Goal: Task Accomplishment & Management: Complete application form

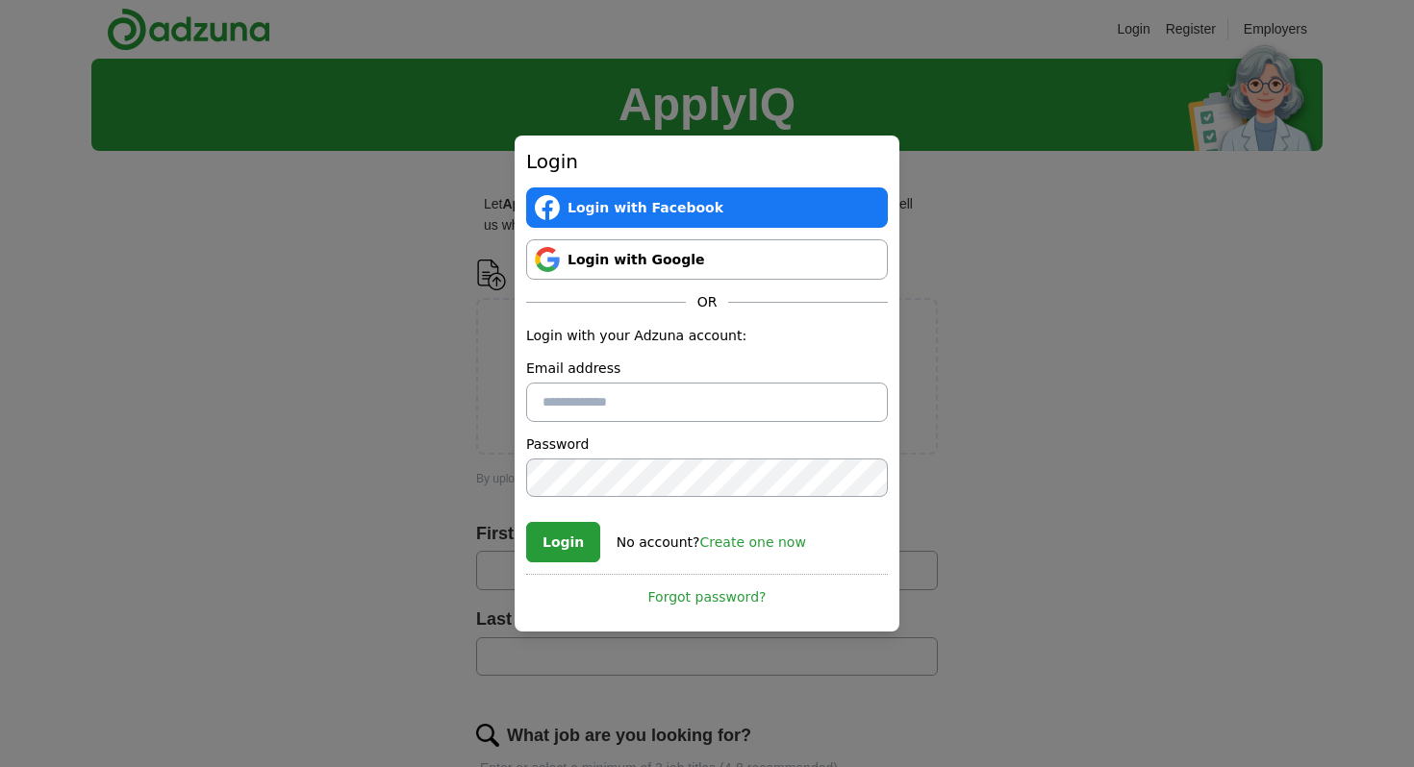
click at [271, 368] on div "Login Login with Facebook Login with Google OR Login with your Adzuna account: …" at bounding box center [707, 383] width 1414 height 767
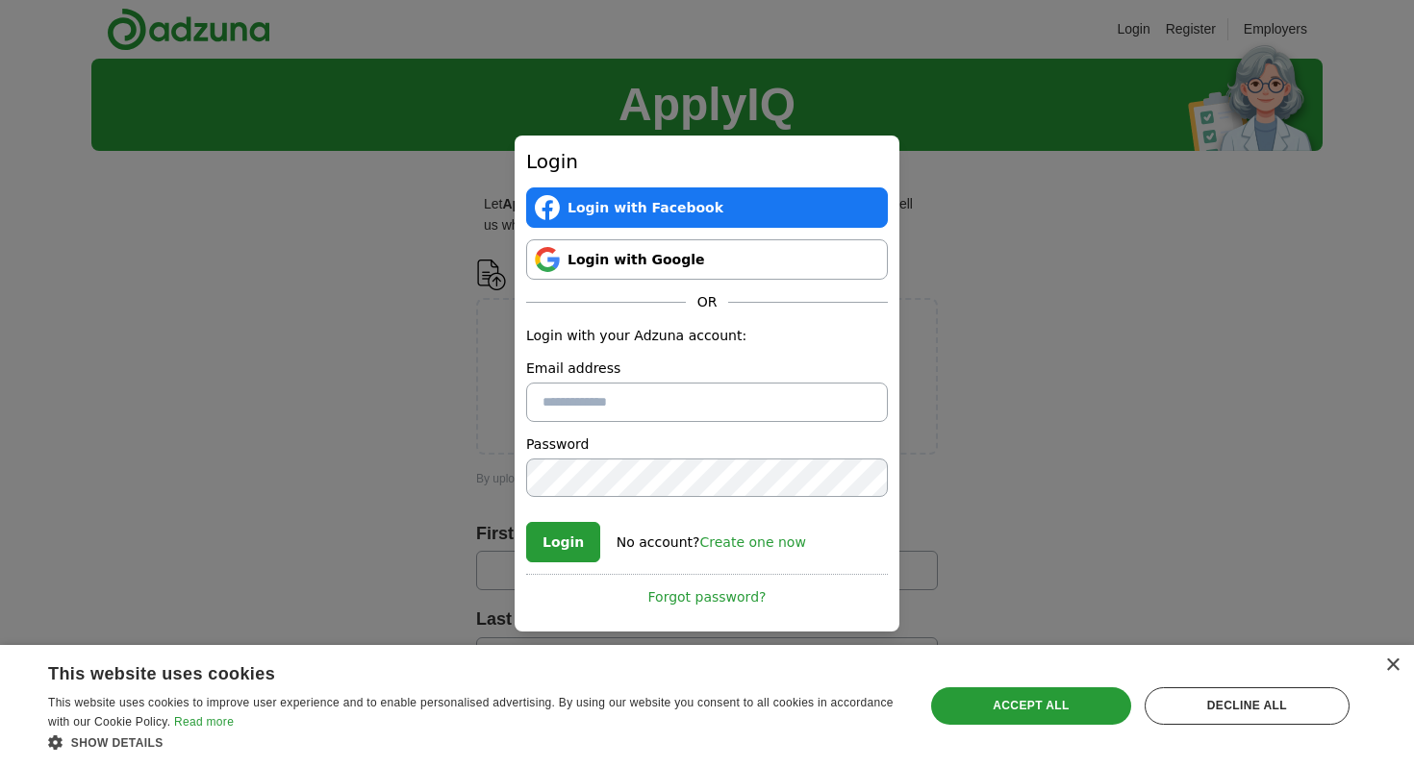
click at [616, 266] on link "Login with Google" at bounding box center [707, 259] width 362 height 40
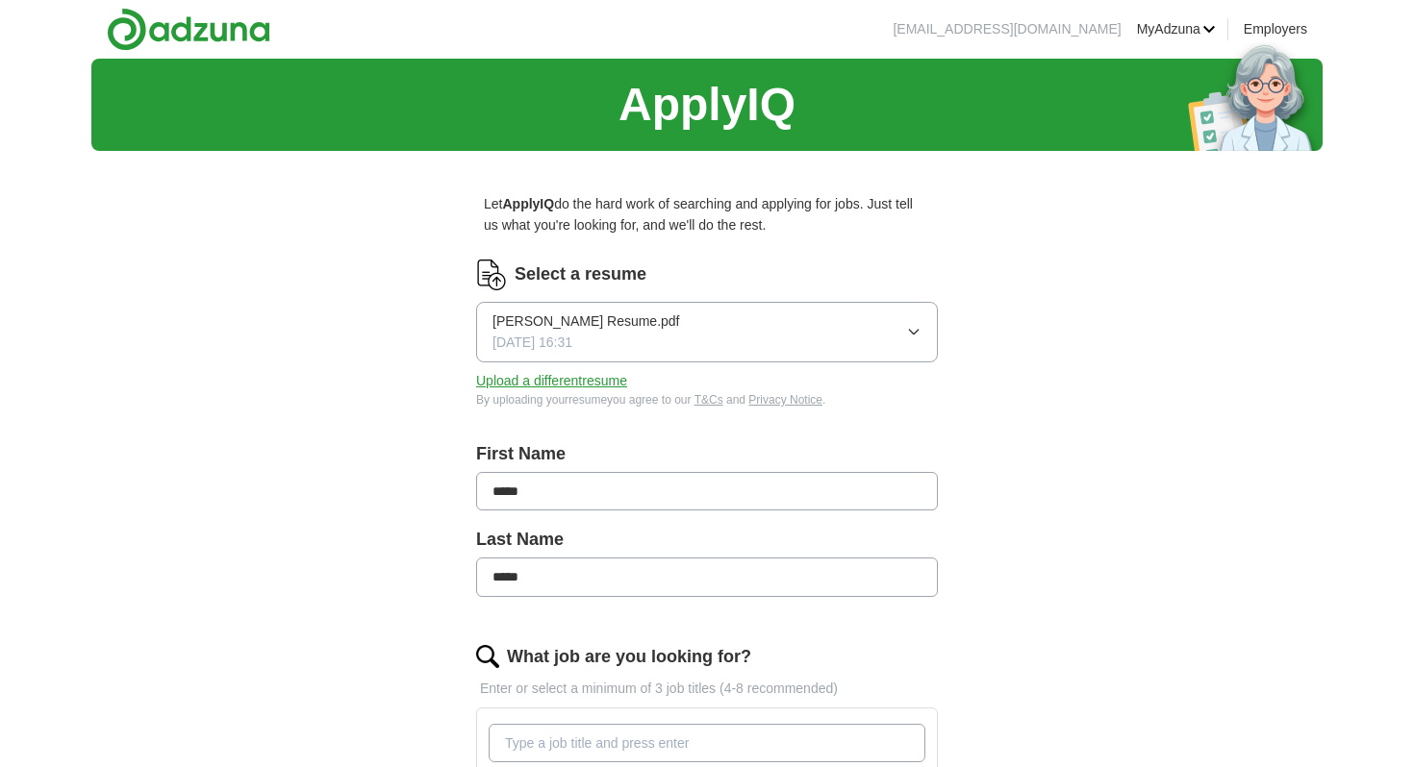
click at [624, 378] on button "Upload a different resume" at bounding box center [551, 380] width 151 height 21
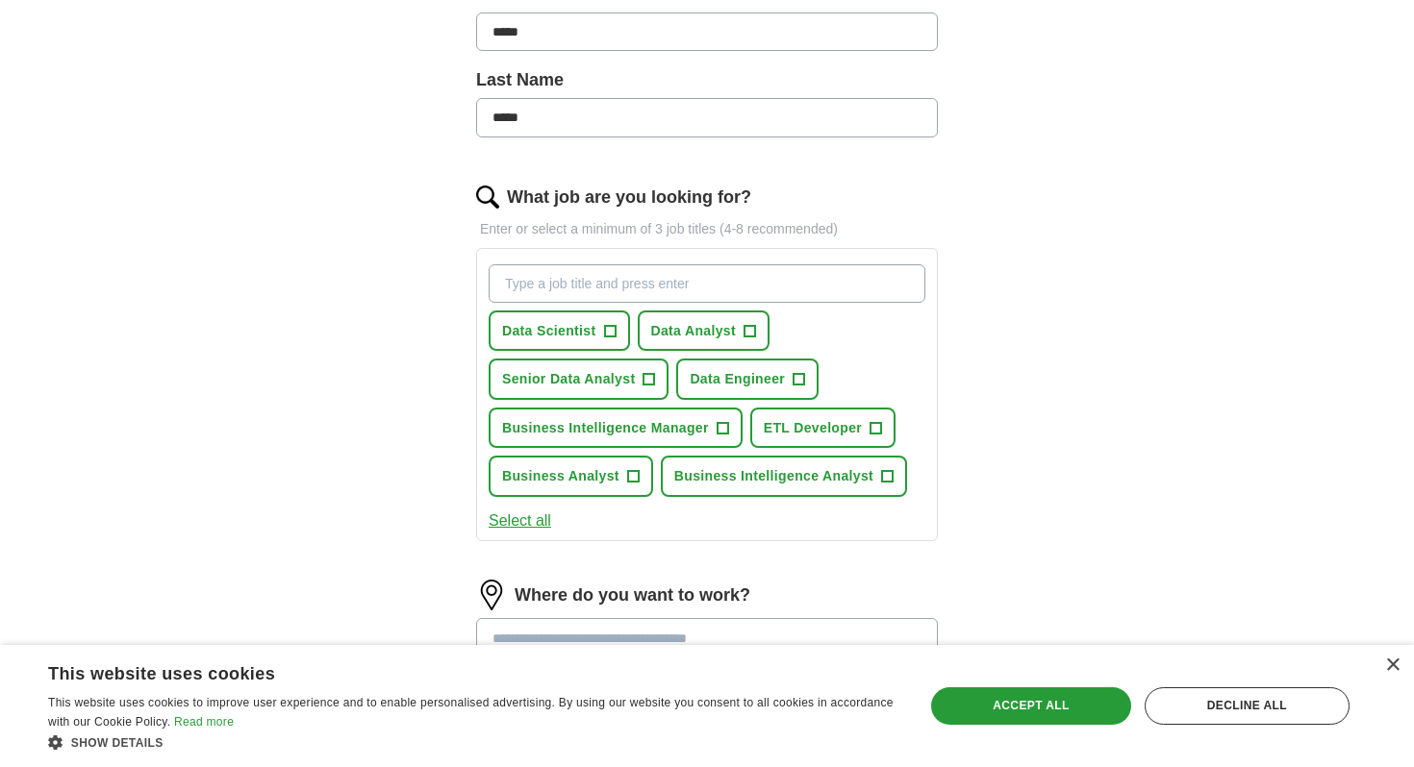
scroll to position [463, 0]
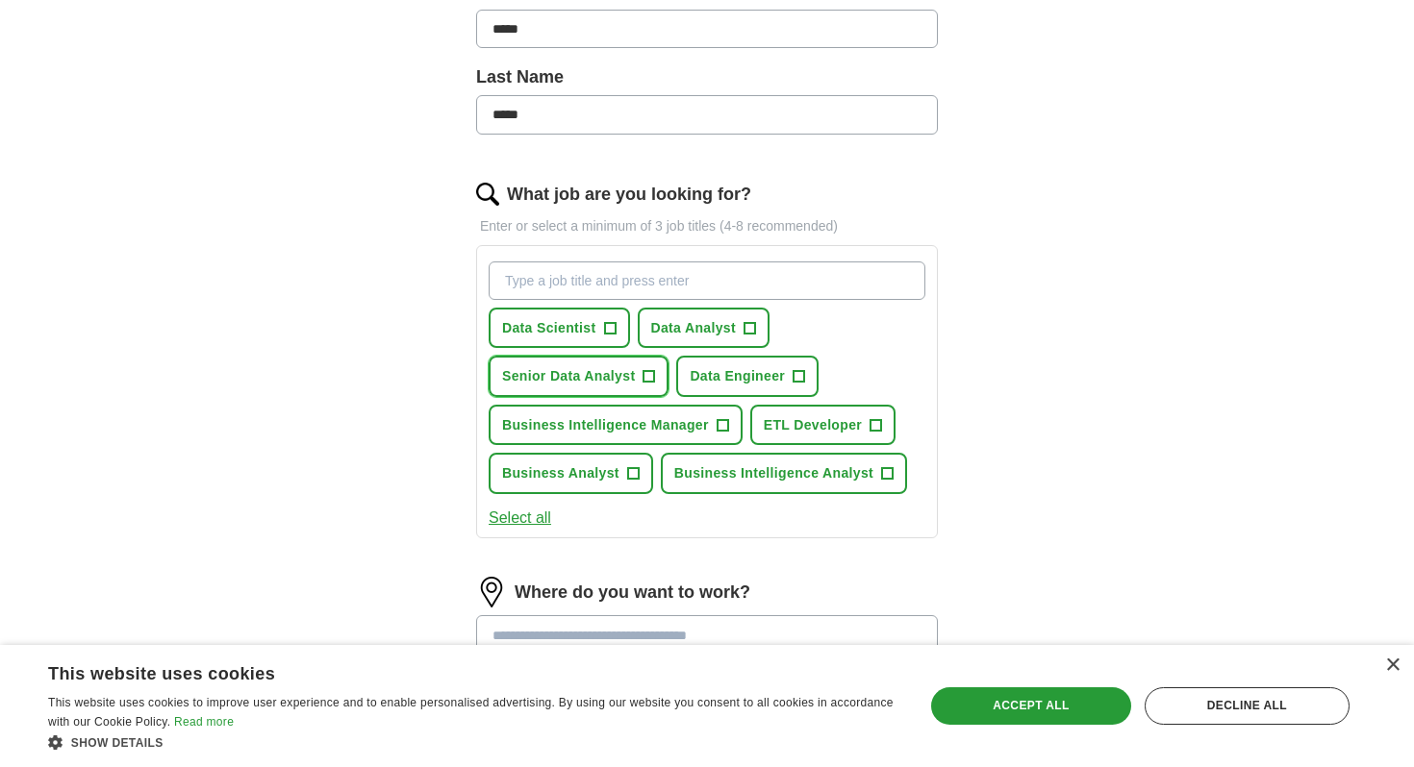
click at [645, 372] on span "+" at bounding box center [649, 376] width 12 height 15
click at [743, 325] on span "+" at bounding box center [749, 327] width 12 height 15
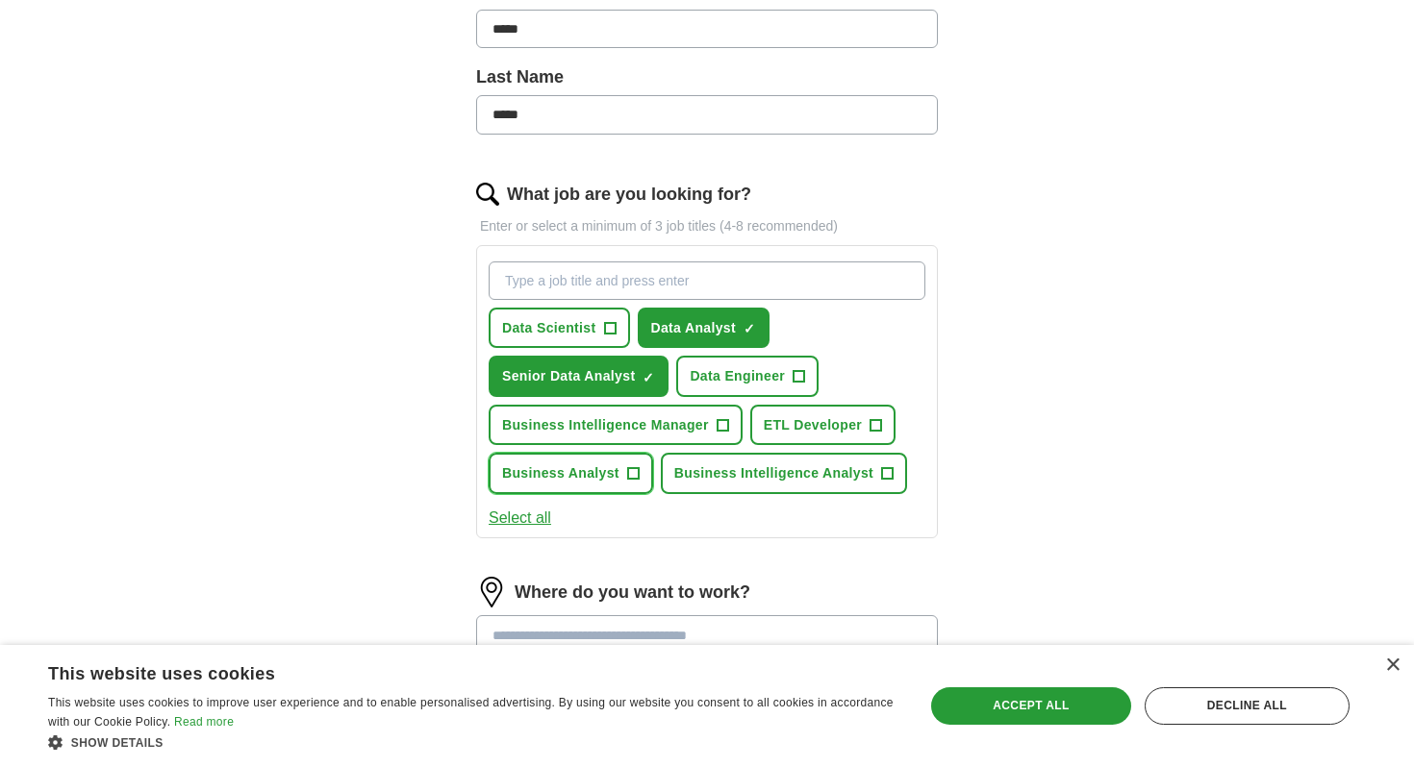
click at [628, 474] on span "+" at bounding box center [633, 472] width 12 height 15
click at [882, 477] on span "+" at bounding box center [888, 472] width 12 height 15
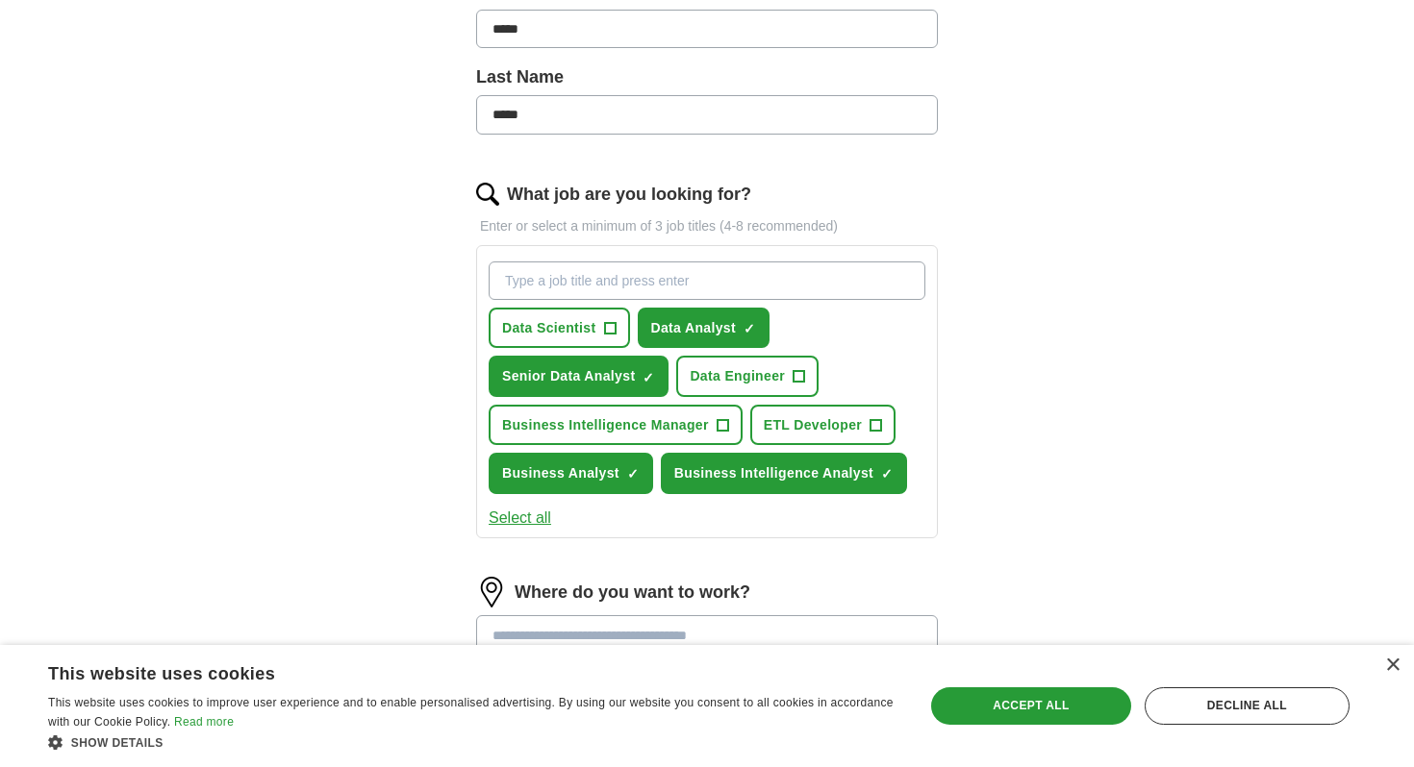
click at [524, 520] on button "Select all" at bounding box center [519, 518] width 63 height 25
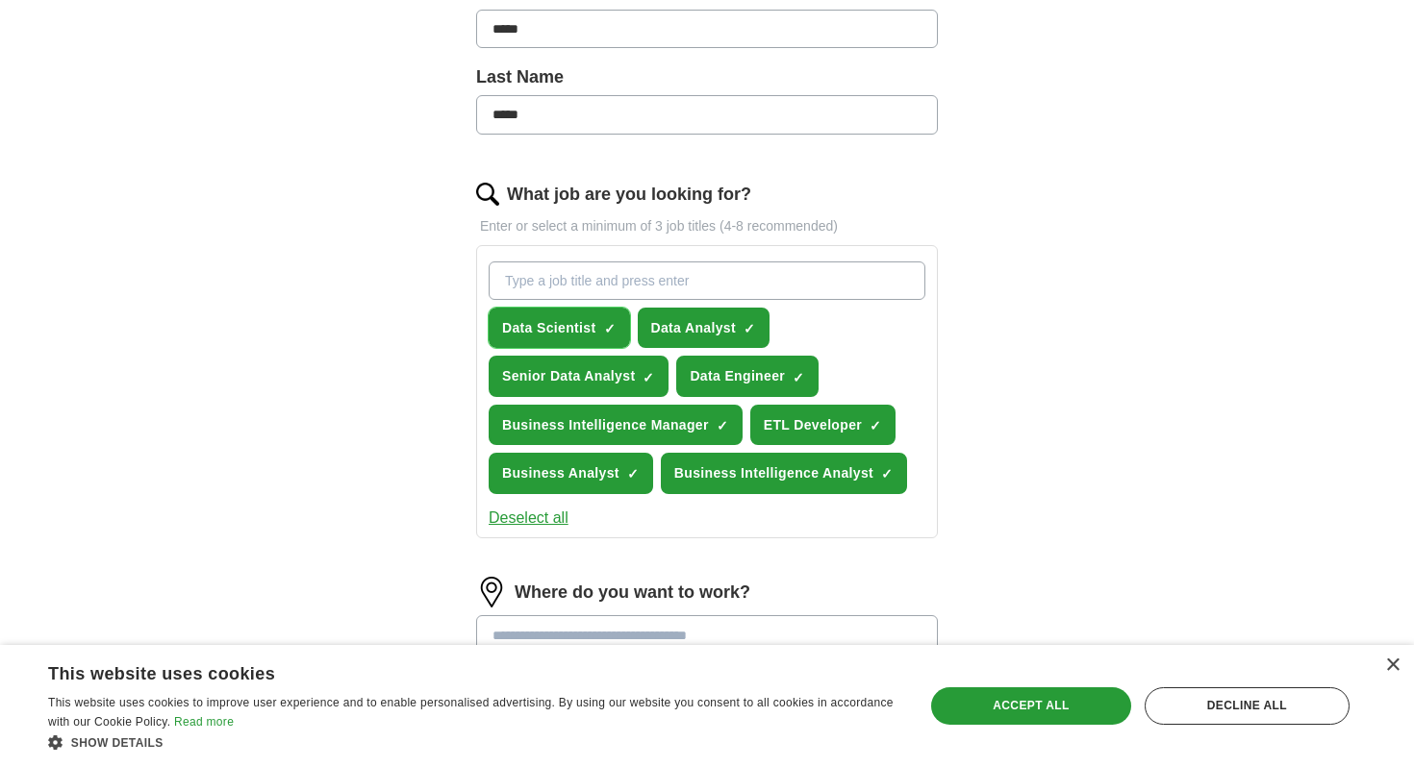
click at [543, 326] on span "Data Scientist" at bounding box center [549, 327] width 94 height 21
click at [769, 375] on span "Data Engineer" at bounding box center [736, 375] width 95 height 21
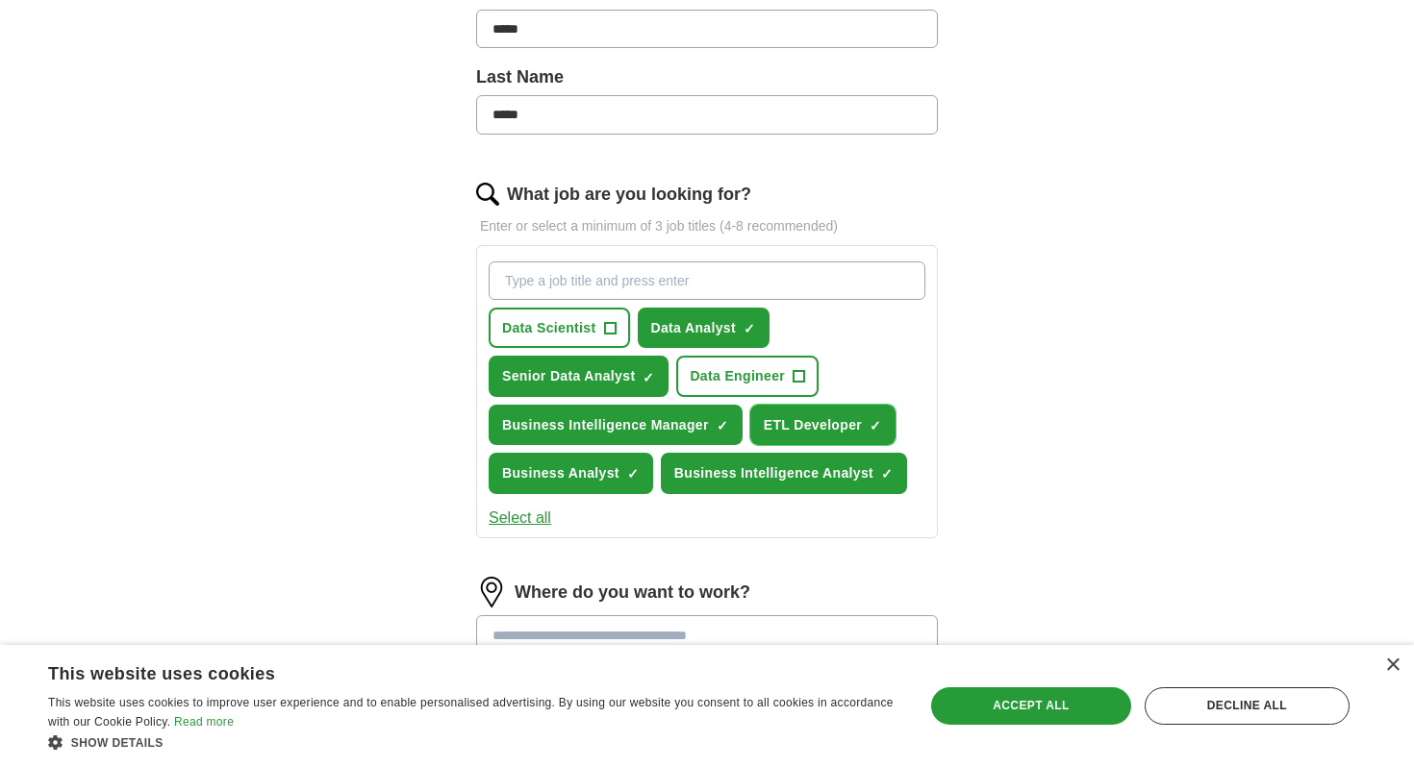
click at [827, 422] on span "ETL Developer" at bounding box center [813, 424] width 98 height 21
click at [553, 290] on input "What job are you looking for?" at bounding box center [706, 281] width 437 height 38
type input "Marketing Data Analyst"
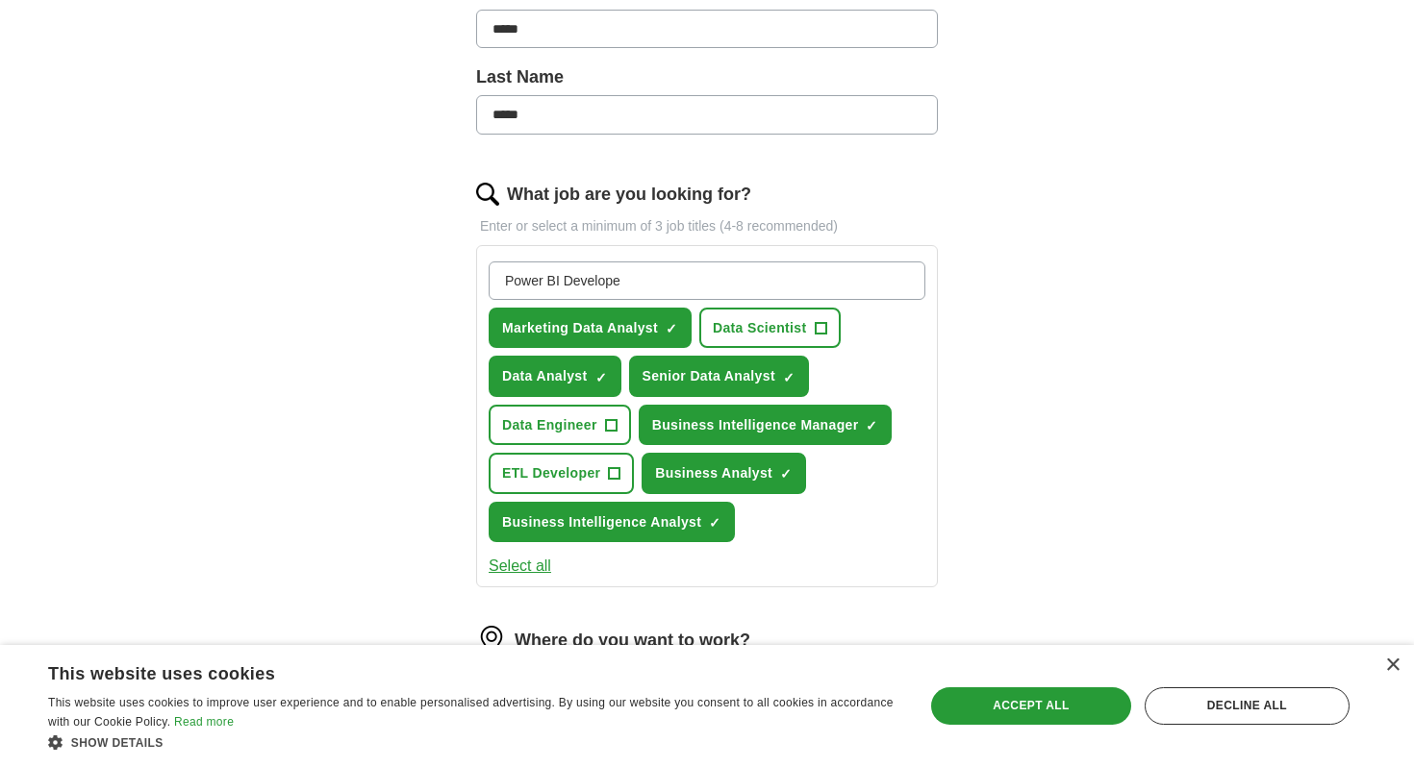
type input "Power BI Developer"
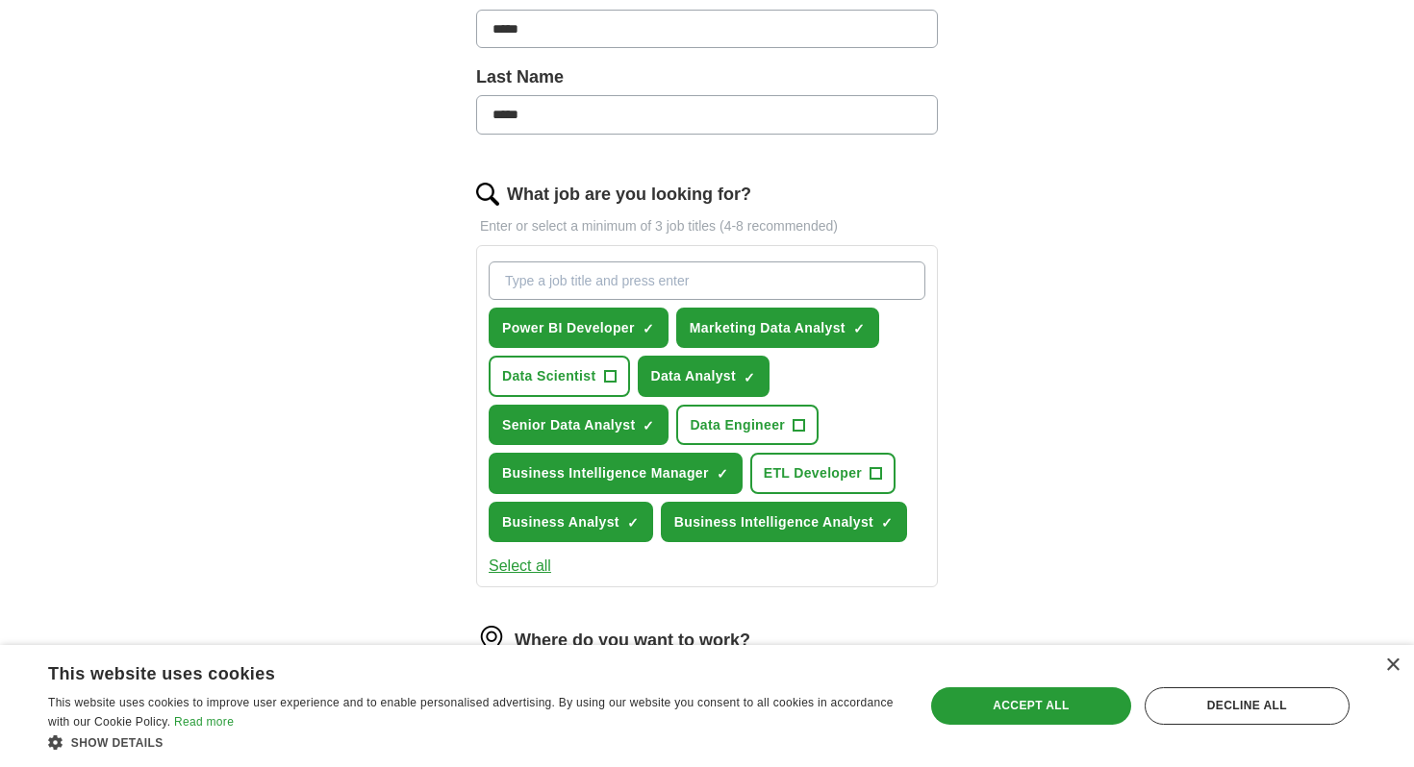
type input "R"
type input "Tableau Developer"
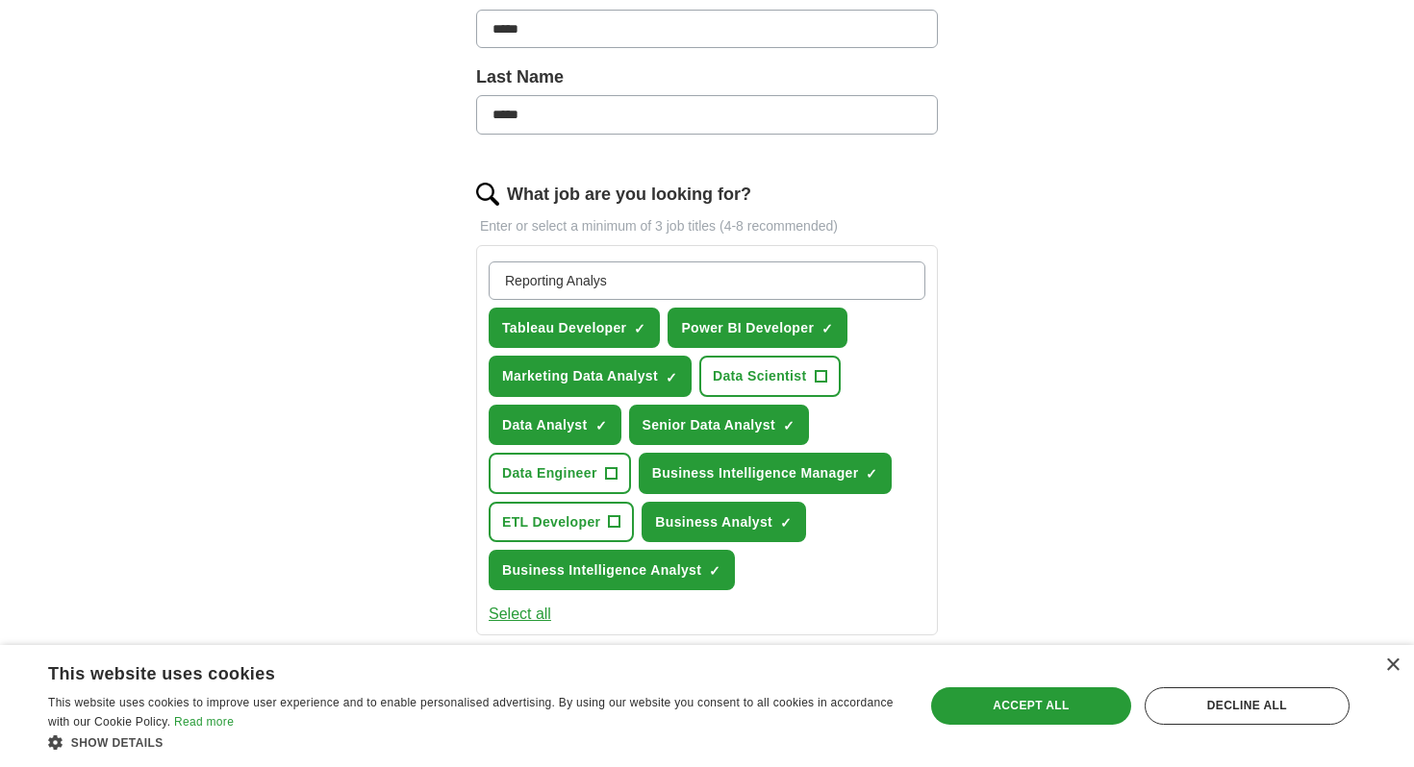
type input "Reporting Analyst"
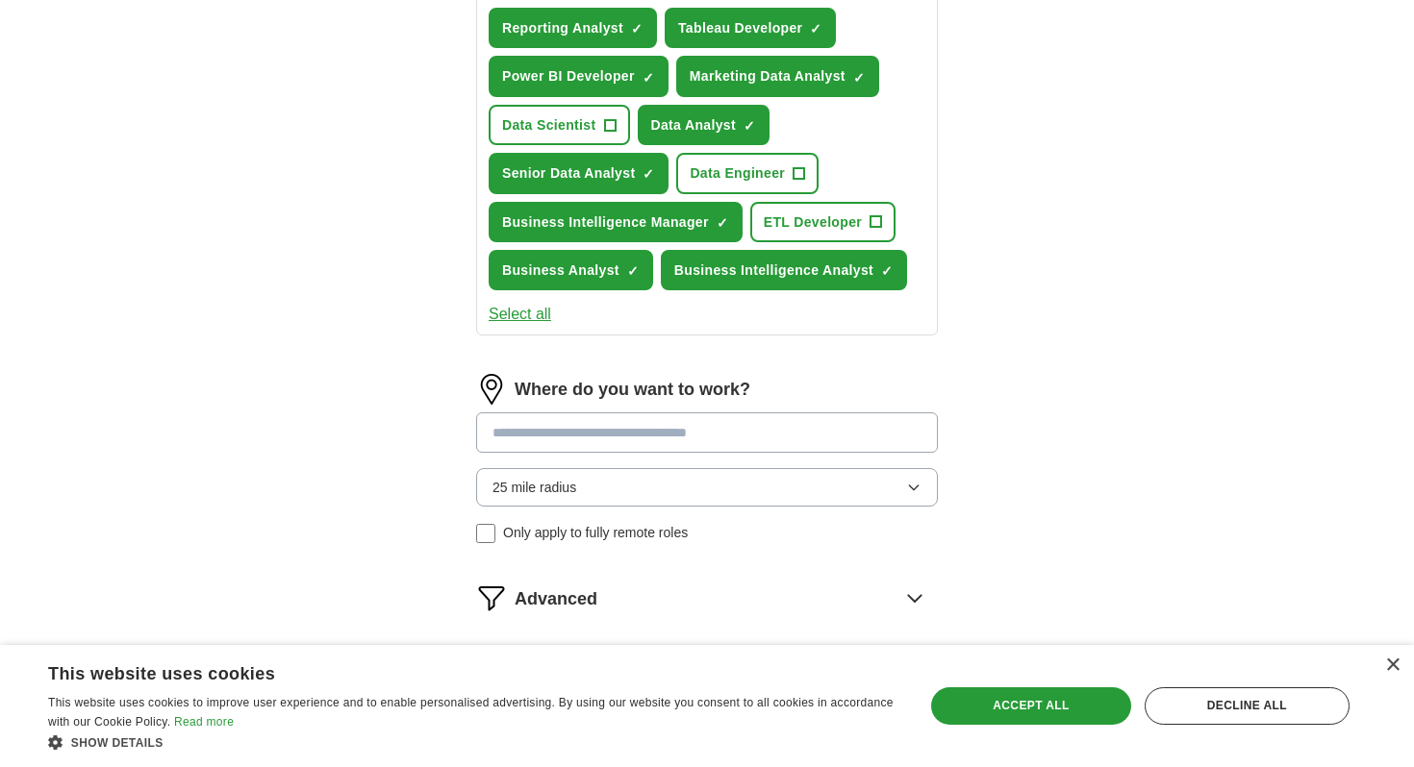
scroll to position [764, 0]
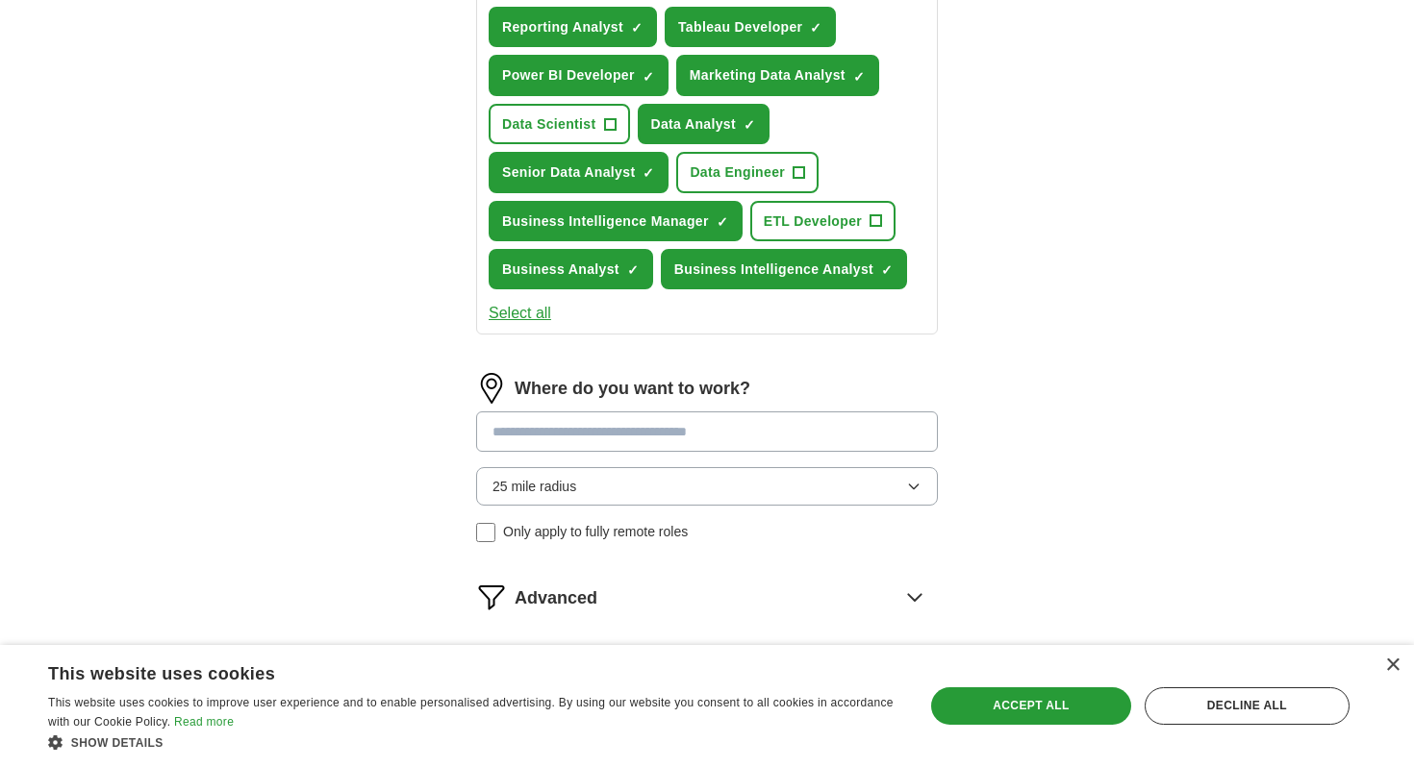
click at [641, 430] on input at bounding box center [707, 432] width 462 height 40
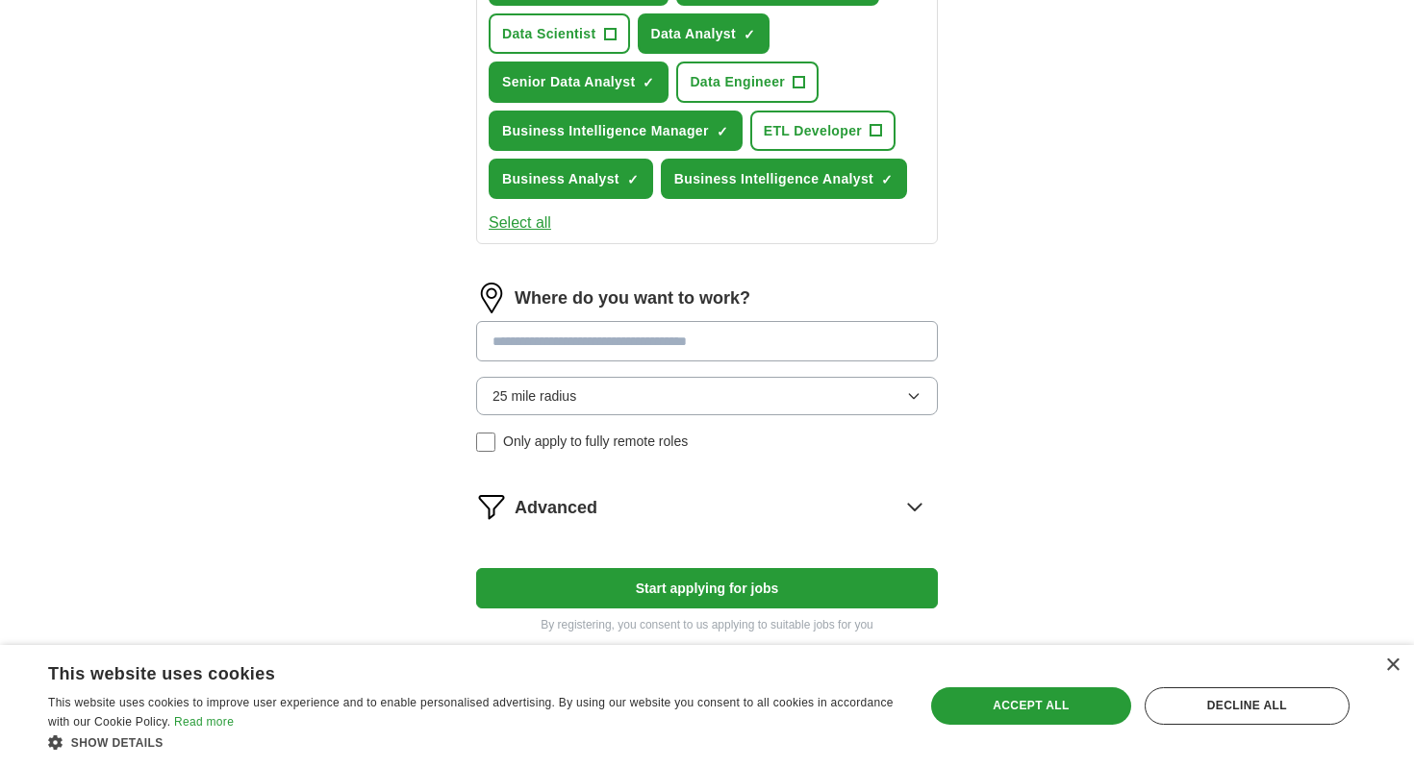
scroll to position [872, 0]
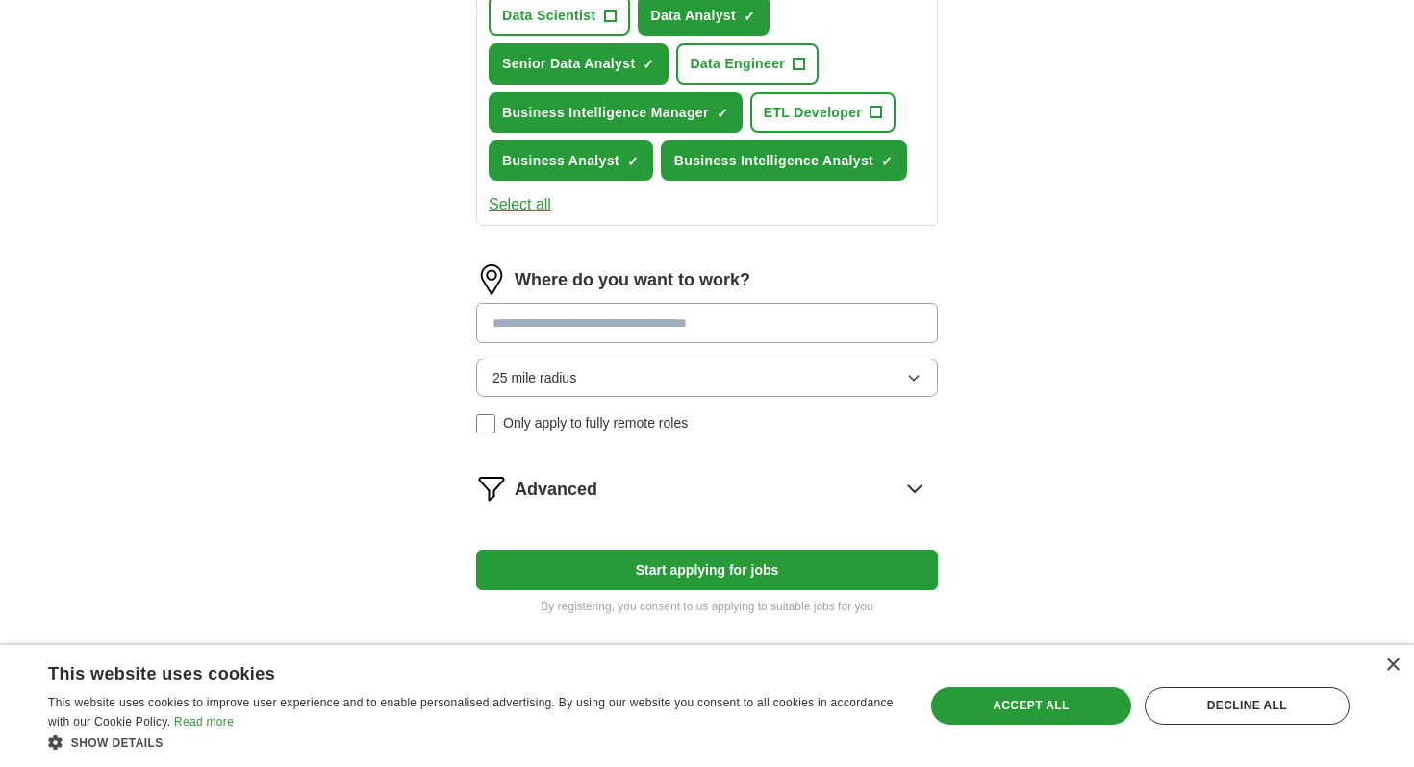
click at [628, 378] on div "Where do you want to work? 25 mile radius Only apply to fully remote roles" at bounding box center [707, 357] width 462 height 186
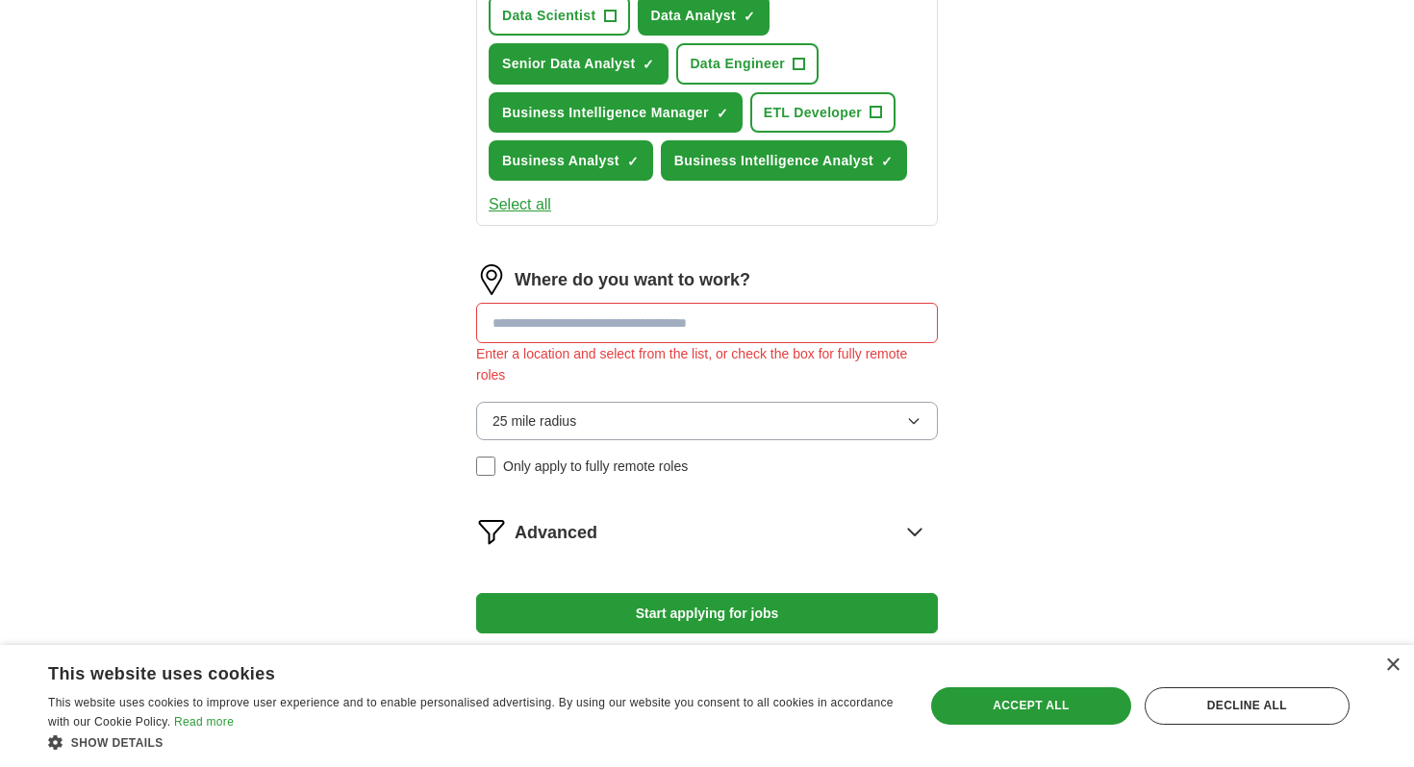
click at [633, 332] on input at bounding box center [707, 323] width 462 height 40
type input "**********"
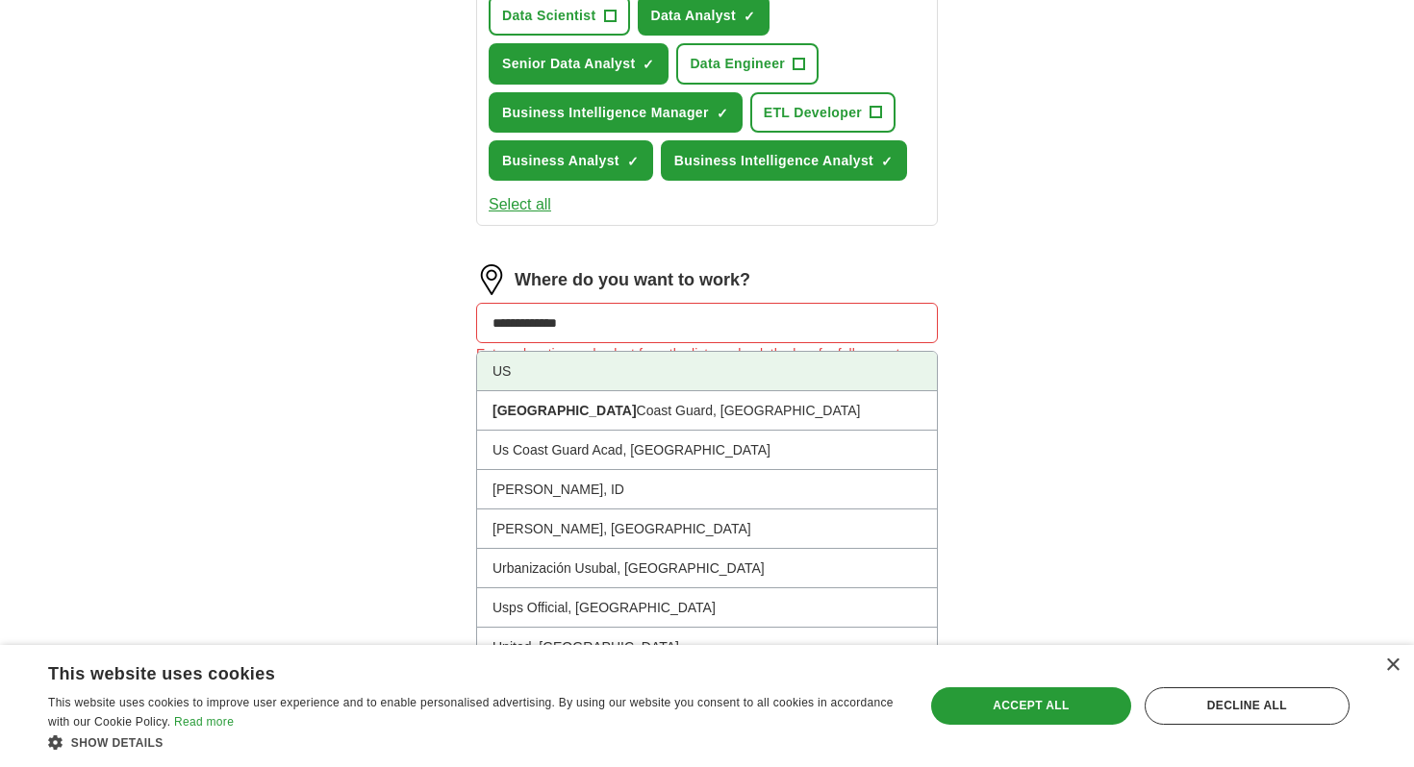
click at [641, 373] on li "US" at bounding box center [707, 371] width 460 height 39
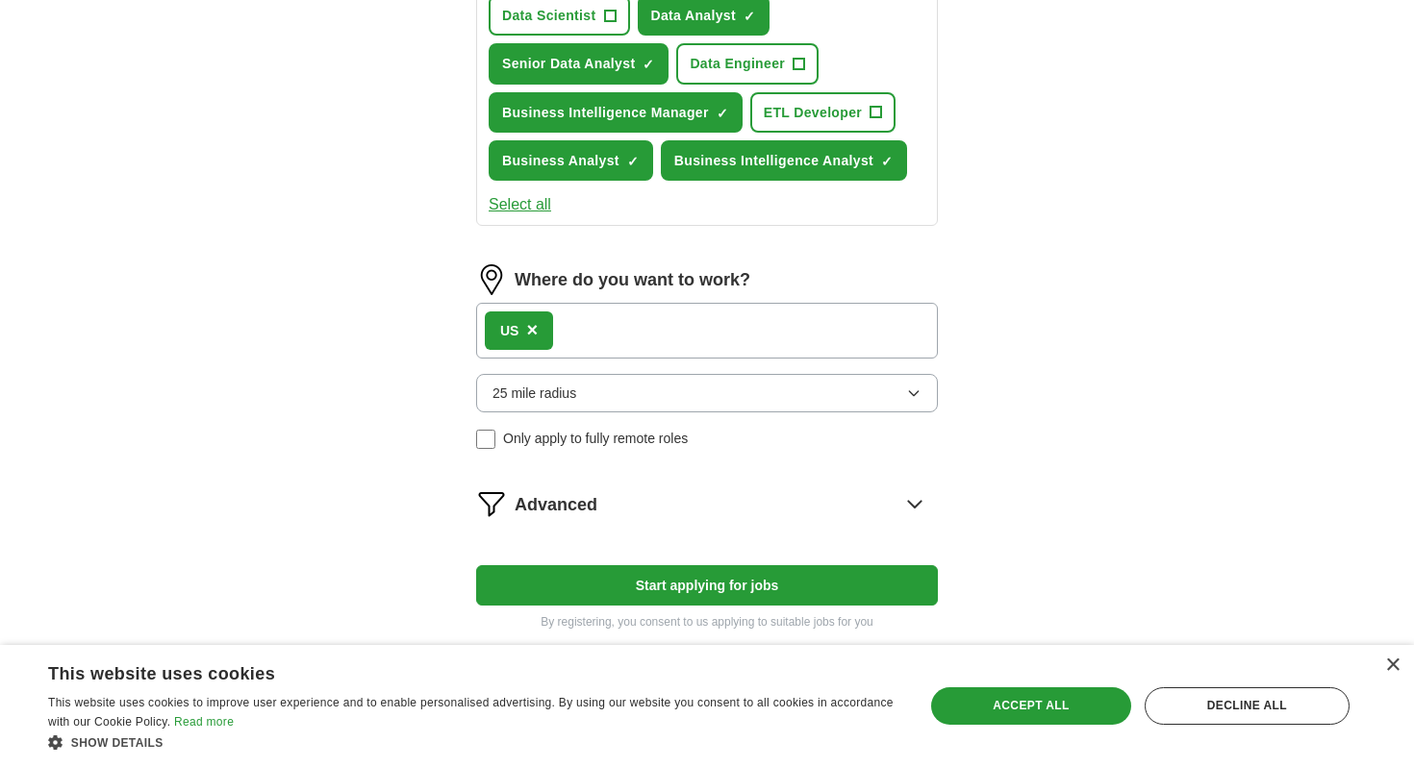
click at [534, 331] on span "×" at bounding box center [532, 329] width 12 height 21
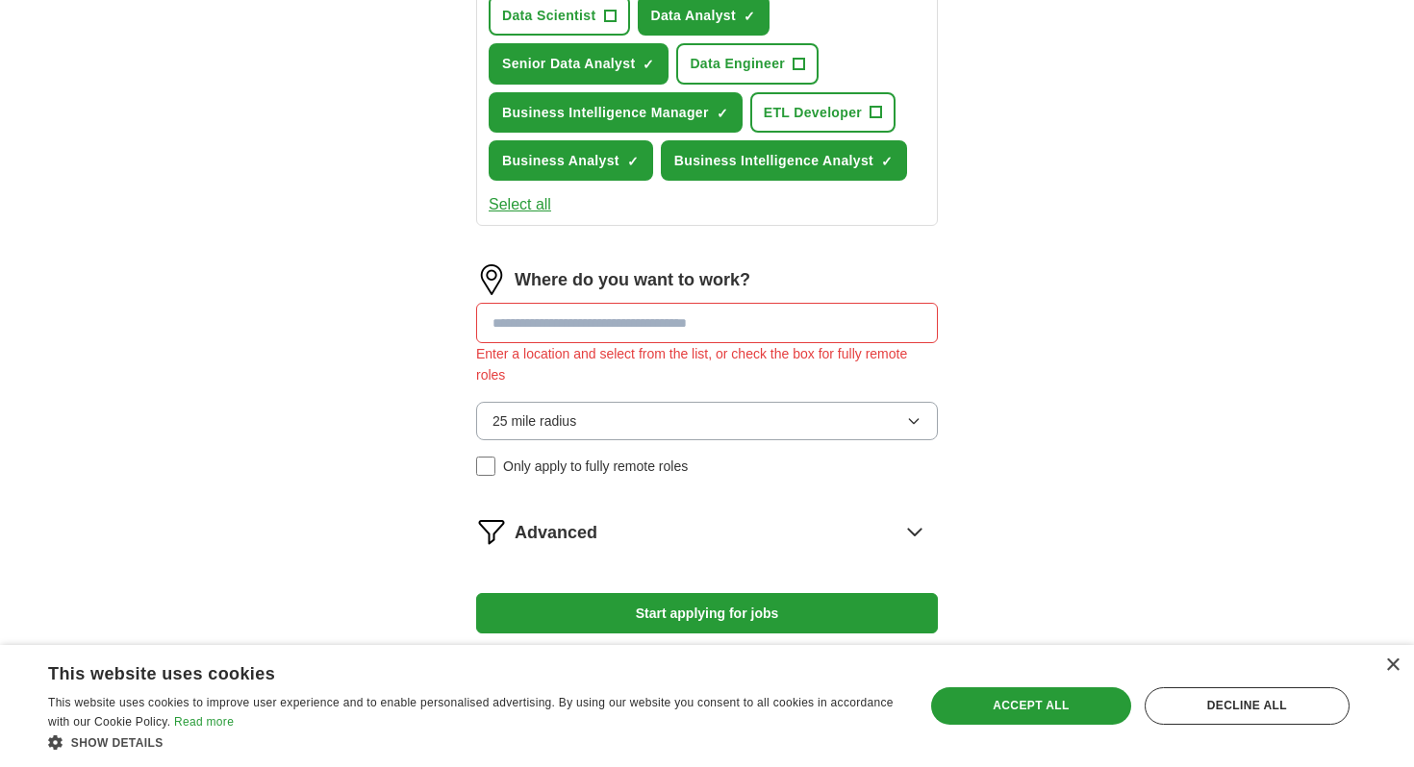
click at [534, 331] on input at bounding box center [707, 323] width 462 height 40
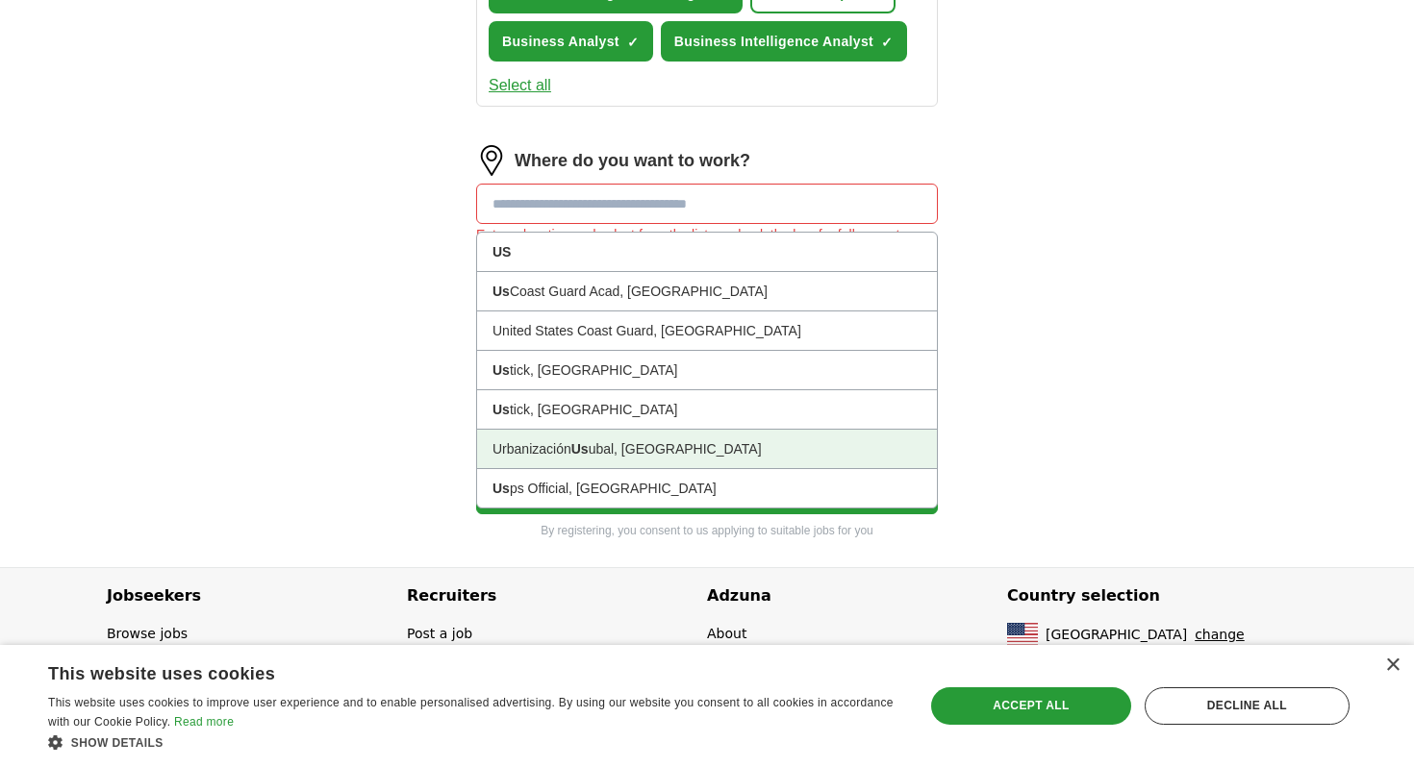
scroll to position [992, 0]
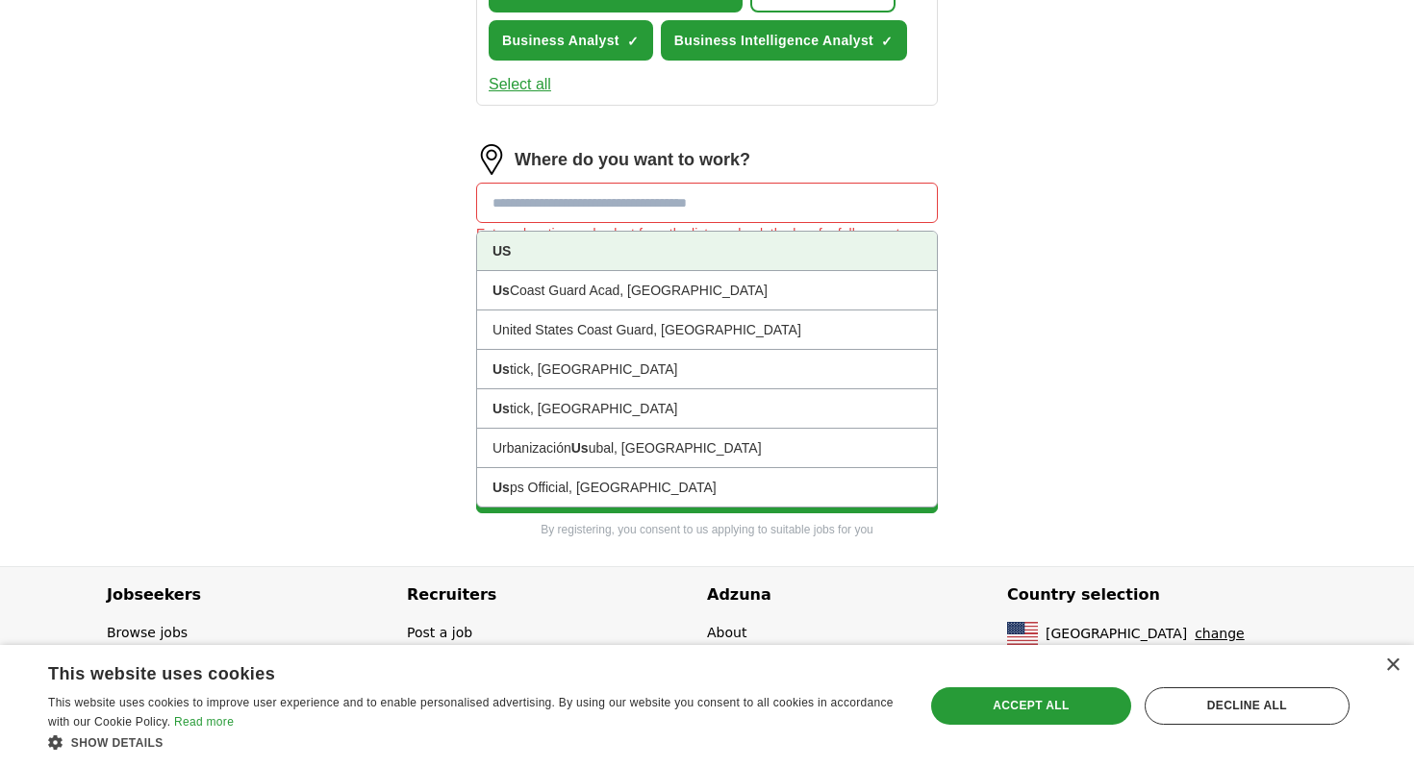
click at [546, 252] on li "US" at bounding box center [707, 251] width 460 height 39
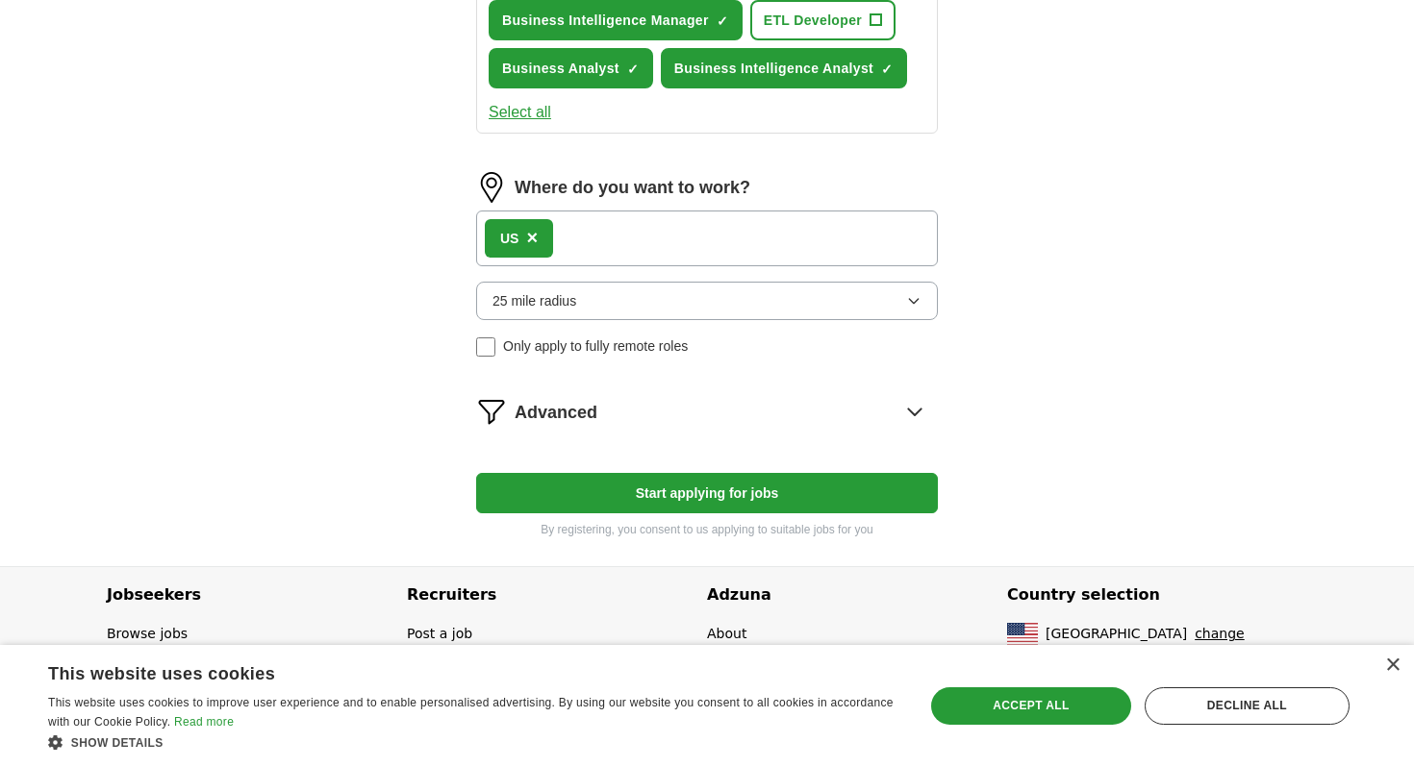
click at [567, 304] on span "25 mile radius" at bounding box center [534, 300] width 84 height 21
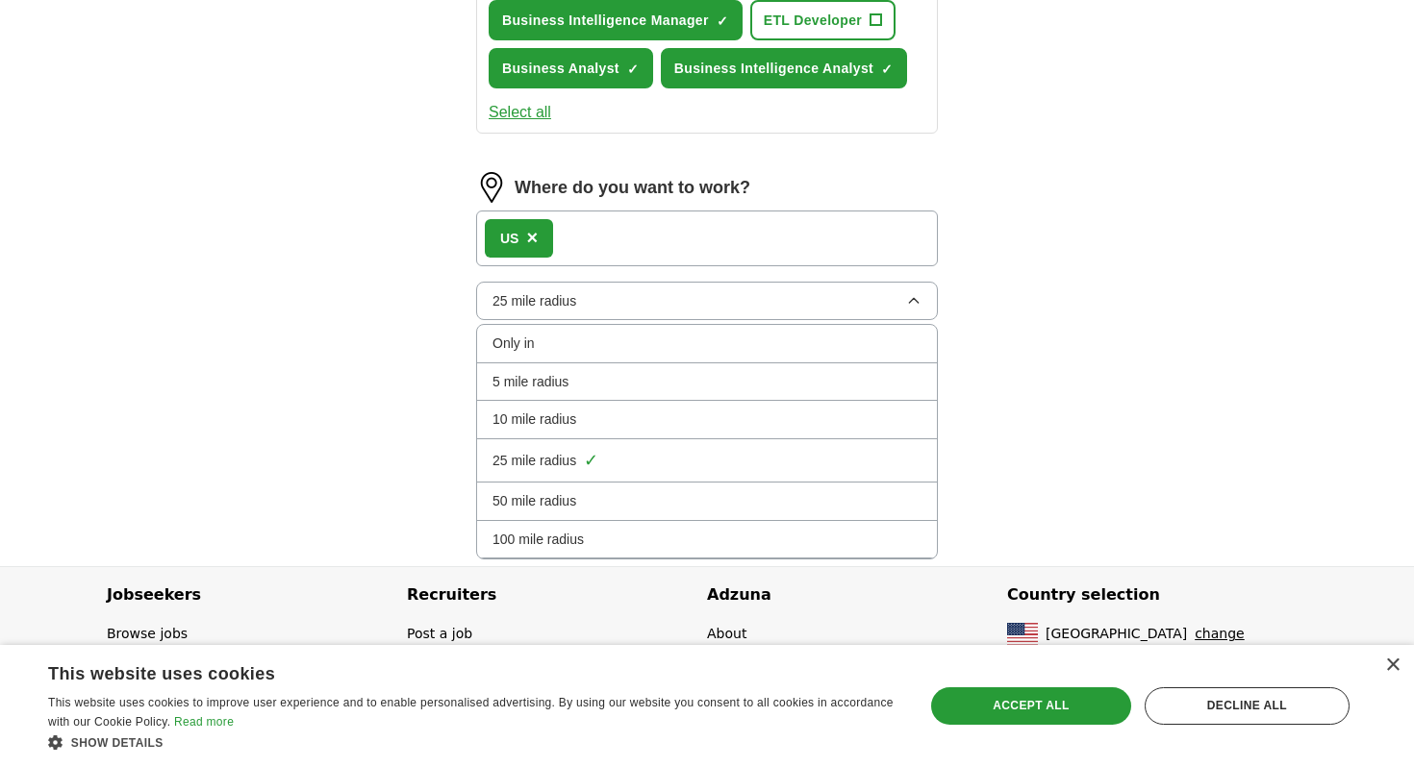
click at [740, 345] on div "Only in" at bounding box center [706, 343] width 429 height 21
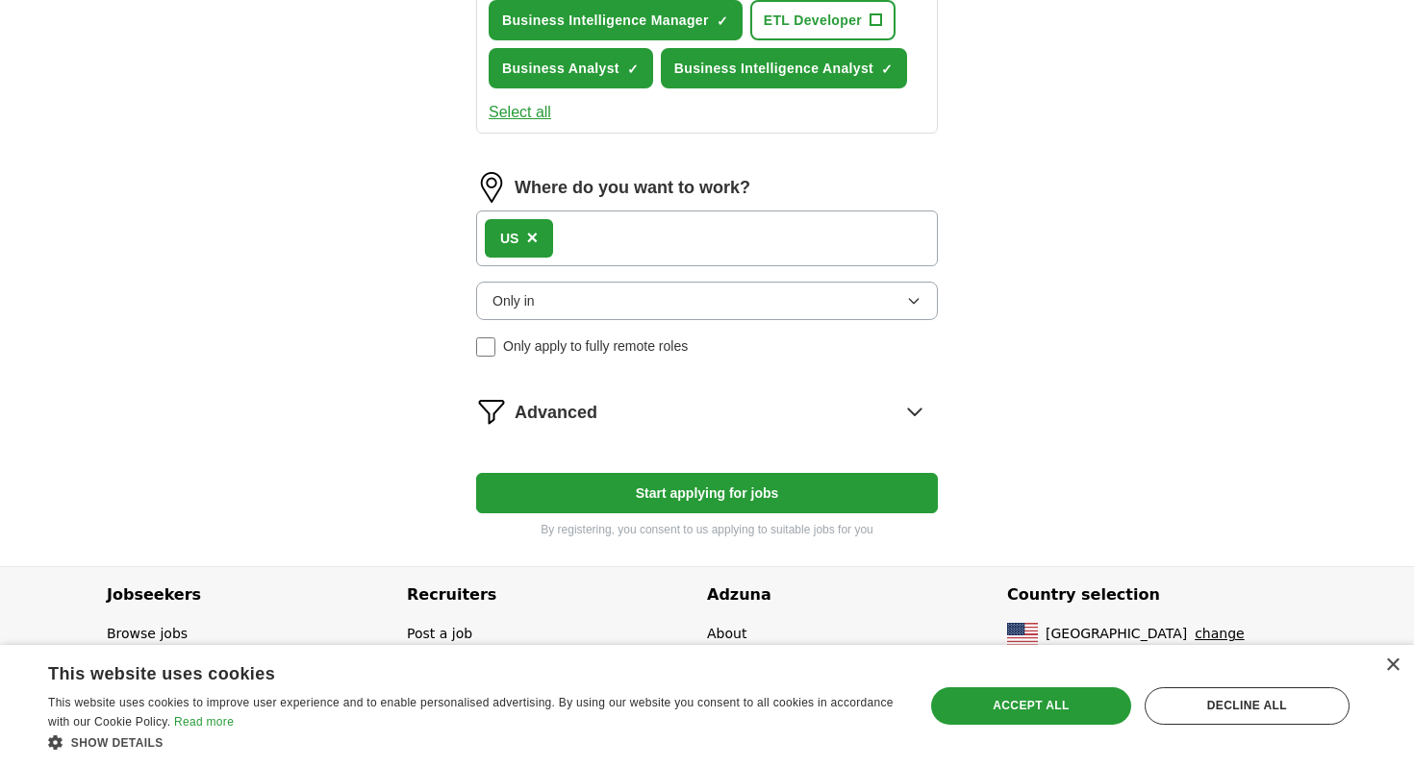
click at [917, 413] on icon at bounding box center [914, 412] width 13 height 7
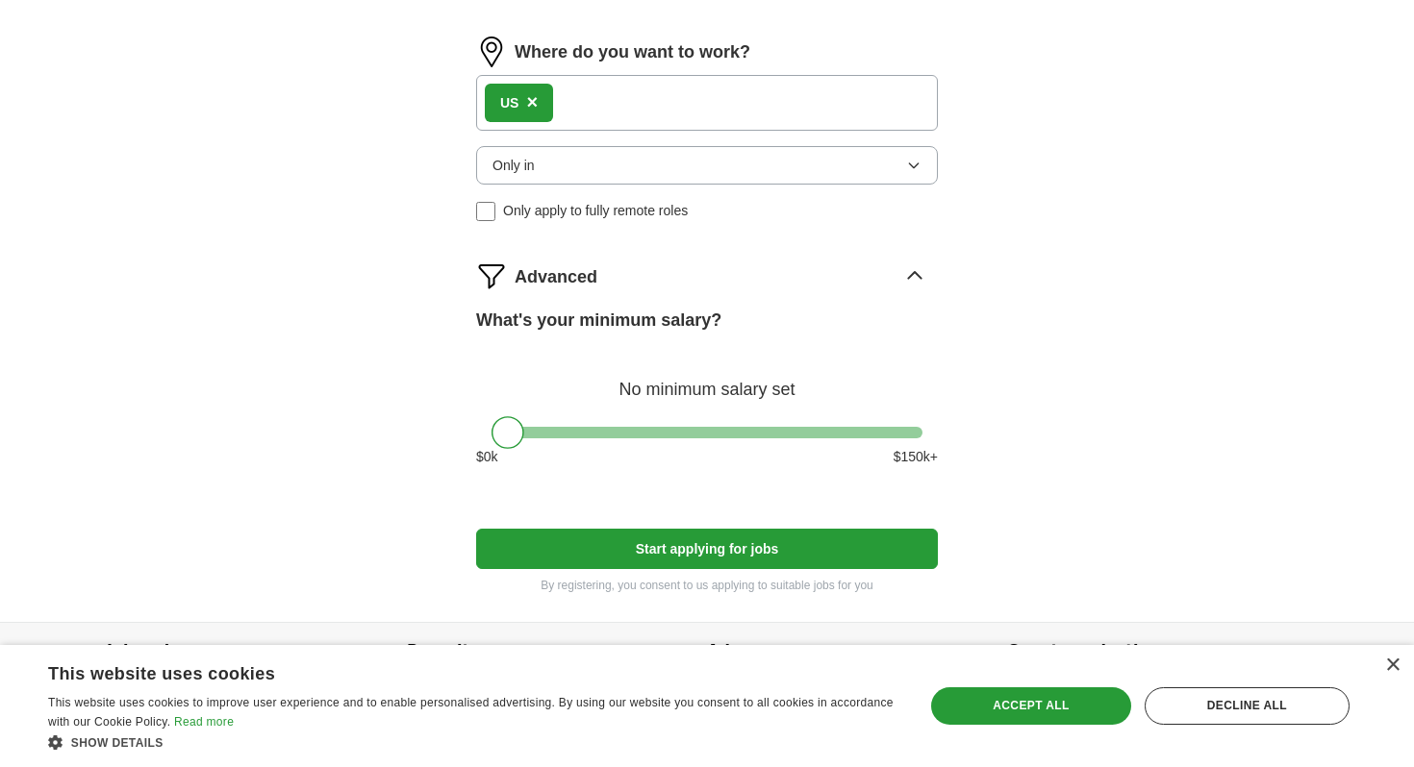
scroll to position [1154, 0]
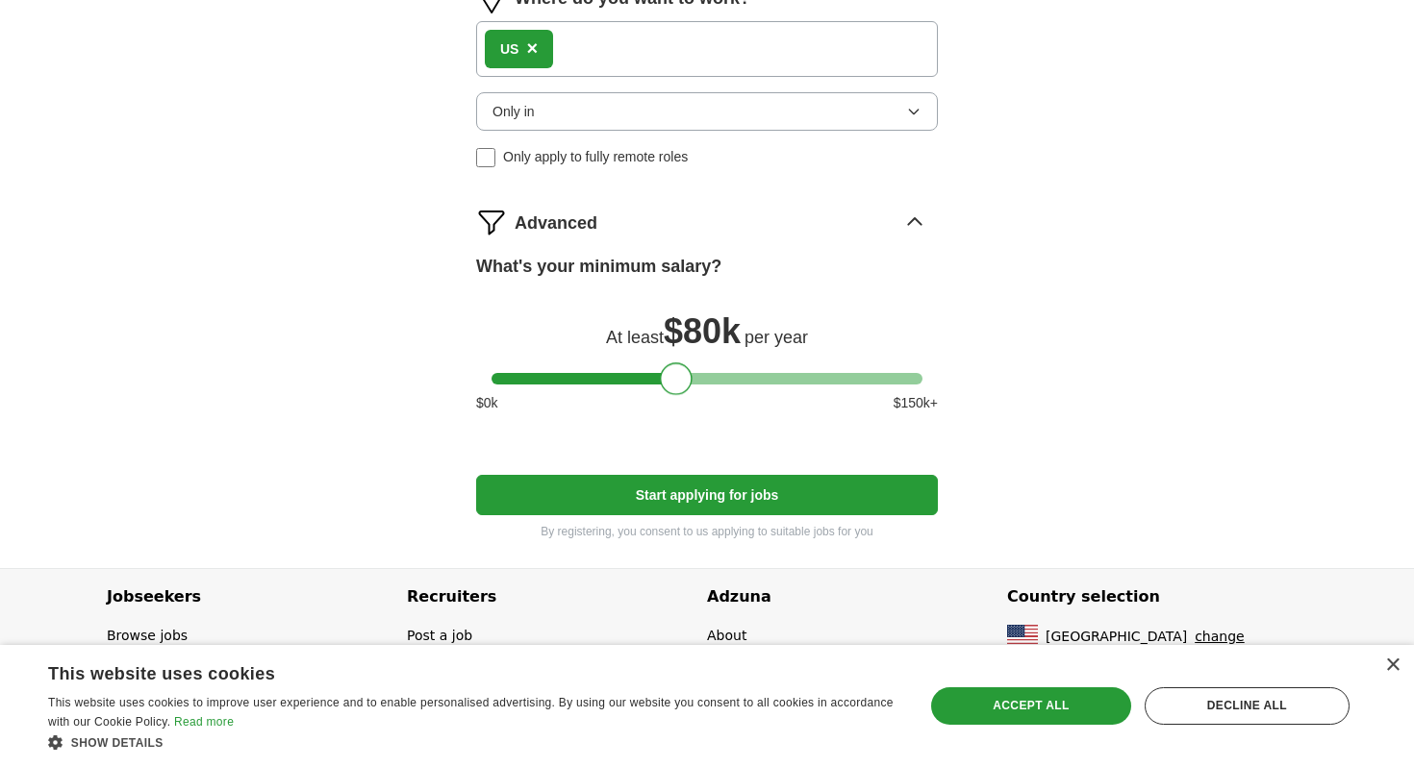
drag, startPoint x: 501, startPoint y: 383, endPoint x: 669, endPoint y: 389, distance: 168.4
click at [669, 389] on div at bounding box center [676, 379] width 33 height 33
click at [1393, 668] on div "×" at bounding box center [1392, 666] width 14 height 14
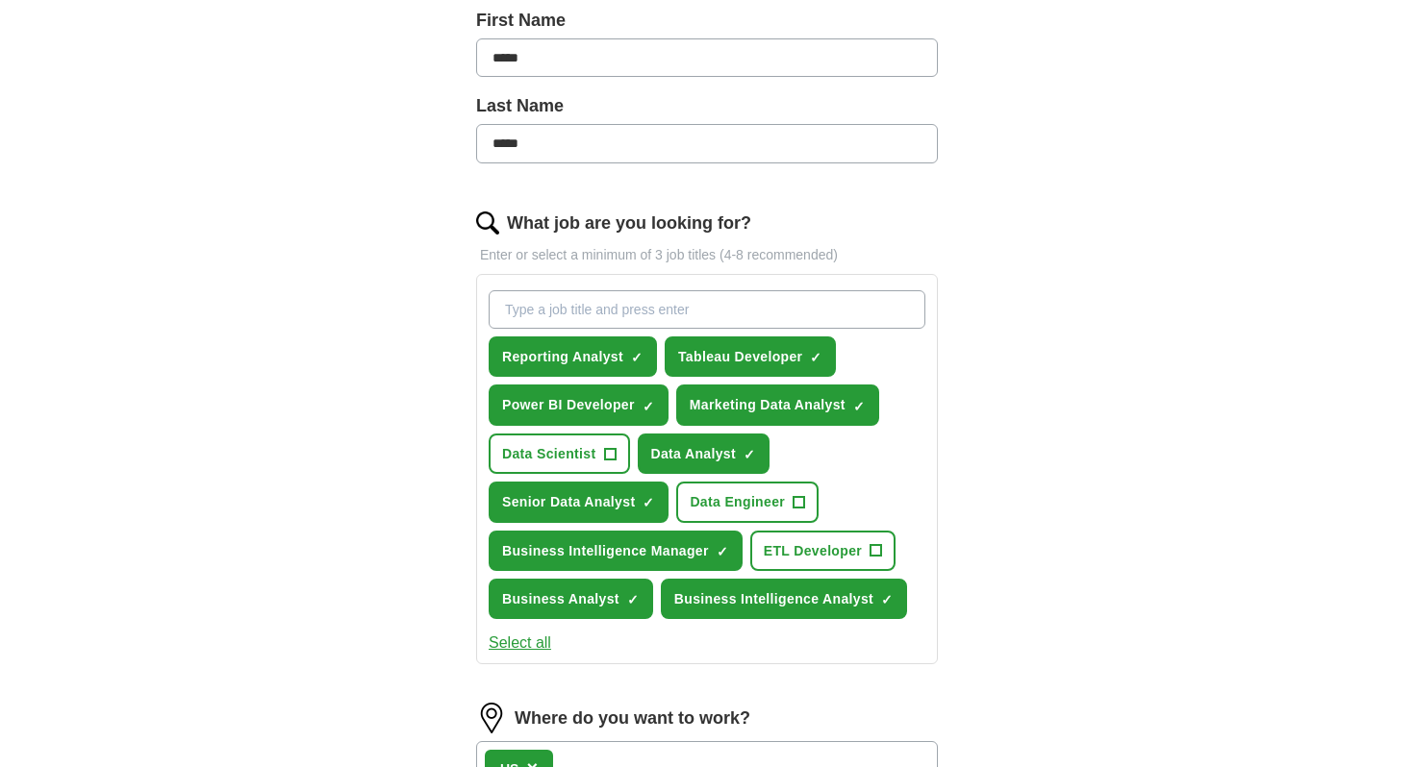
scroll to position [426, 0]
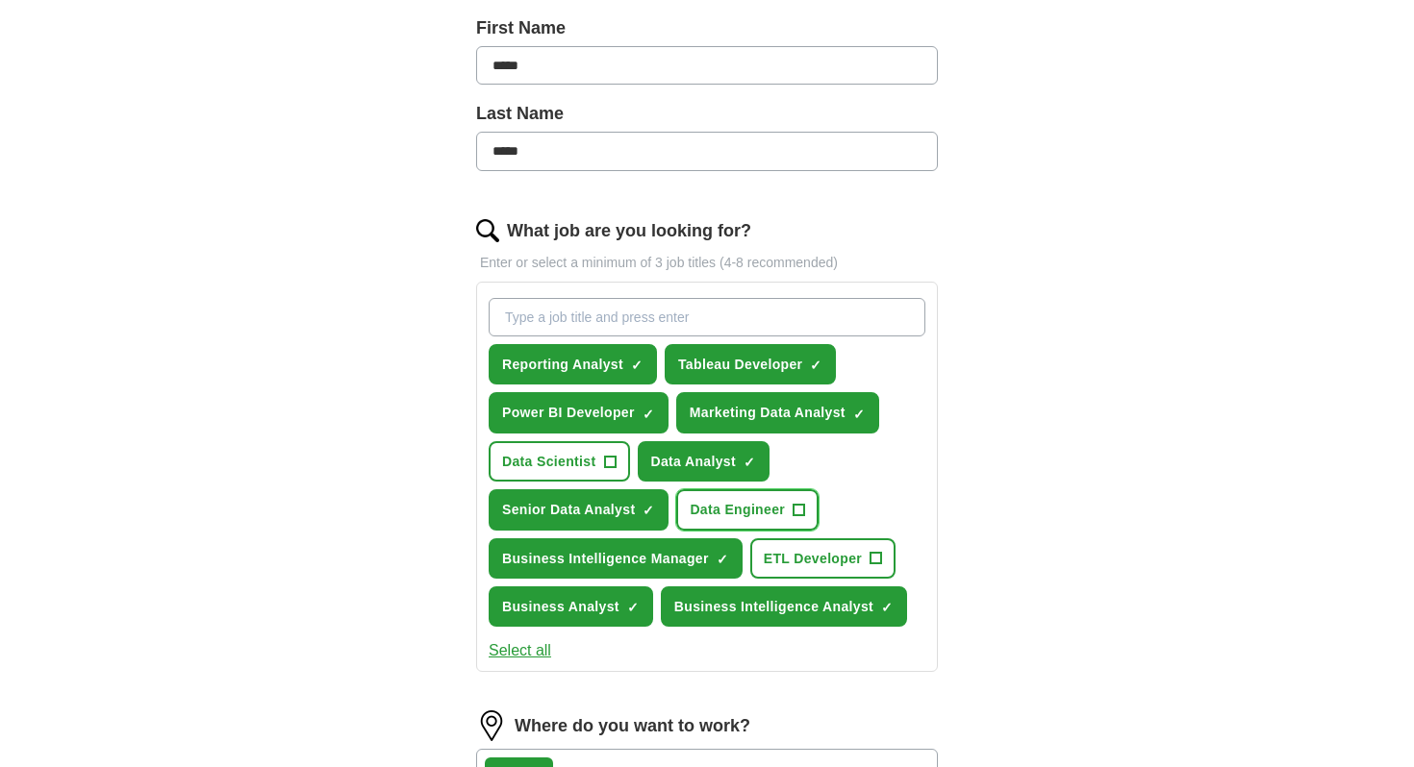
click at [780, 503] on span "Data Engineer" at bounding box center [736, 509] width 95 height 21
click at [602, 463] on button "Data Scientist +" at bounding box center [558, 461] width 141 height 40
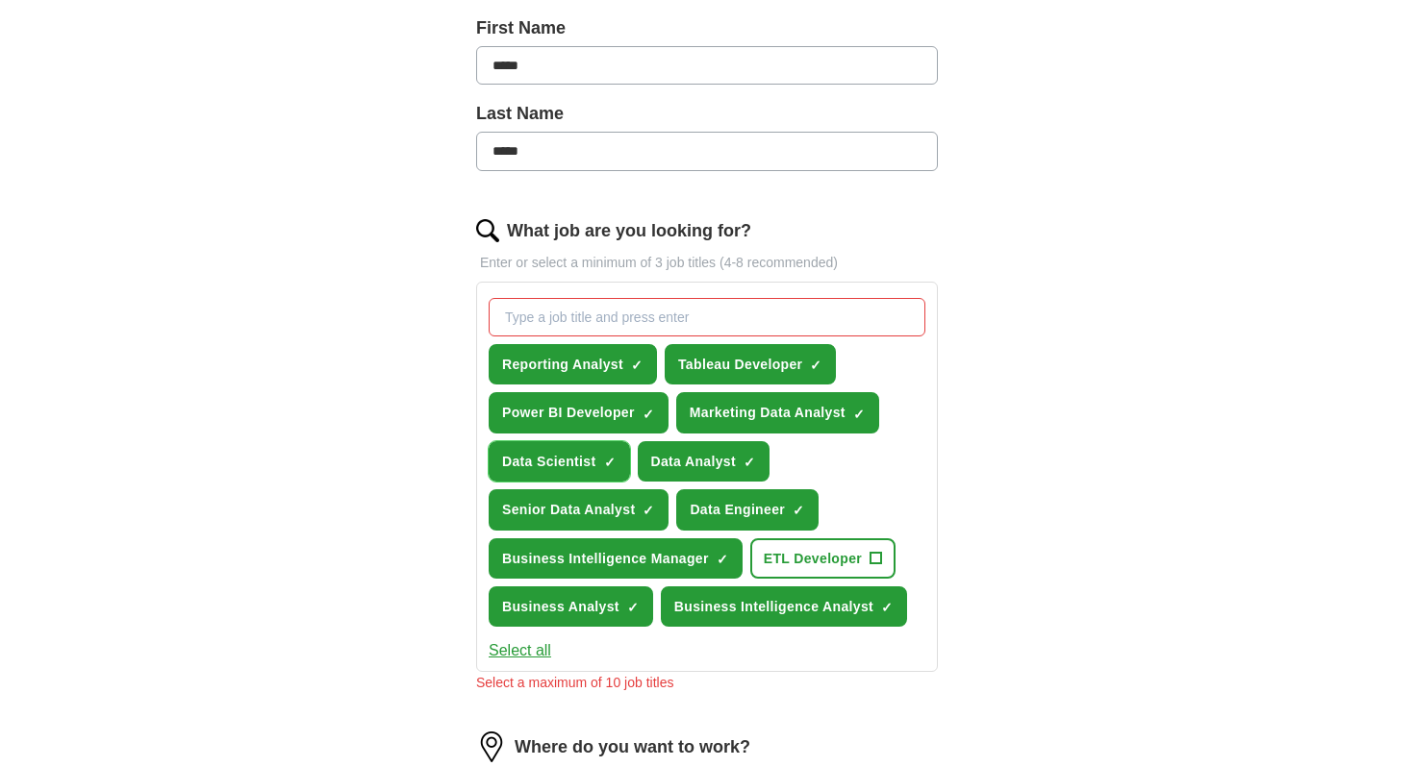
click at [594, 459] on span "Data Scientist" at bounding box center [549, 461] width 94 height 21
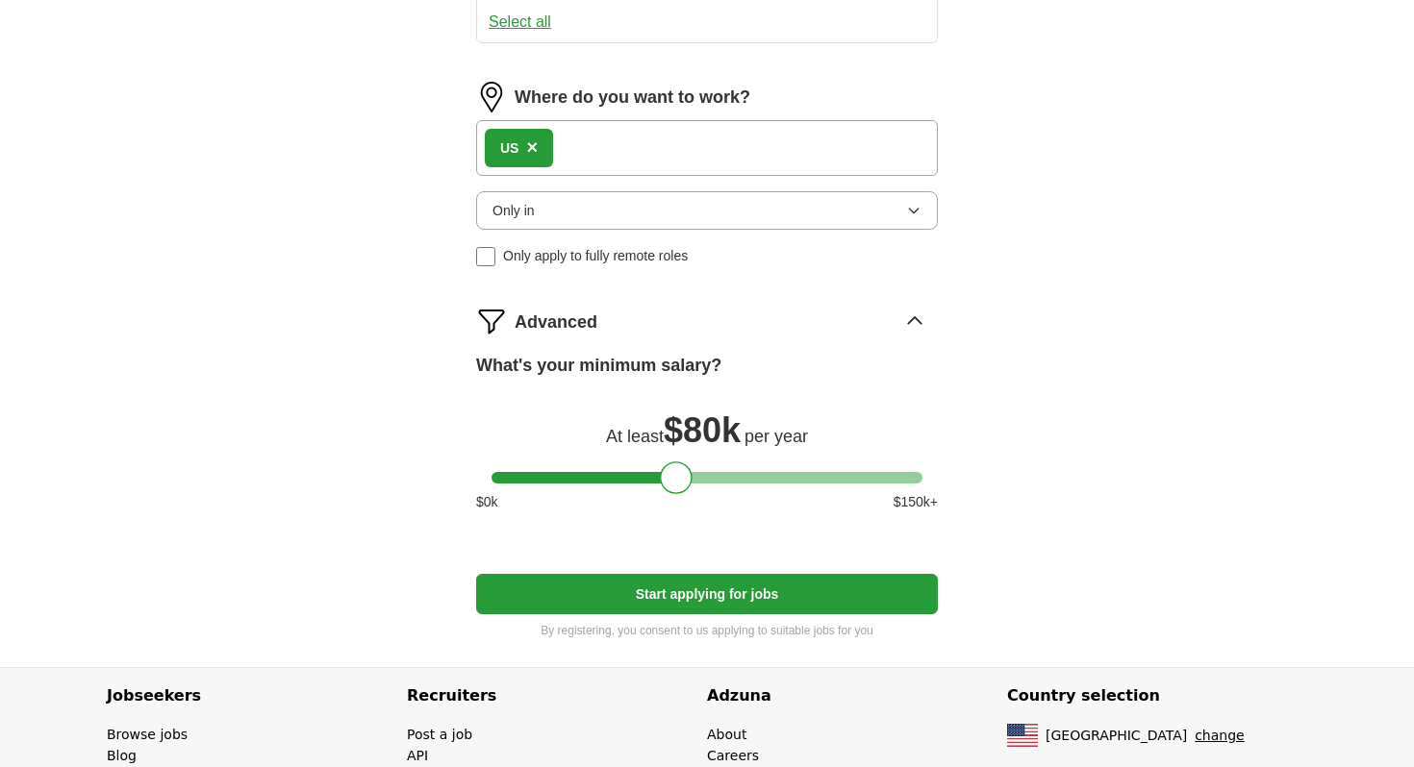
scroll to position [1130, 0]
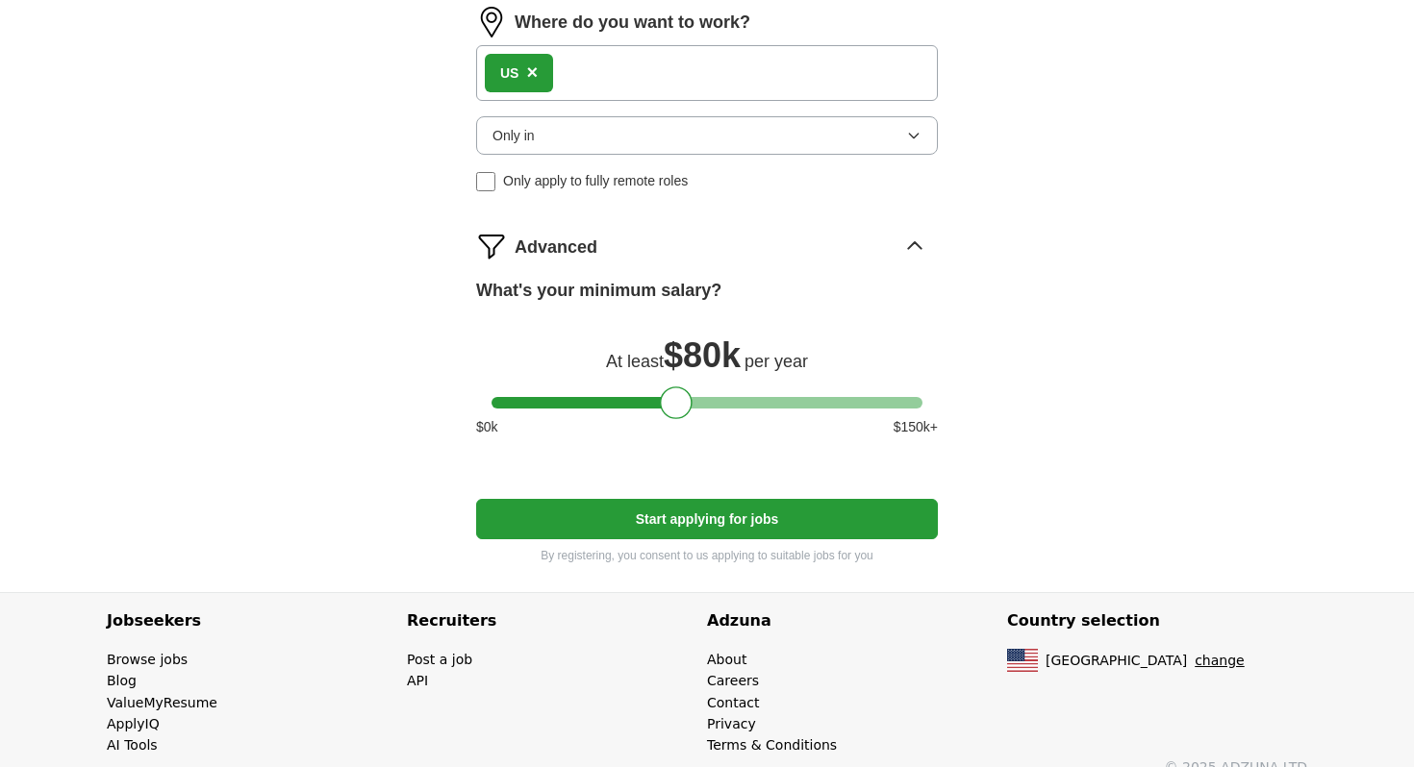
click at [677, 529] on button "Start applying for jobs" at bounding box center [707, 519] width 462 height 40
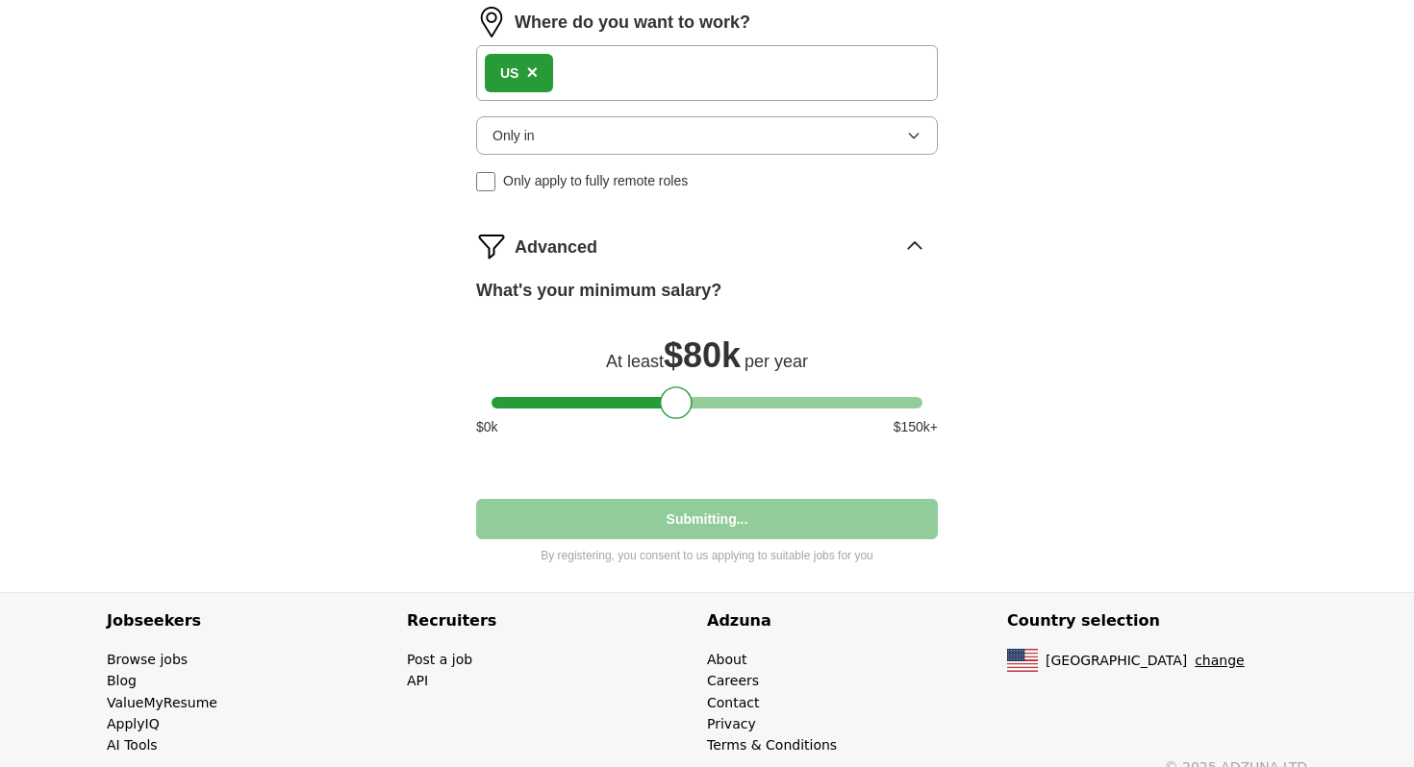
select select "**"
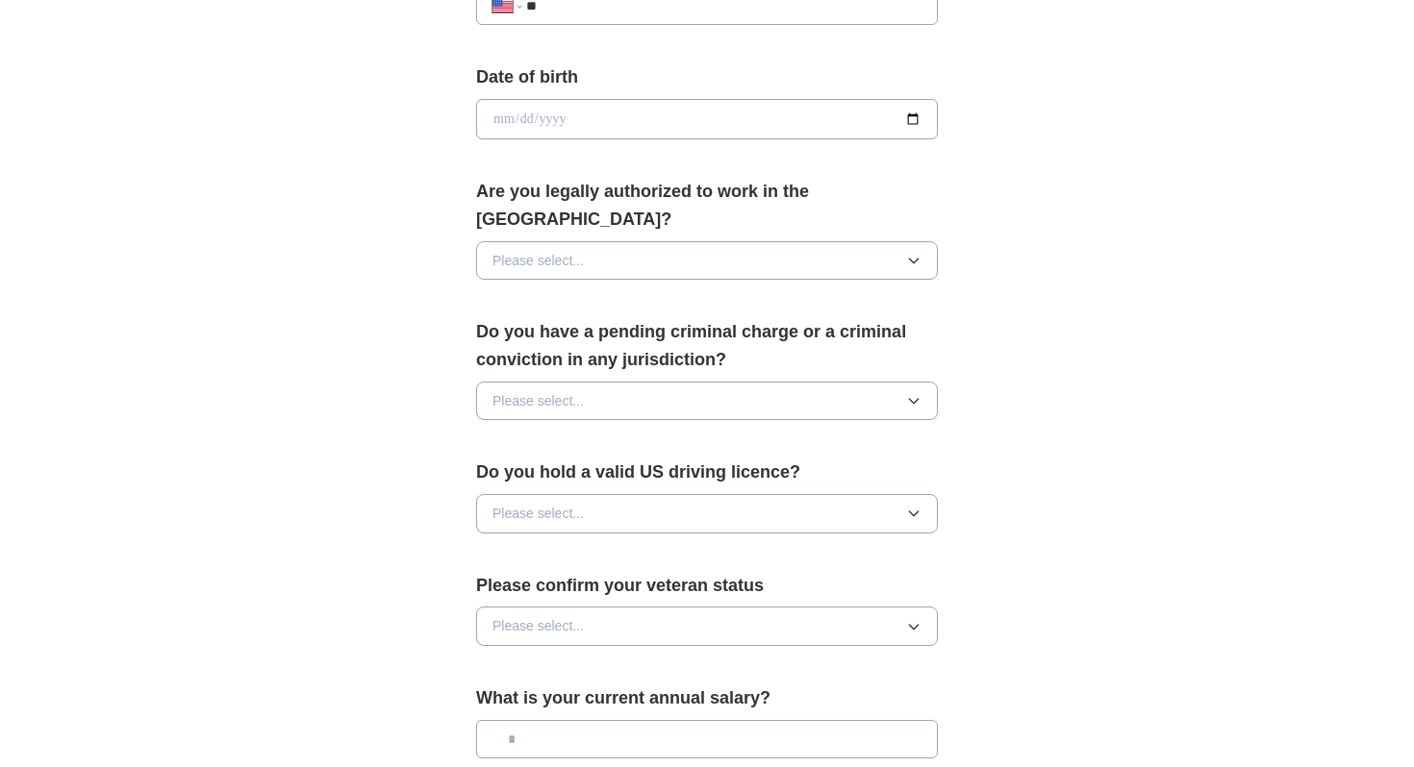
scroll to position [813, 0]
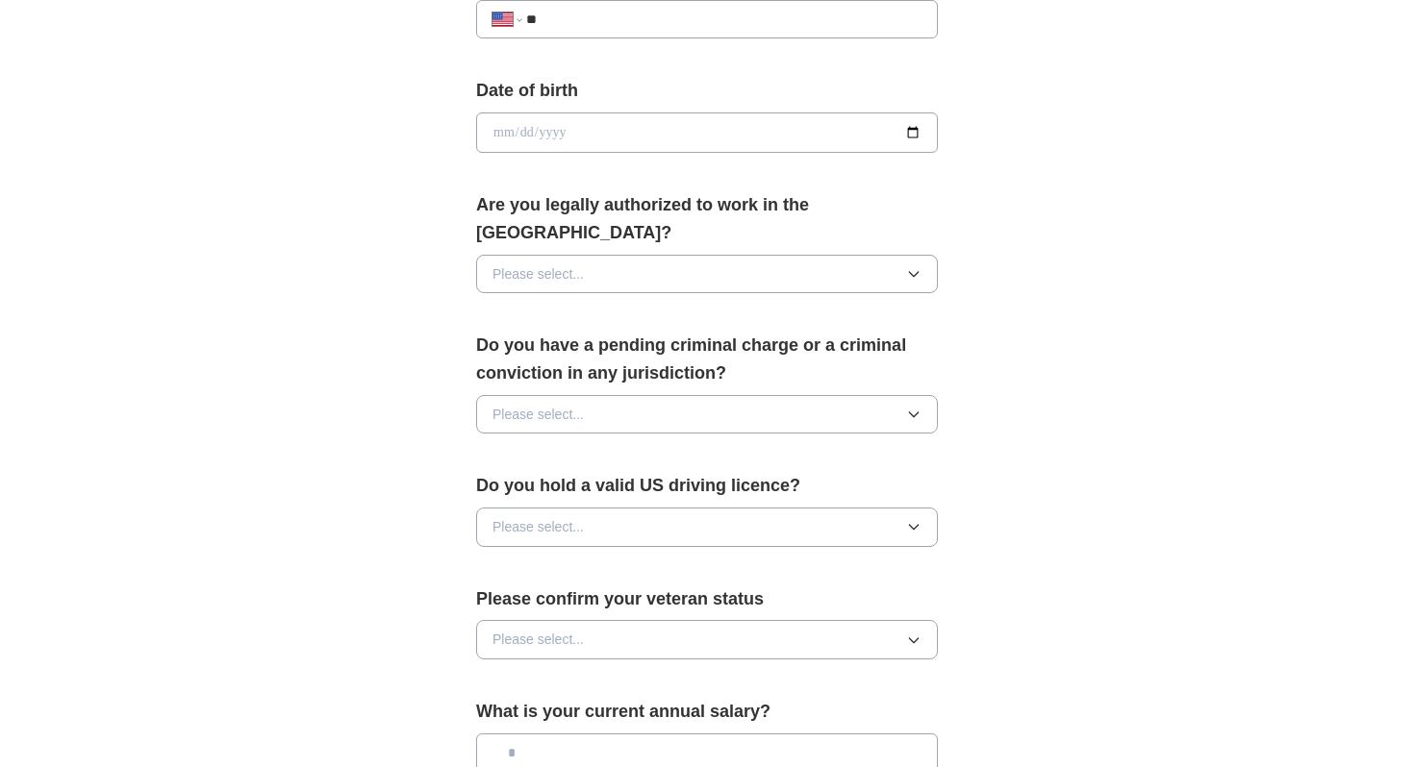
click at [650, 263] on button "Please select..." at bounding box center [707, 274] width 462 height 38
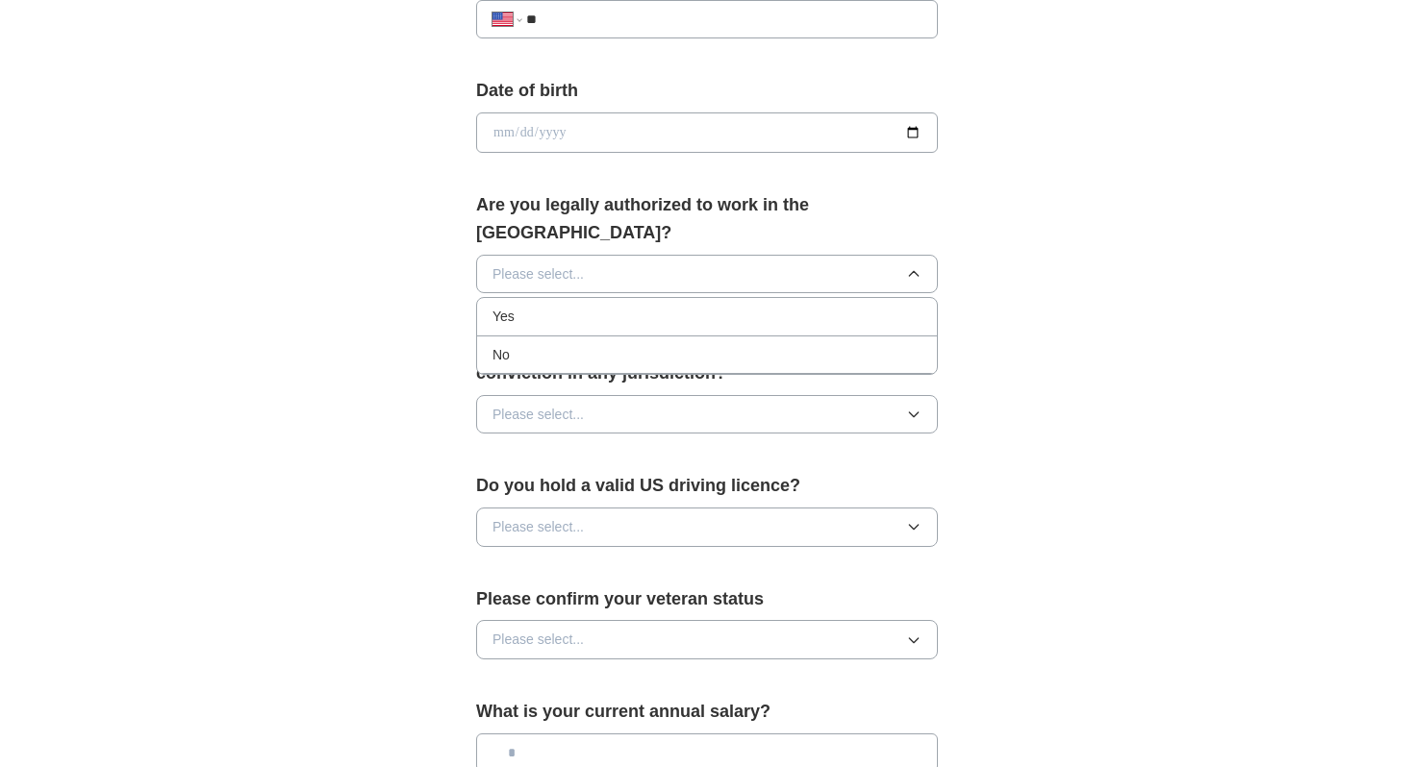
click at [367, 324] on div "**********" at bounding box center [706, 123] width 1231 height 1754
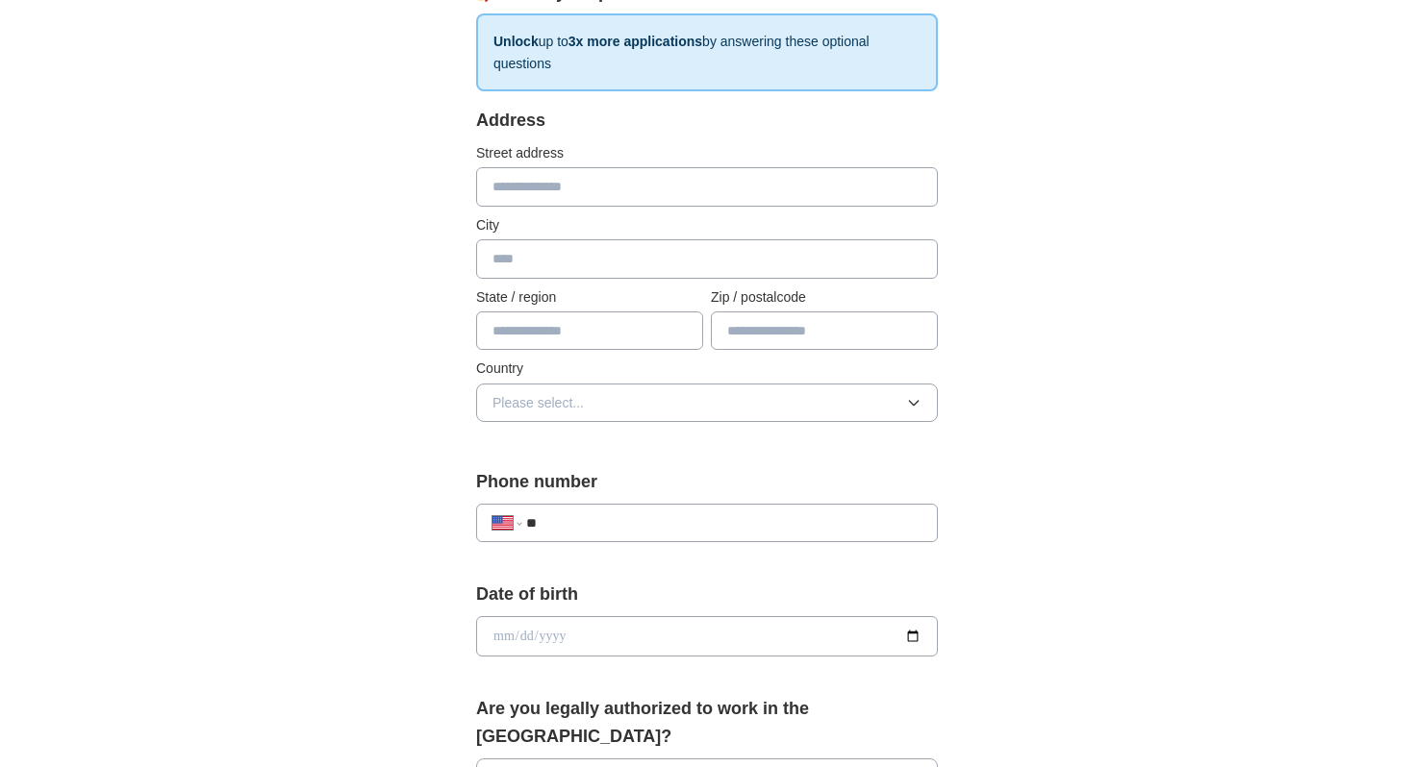
scroll to position [0, 0]
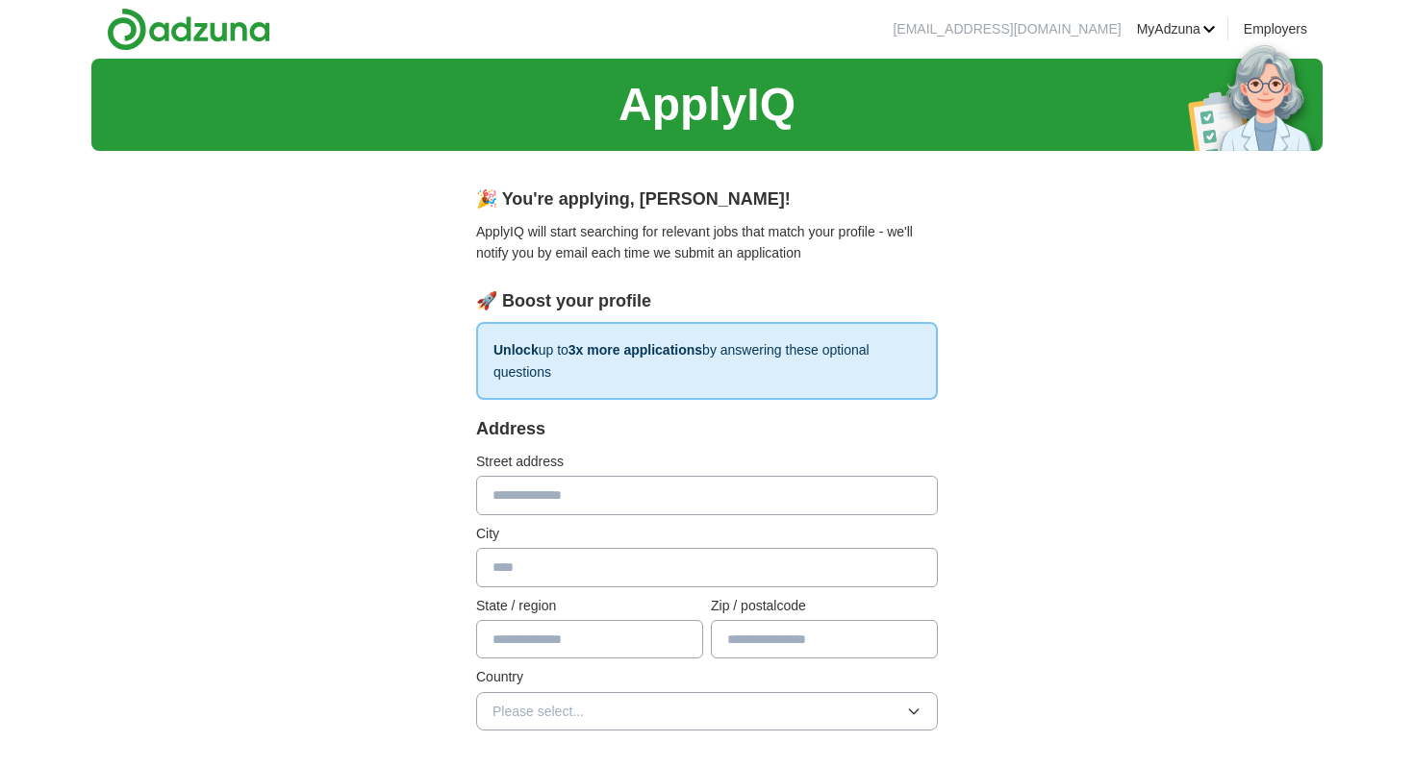
click at [552, 499] on input "text" at bounding box center [707, 495] width 462 height 38
click at [535, 493] on input "text" at bounding box center [707, 495] width 462 height 38
type input "**********"
type input "********"
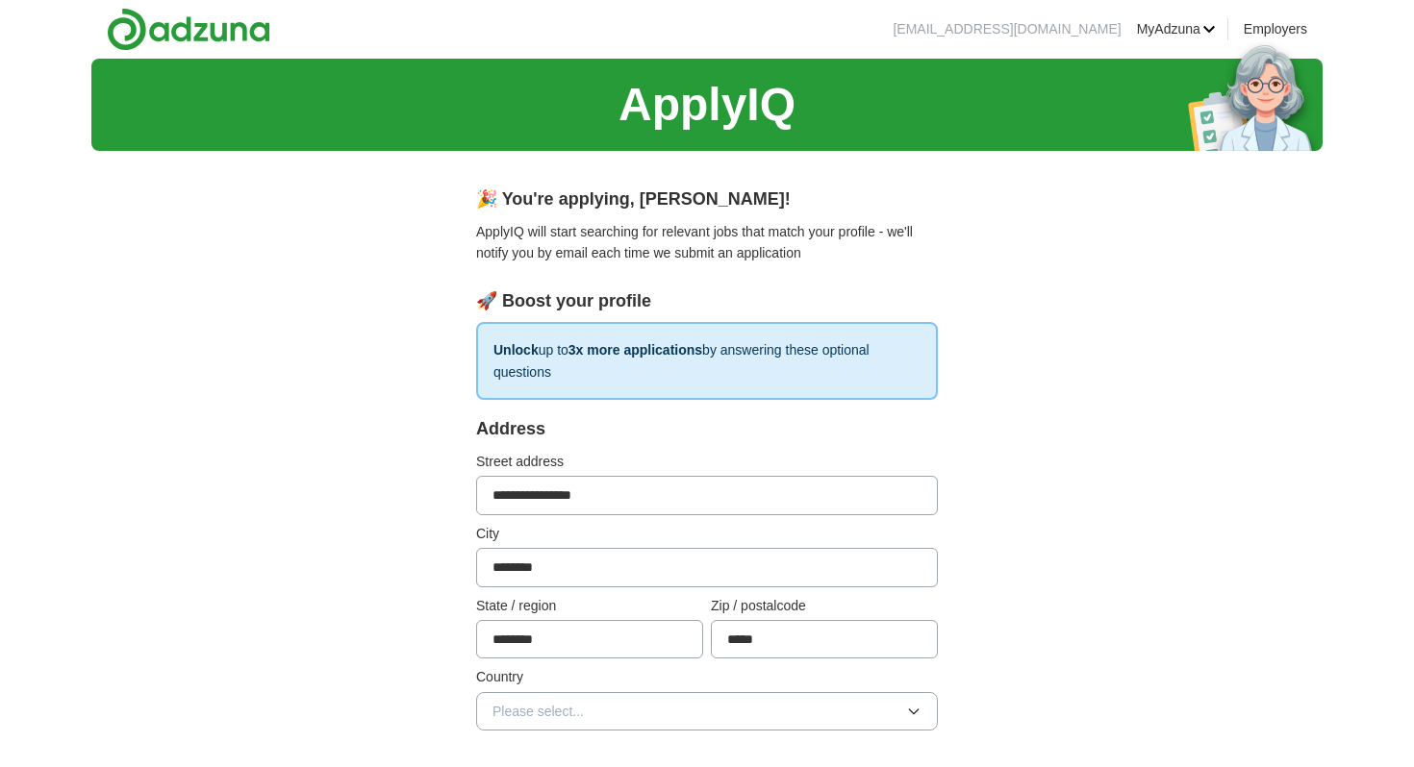
type input "*****"
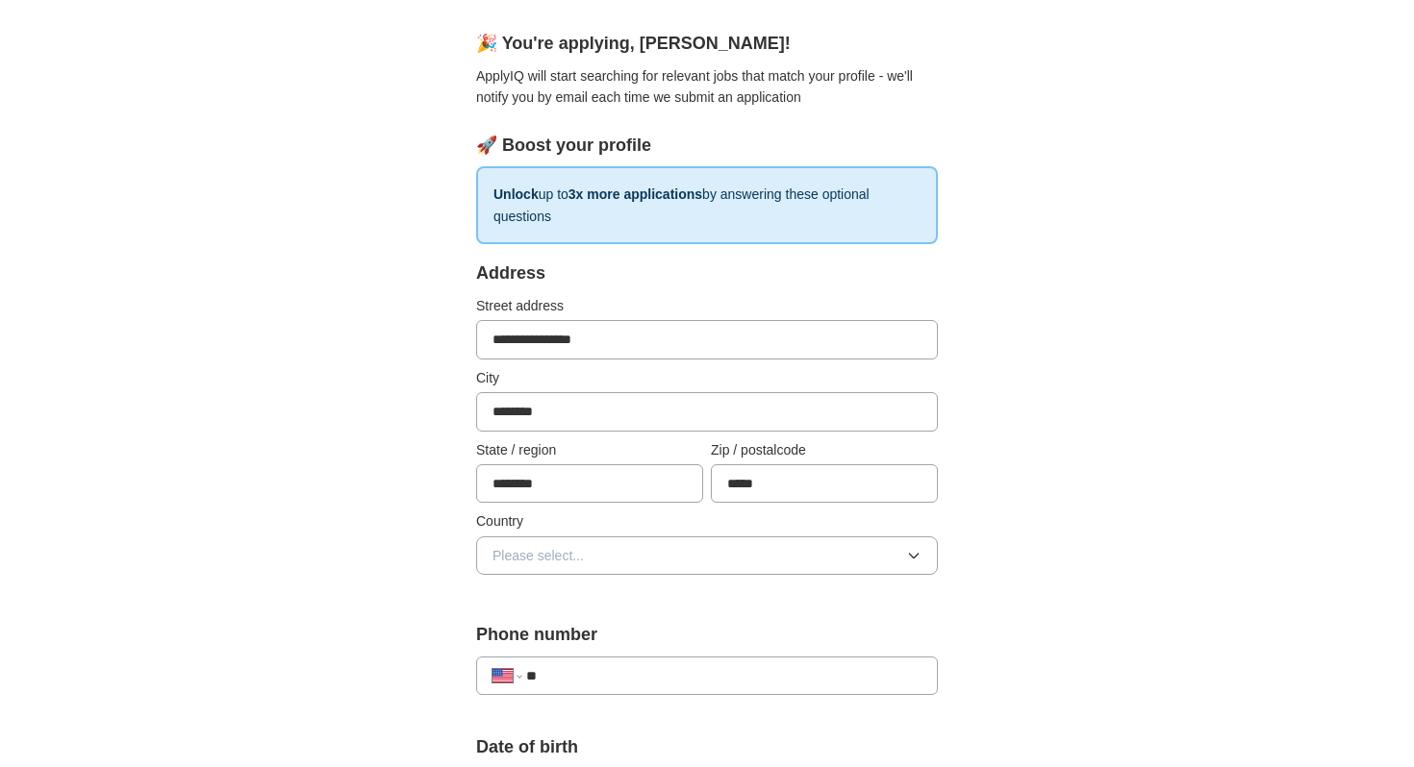
scroll to position [178, 0]
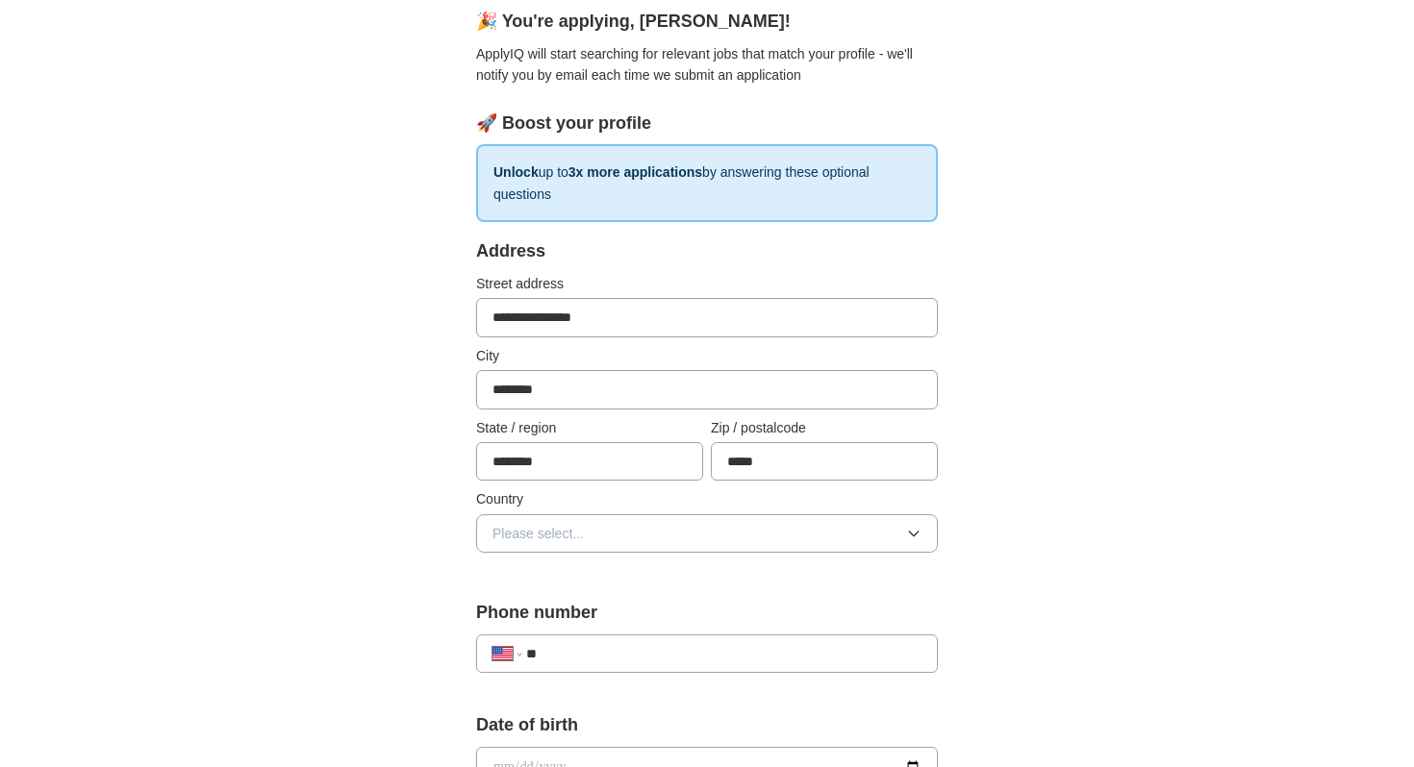
click at [556, 533] on span "Please select..." at bounding box center [537, 533] width 91 height 21
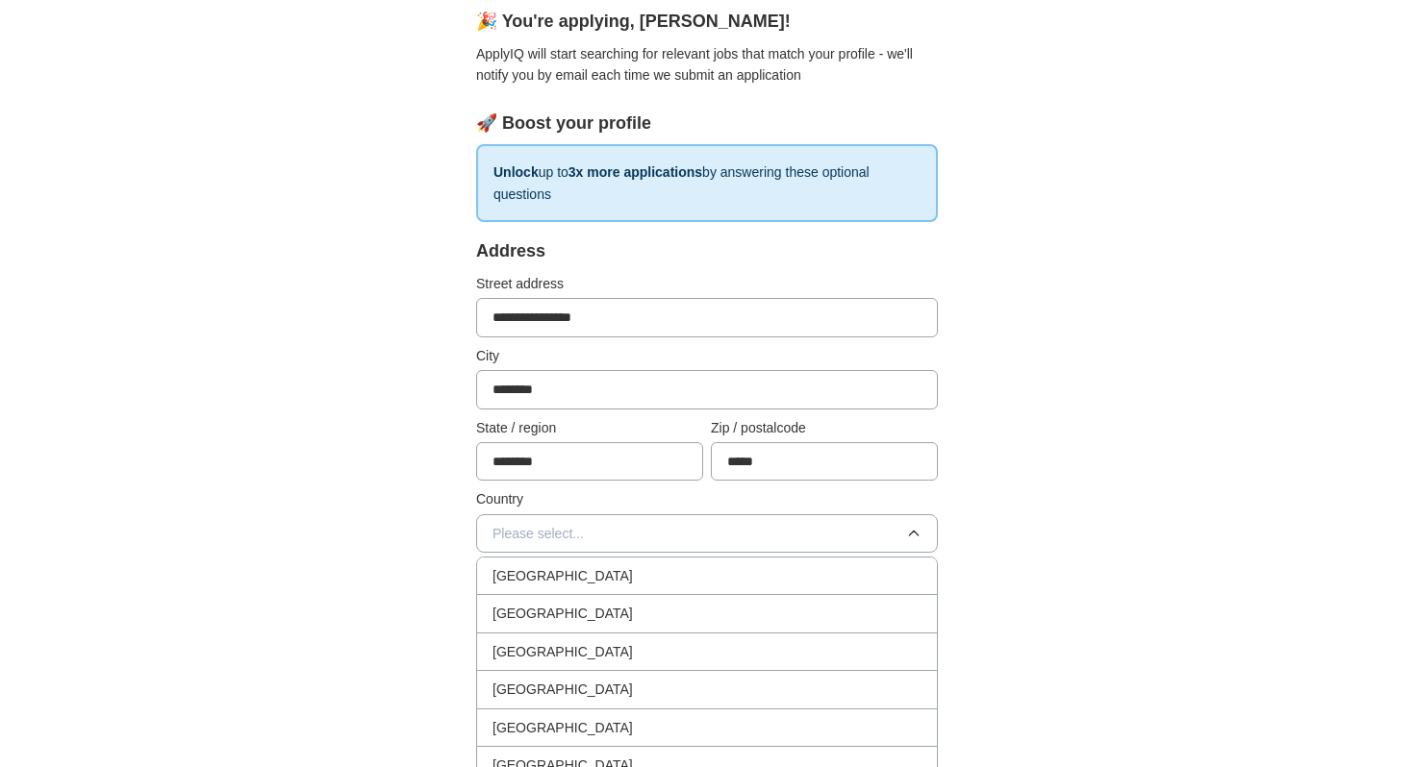
click at [553, 607] on span "United States" at bounding box center [562, 613] width 140 height 21
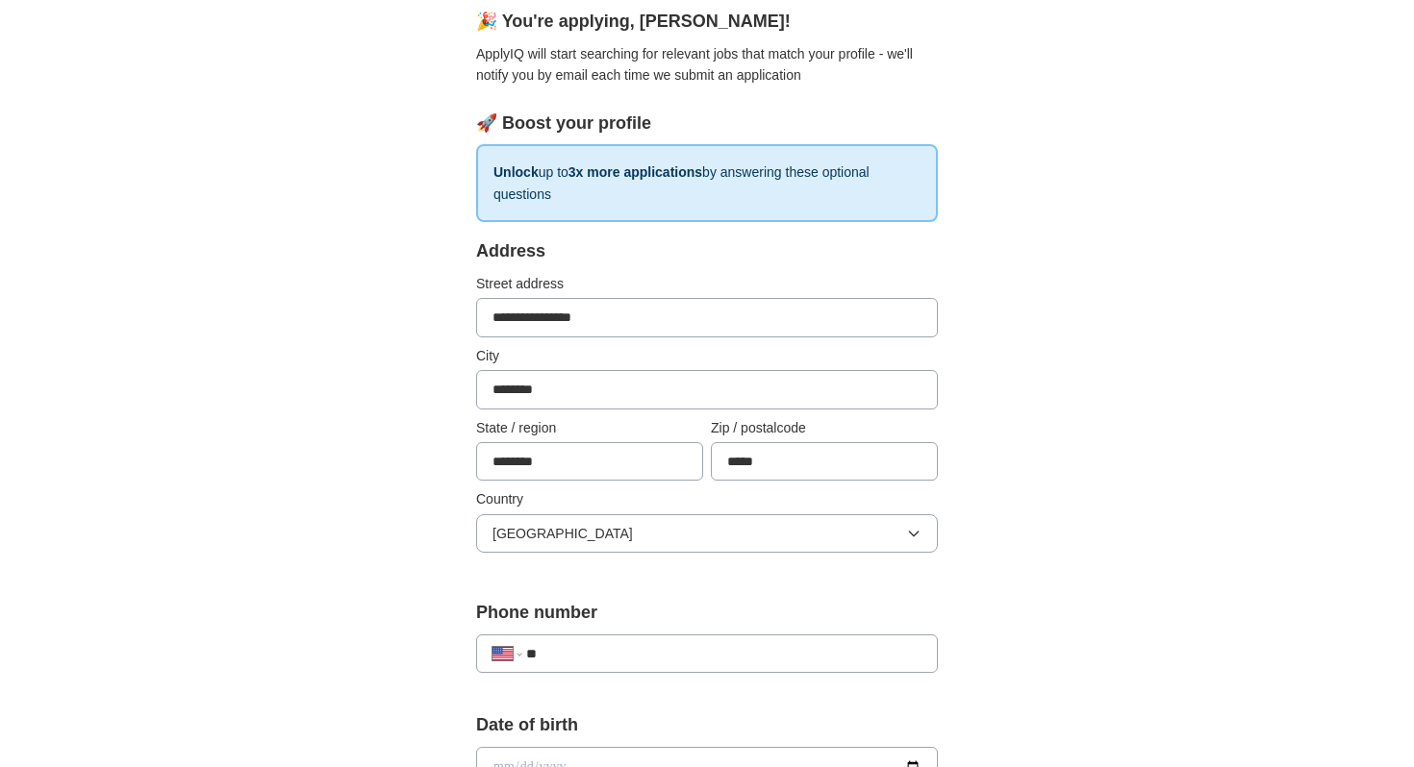
click at [600, 642] on div "**********" at bounding box center [707, 654] width 462 height 38
click at [588, 656] on input "**" at bounding box center [723, 653] width 395 height 21
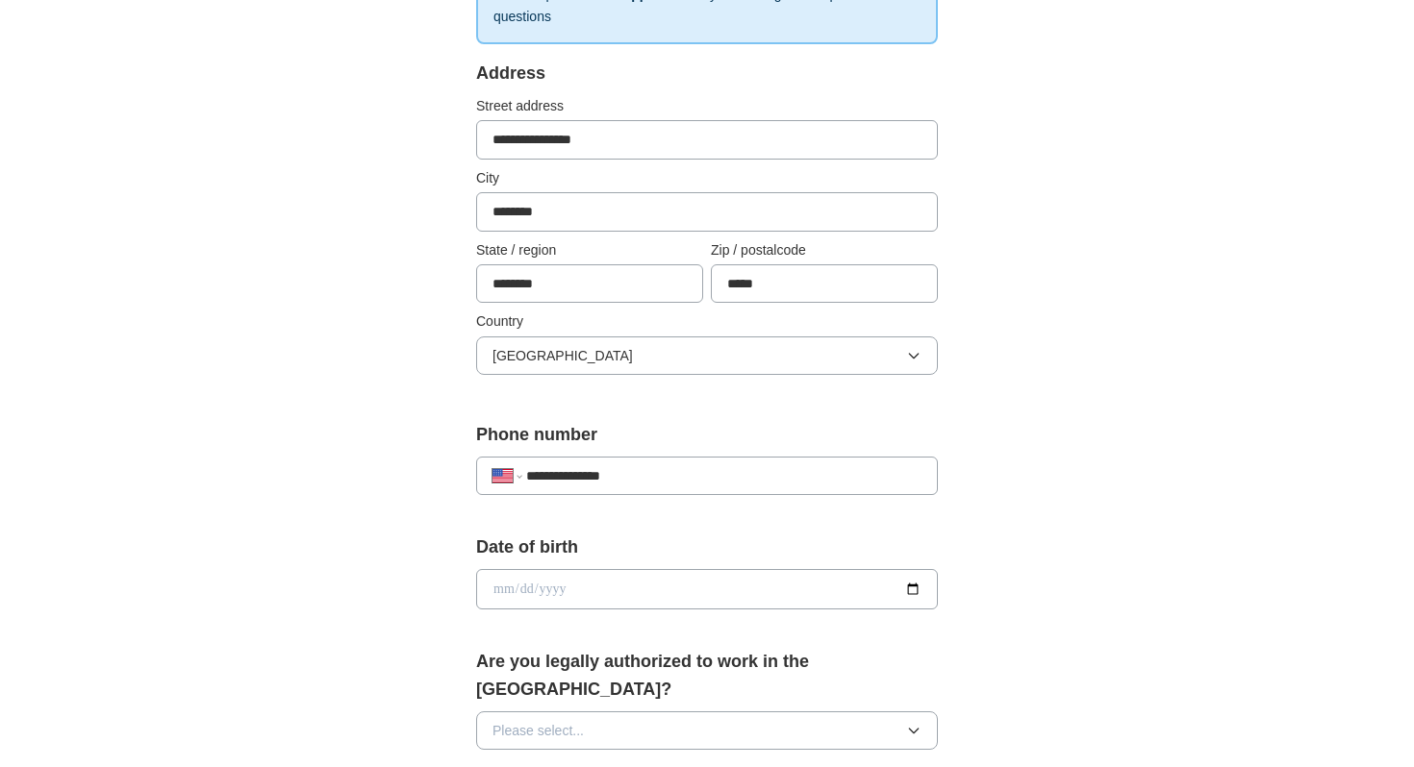
scroll to position [428, 0]
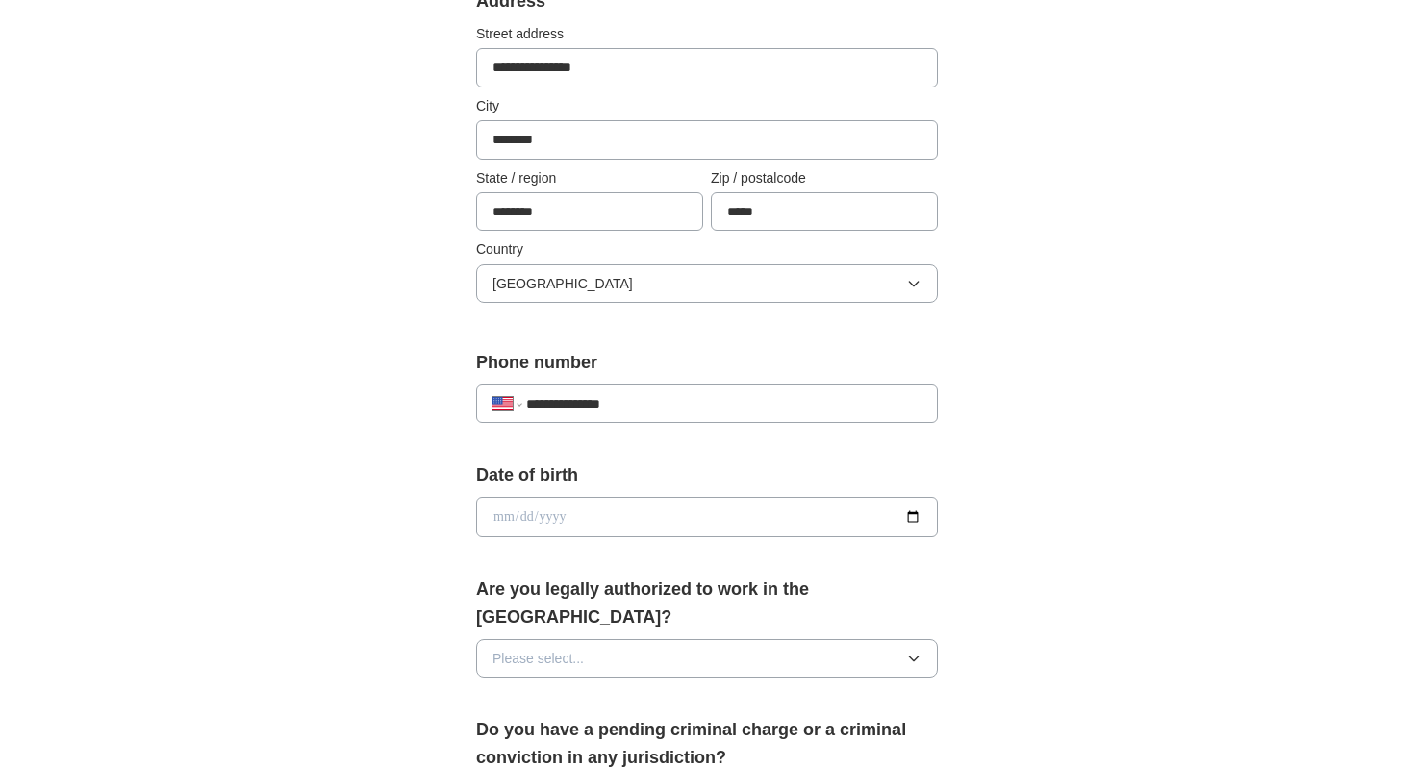
type input "**********"
click at [912, 523] on input "date" at bounding box center [707, 517] width 462 height 40
type input "**********"
click at [501, 513] on input "**********" at bounding box center [707, 517] width 462 height 40
type input "**********"
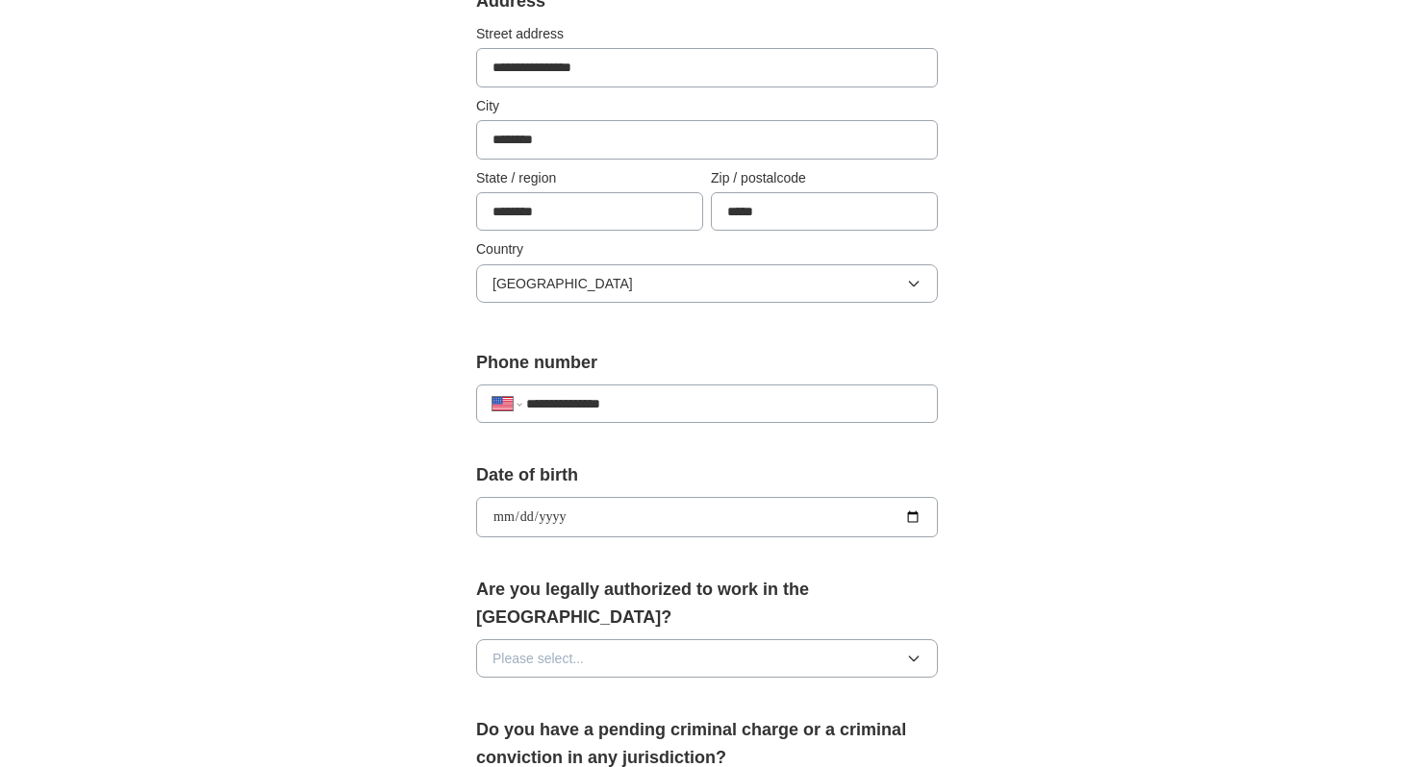
type input "**********"
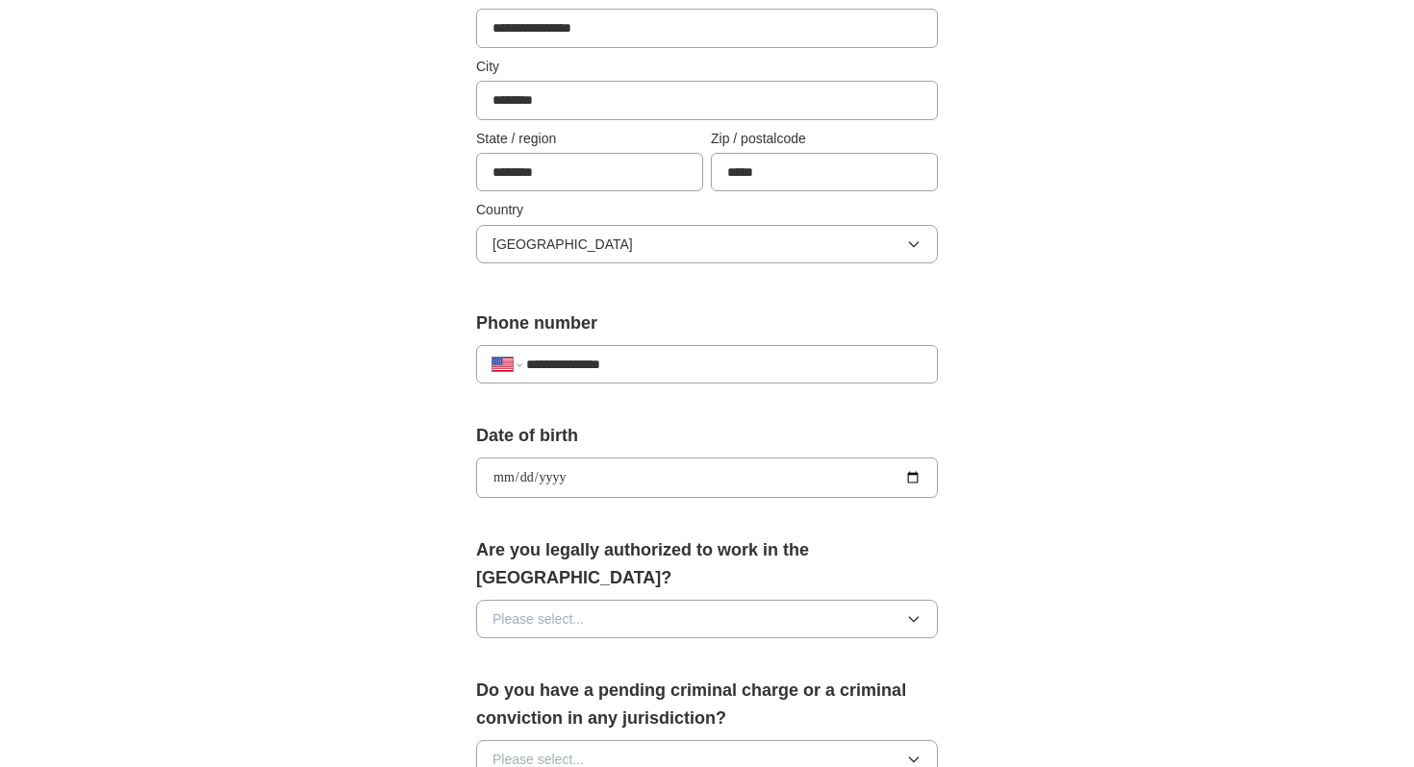
scroll to position [485, 0]
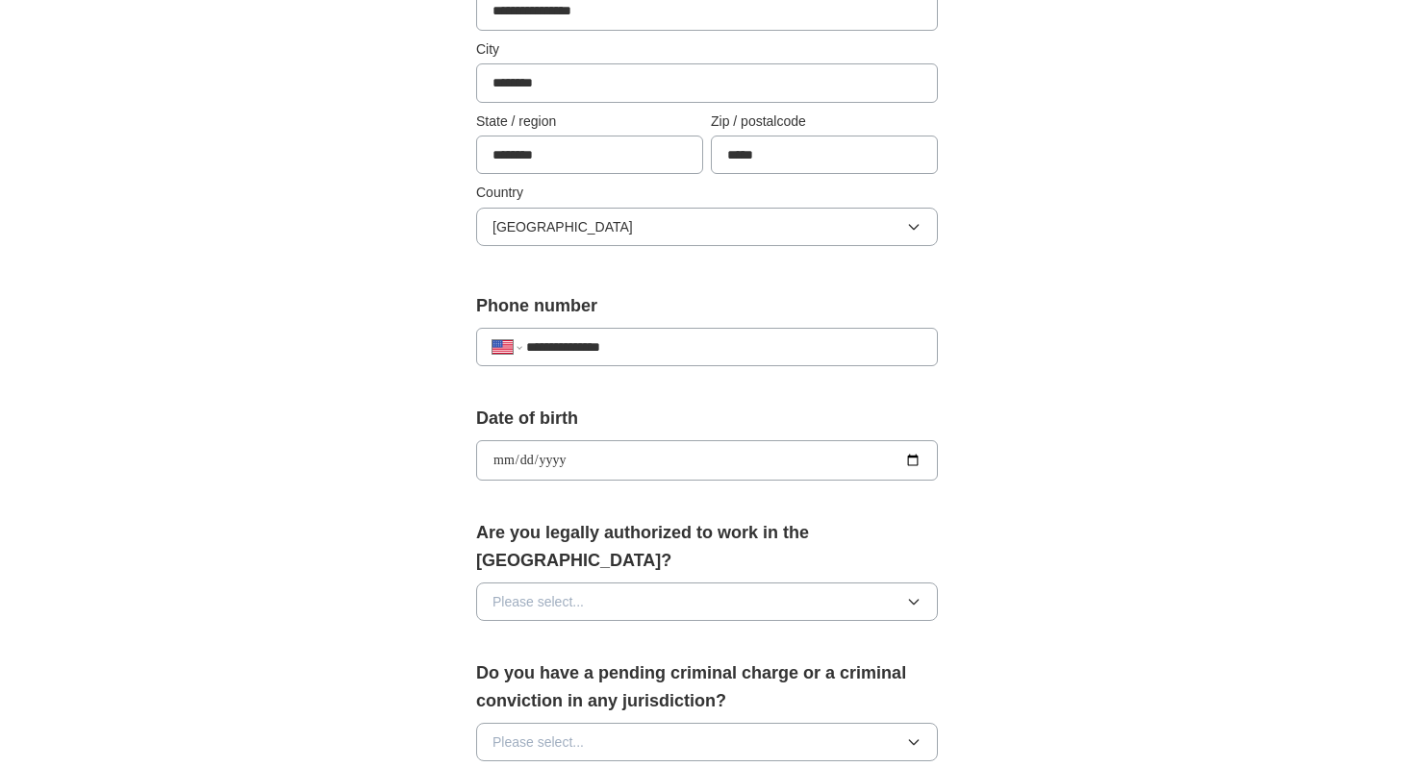
click at [540, 591] on span "Please select..." at bounding box center [537, 601] width 91 height 21
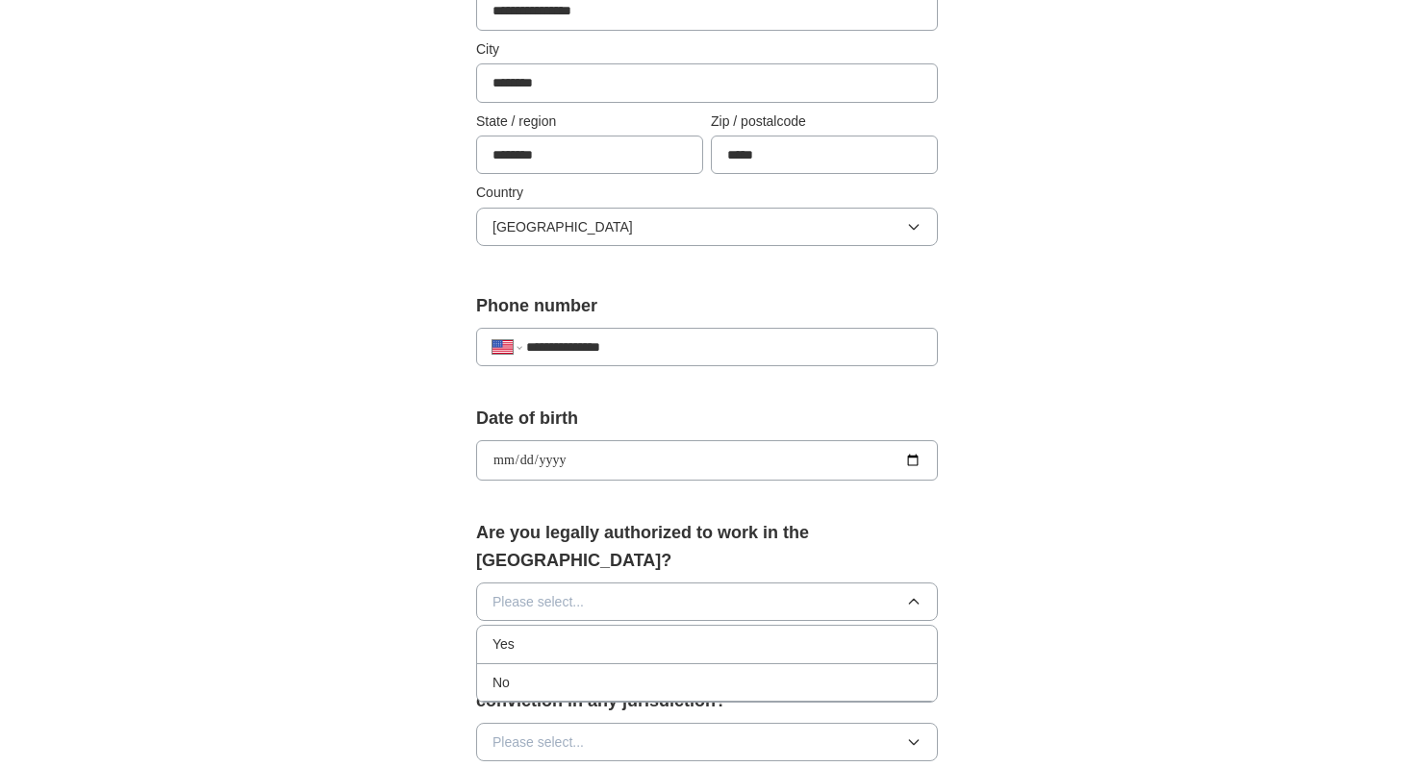
click at [523, 634] on div "Yes" at bounding box center [706, 644] width 429 height 21
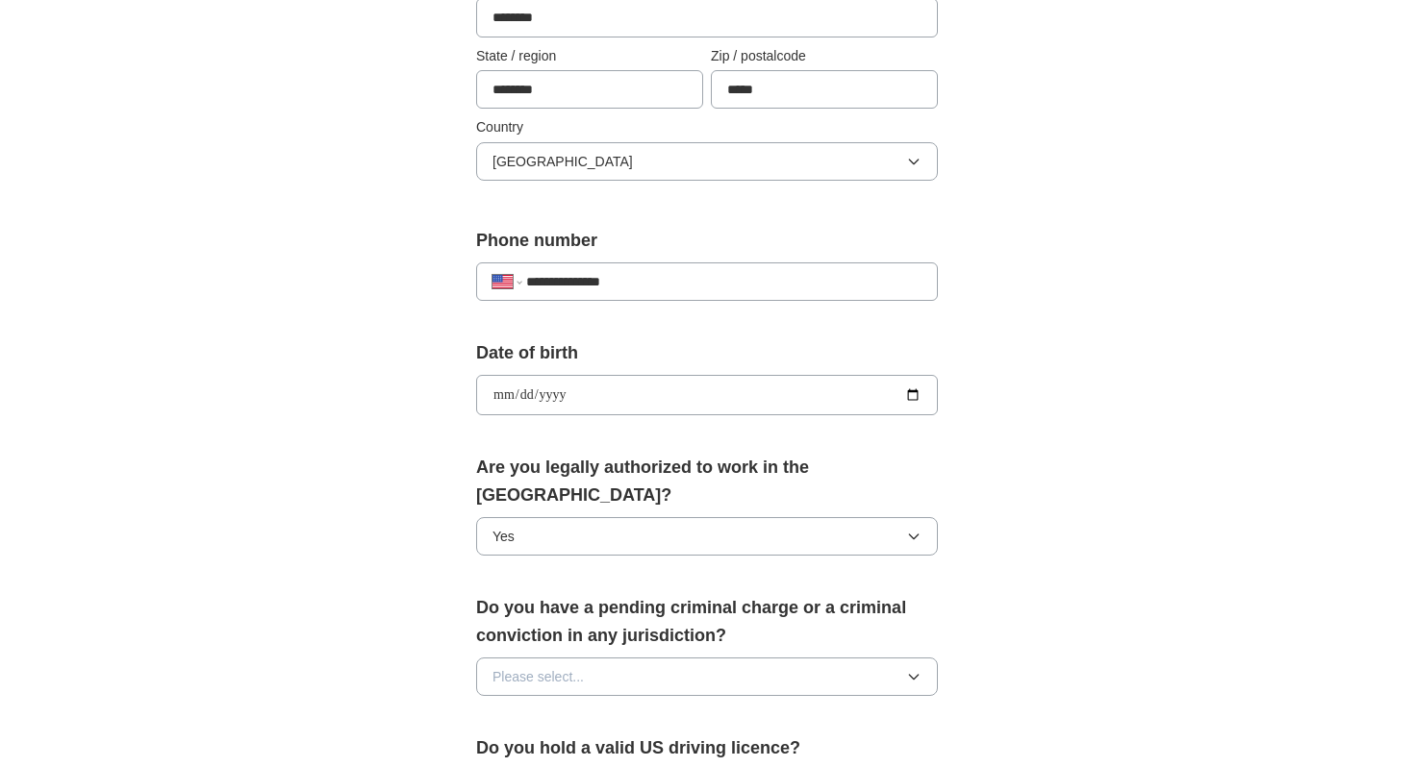
scroll to position [592, 0]
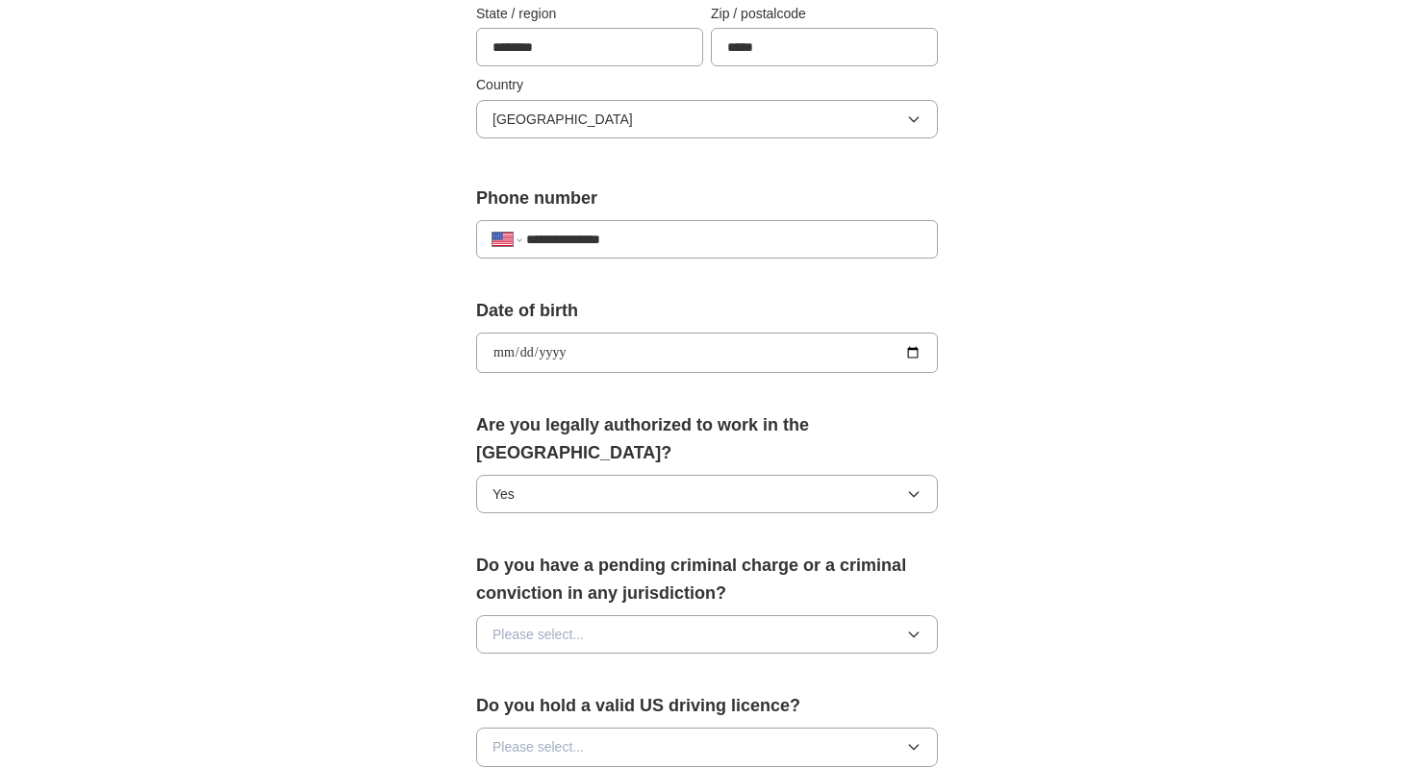
click at [538, 624] on span "Please select..." at bounding box center [537, 634] width 91 height 21
click at [524, 705] on div "No" at bounding box center [706, 715] width 429 height 21
click at [528, 737] on span "Please select..." at bounding box center [537, 747] width 91 height 21
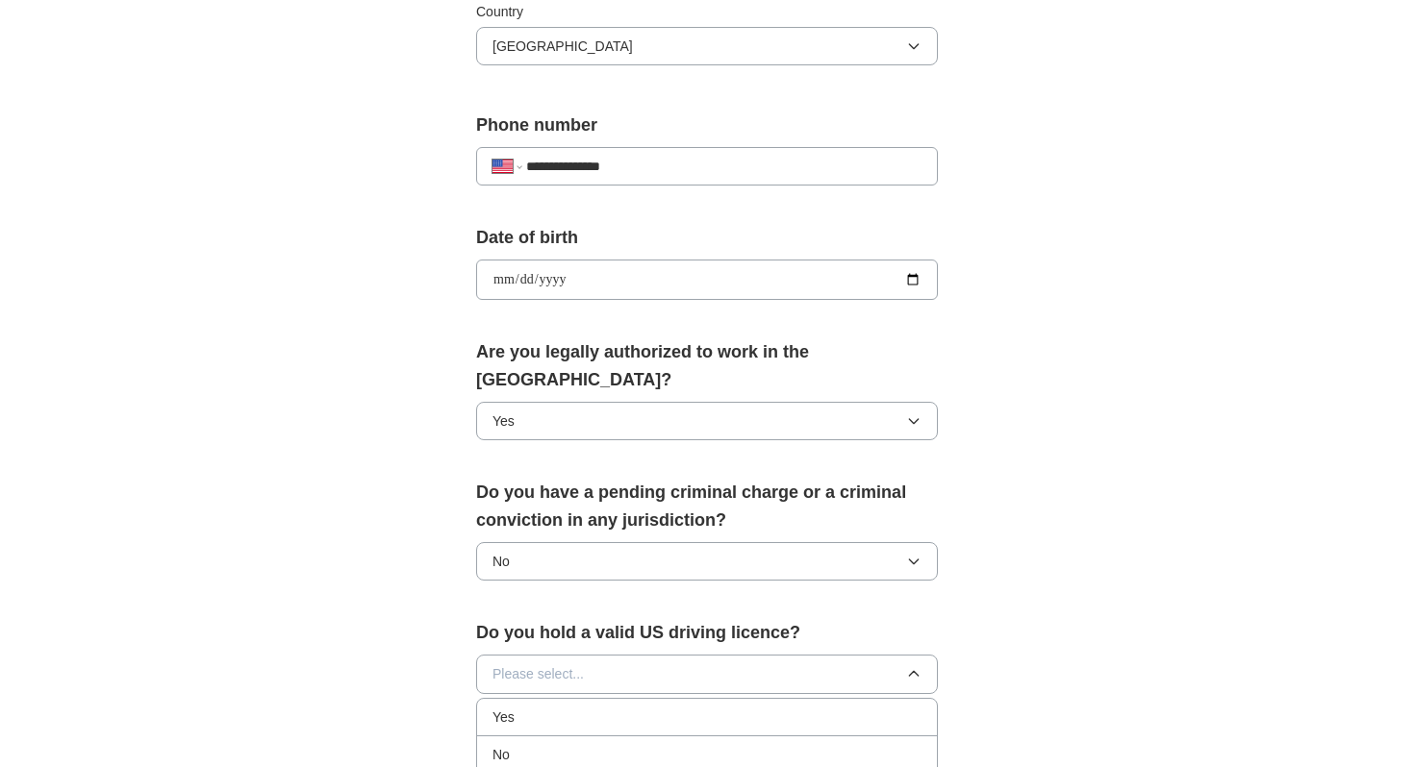
scroll to position [711, 0]
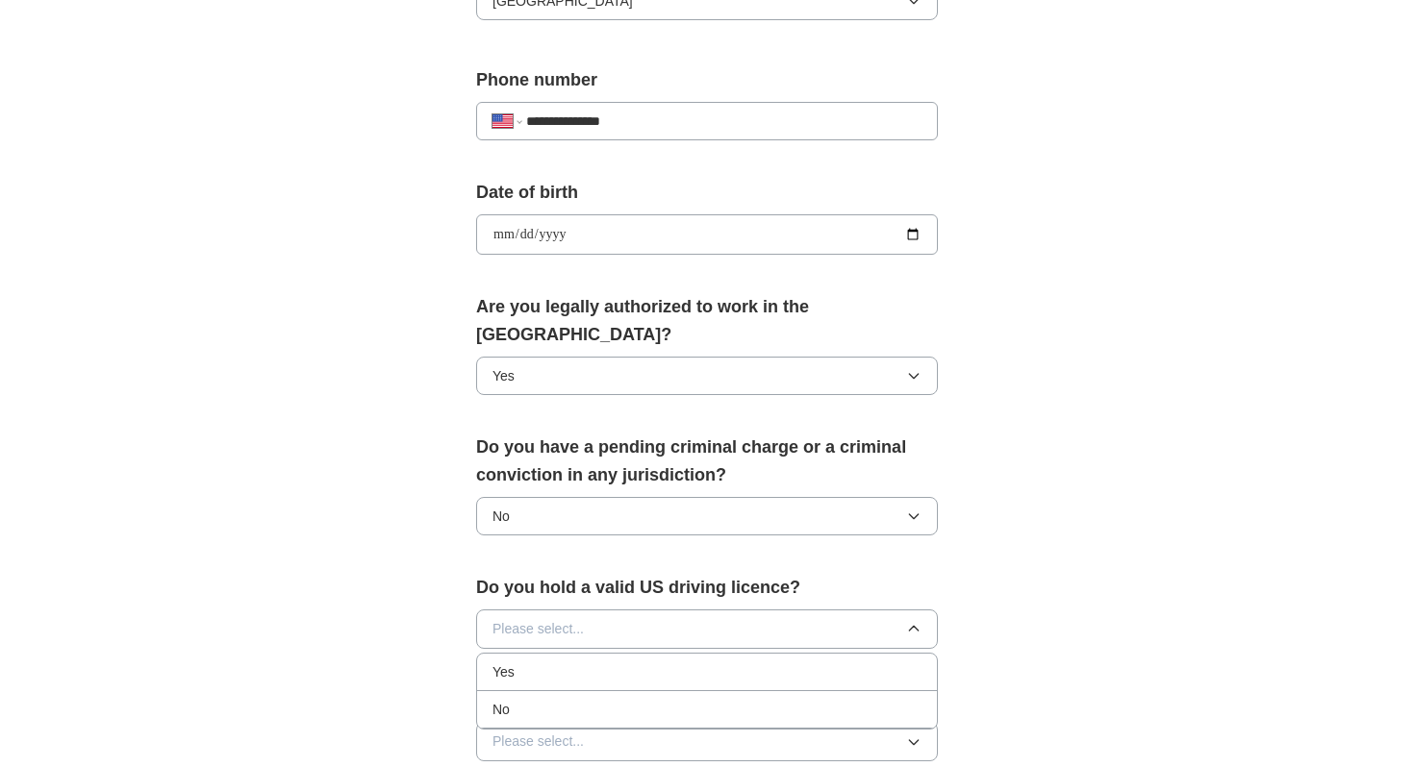
click at [532, 699] on div "No" at bounding box center [706, 709] width 429 height 21
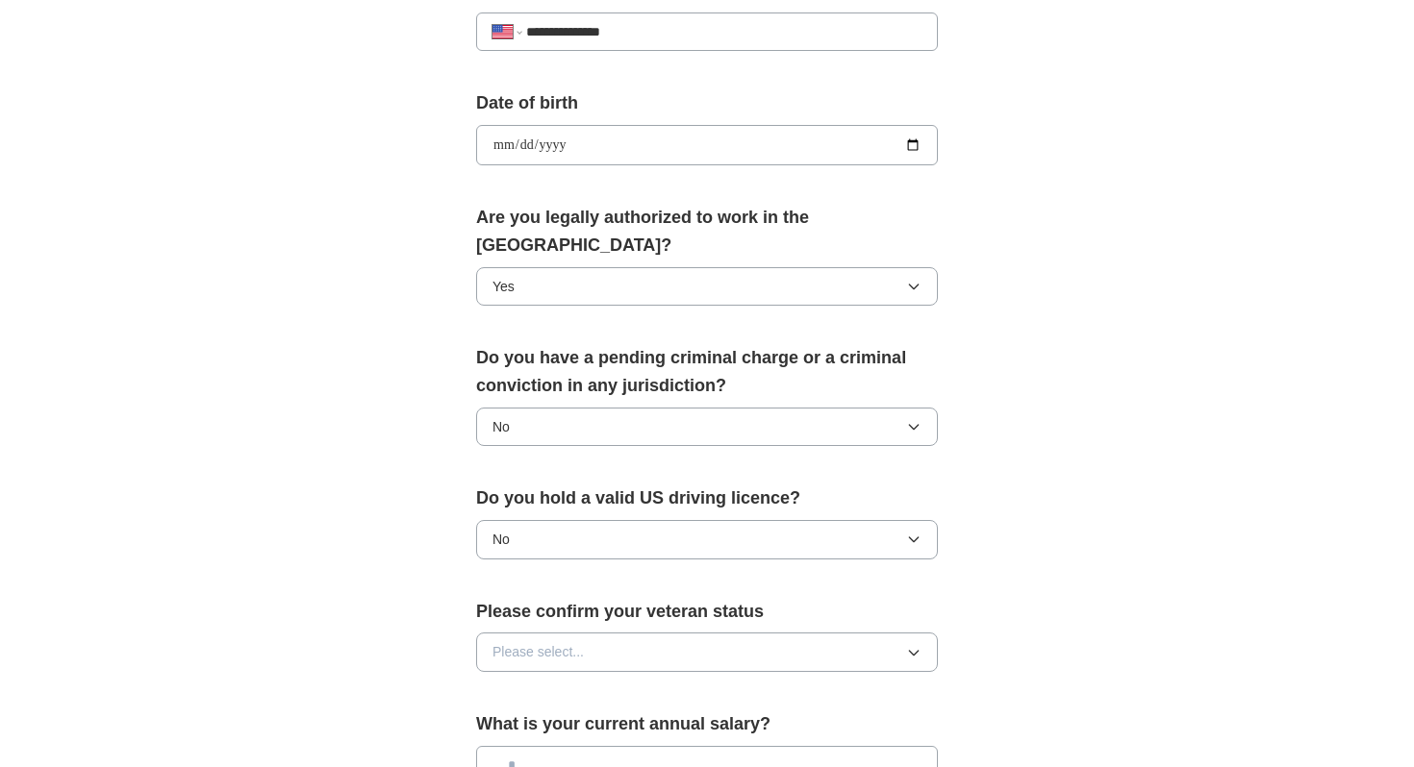
scroll to position [819, 0]
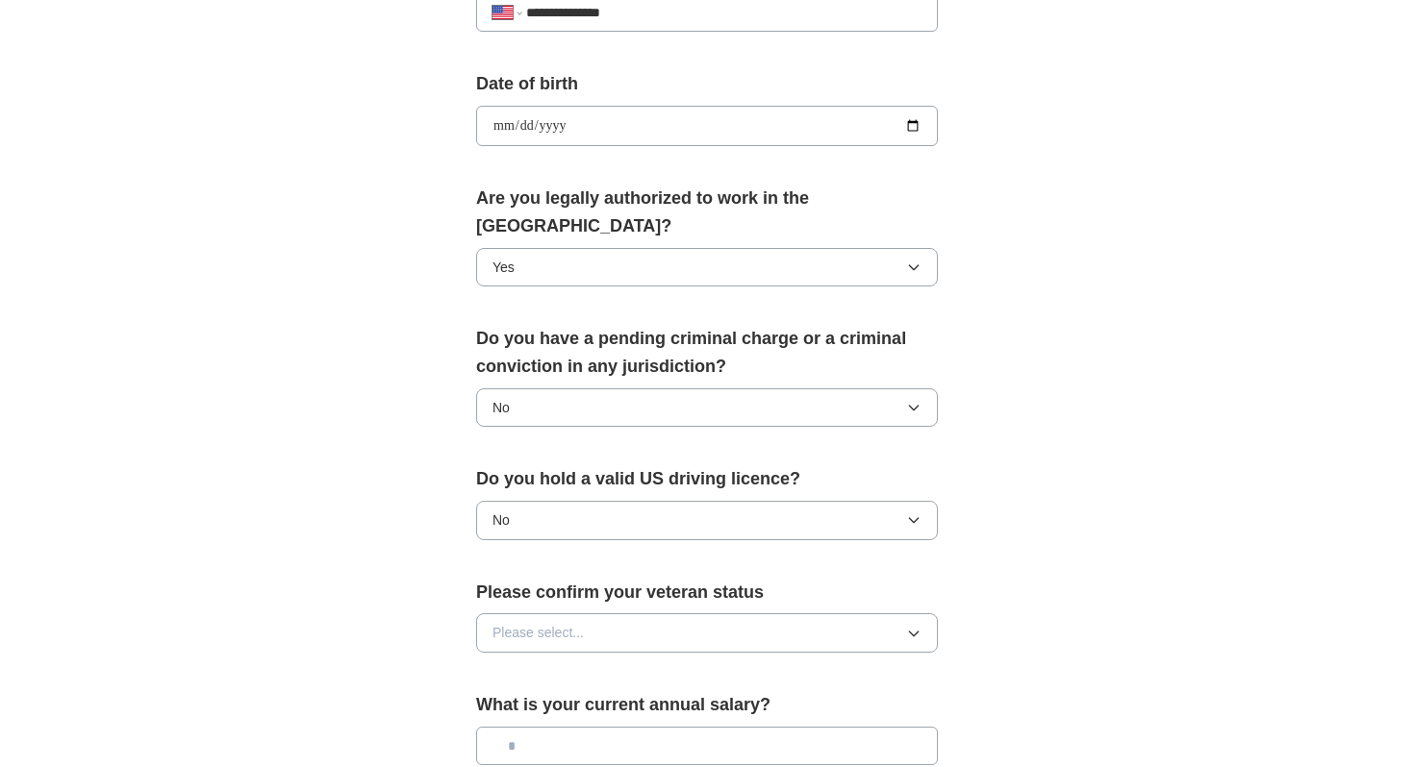
click at [550, 622] on span "Please select..." at bounding box center [537, 632] width 91 height 21
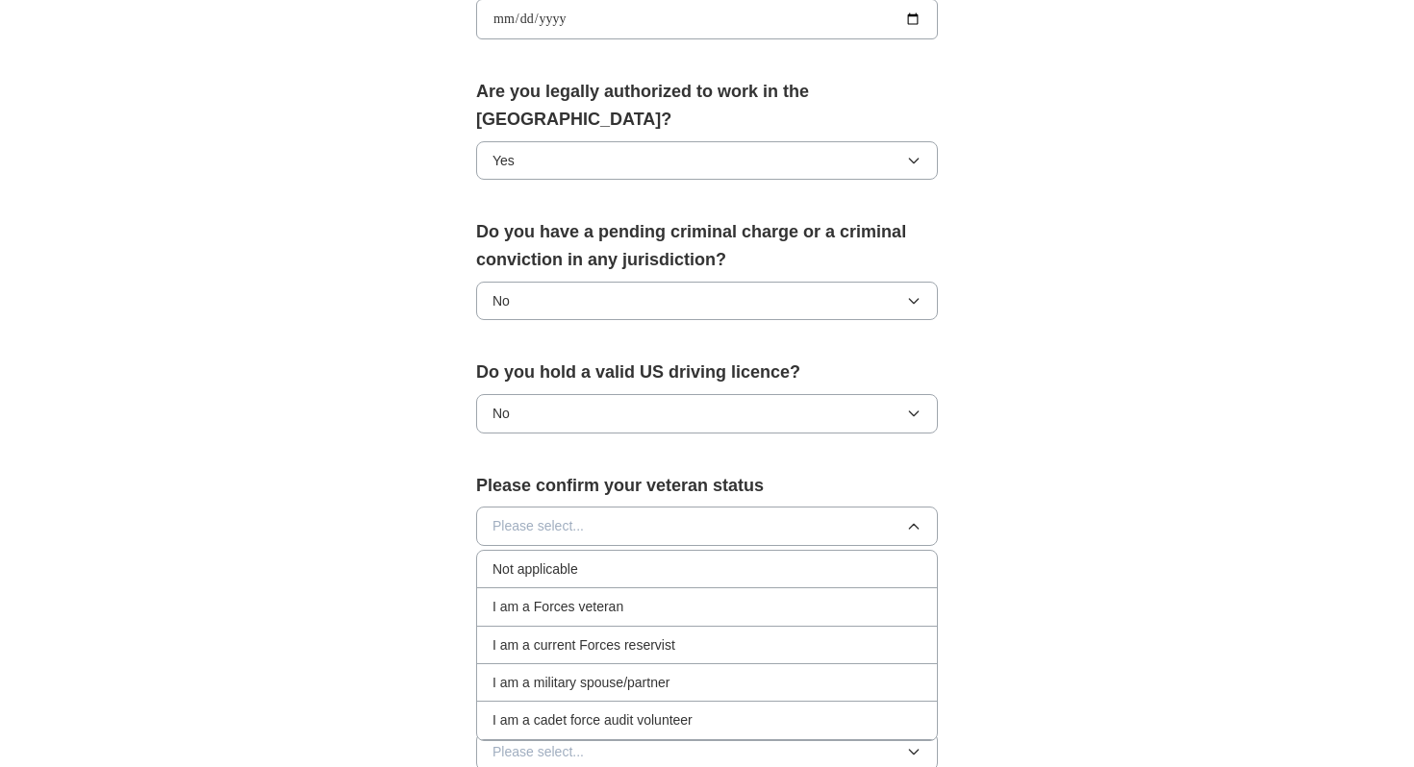
scroll to position [942, 0]
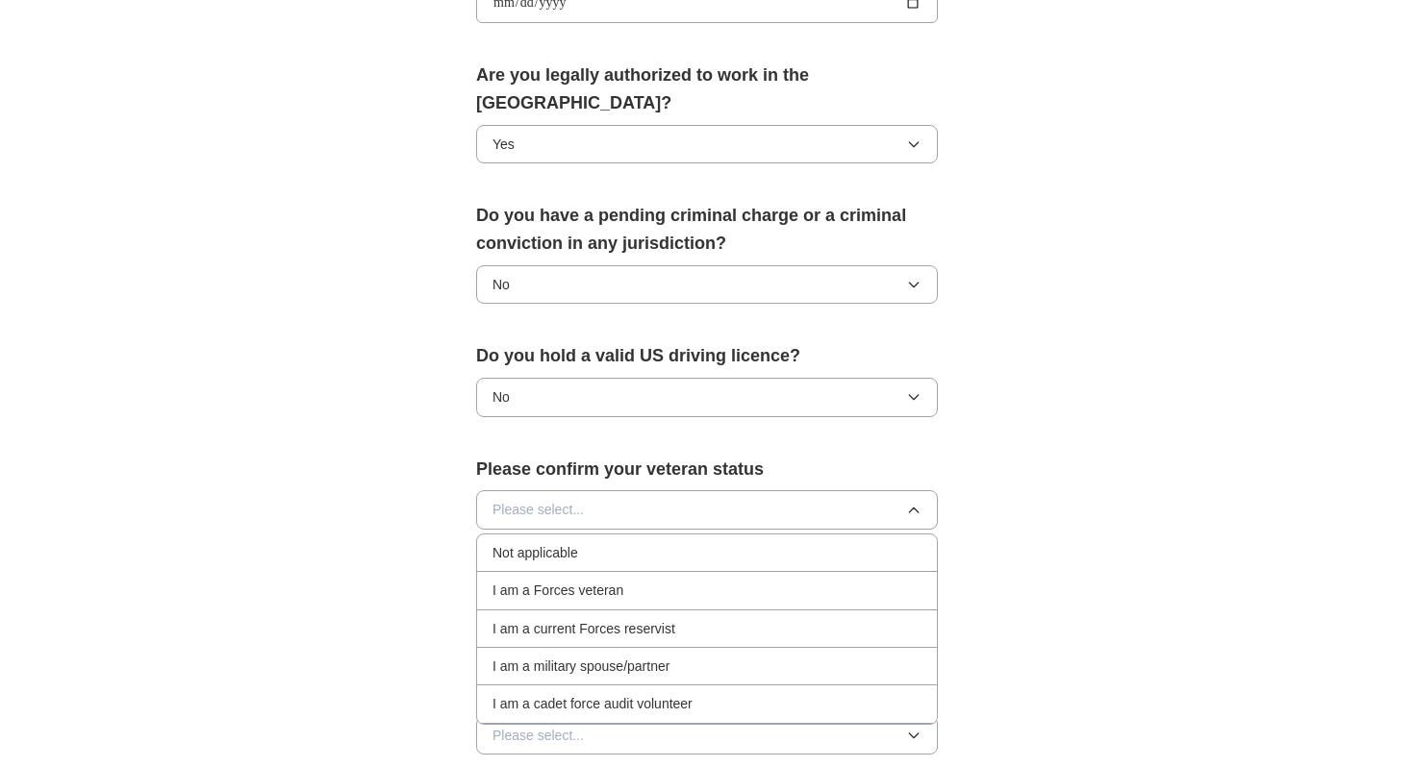
click at [598, 542] on div "Not applicable" at bounding box center [706, 552] width 429 height 21
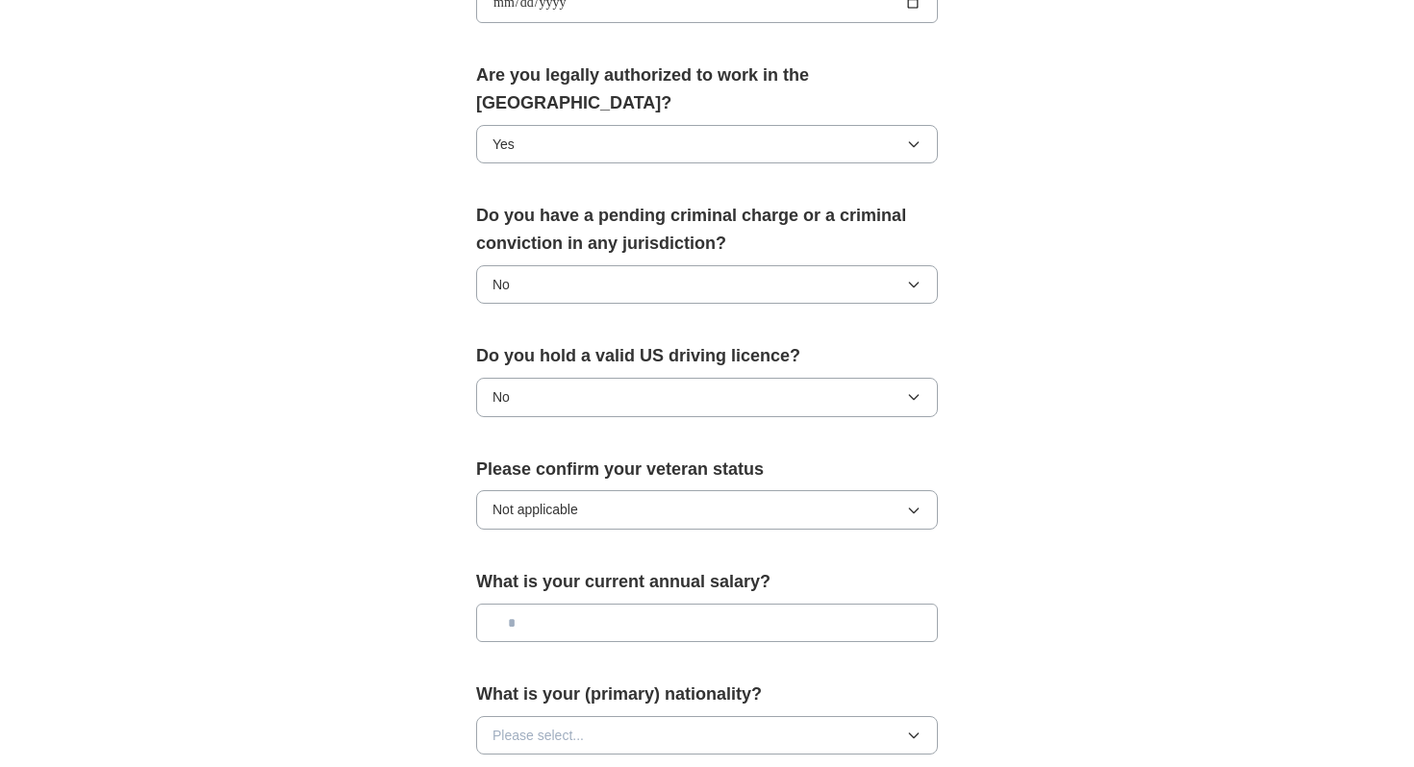
click at [599, 607] on input "text" at bounding box center [707, 623] width 462 height 38
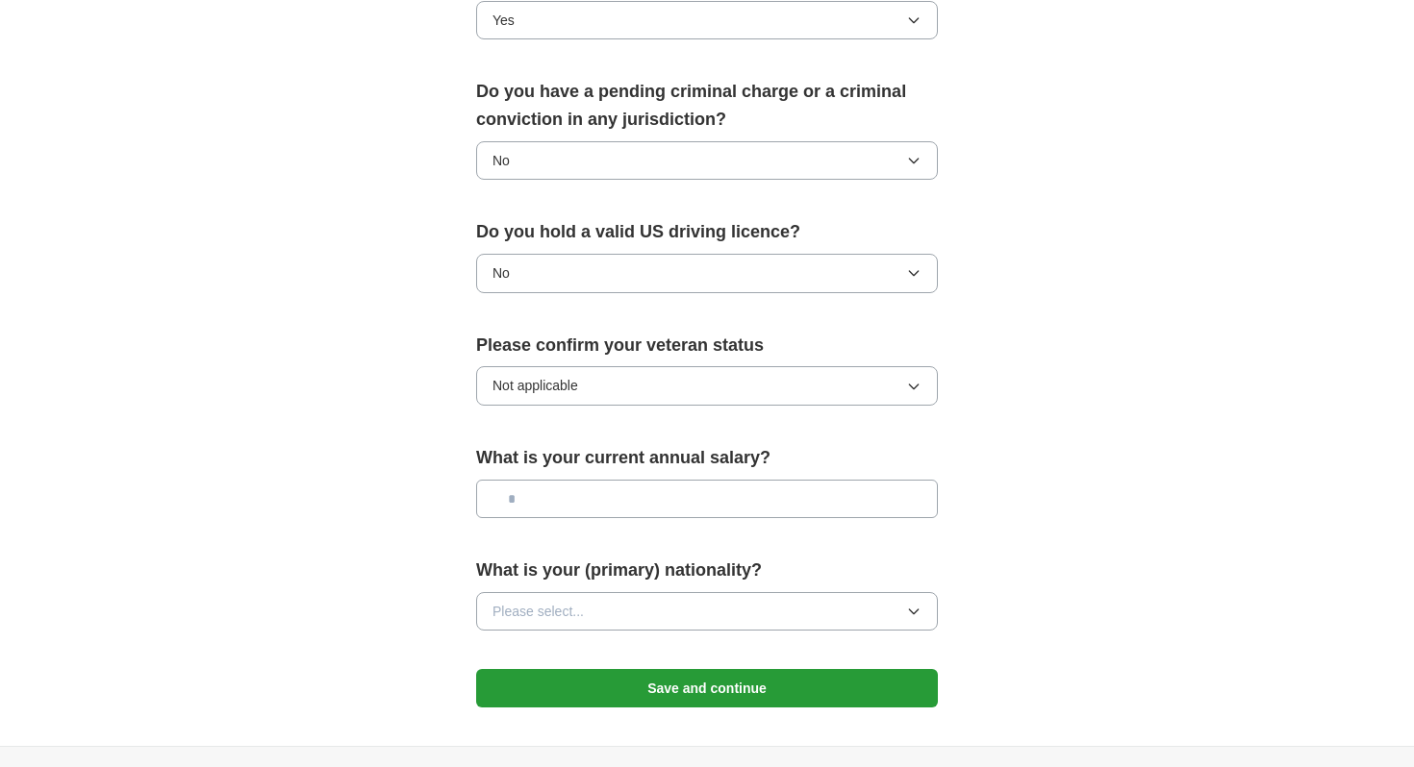
scroll to position [1077, 0]
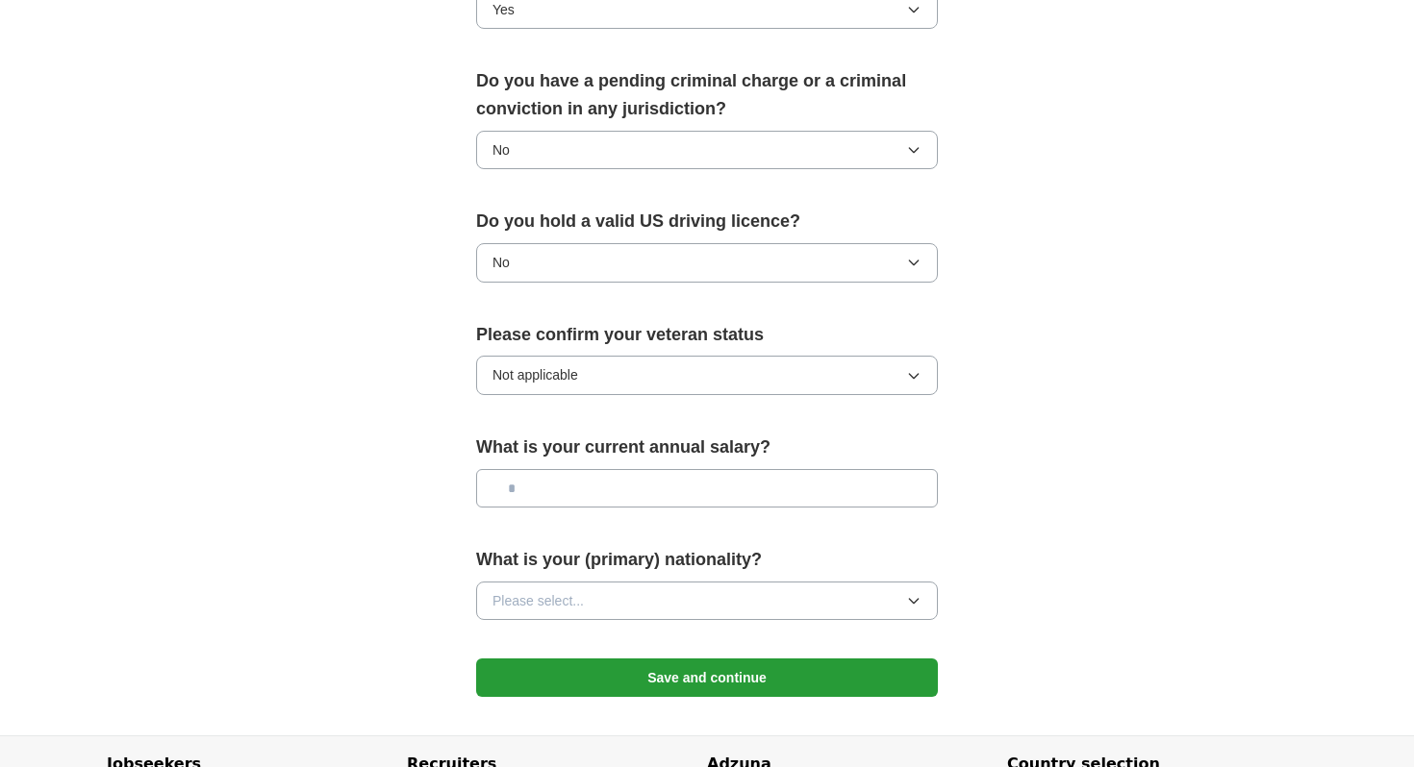
click at [588, 582] on button "Please select..." at bounding box center [707, 601] width 462 height 38
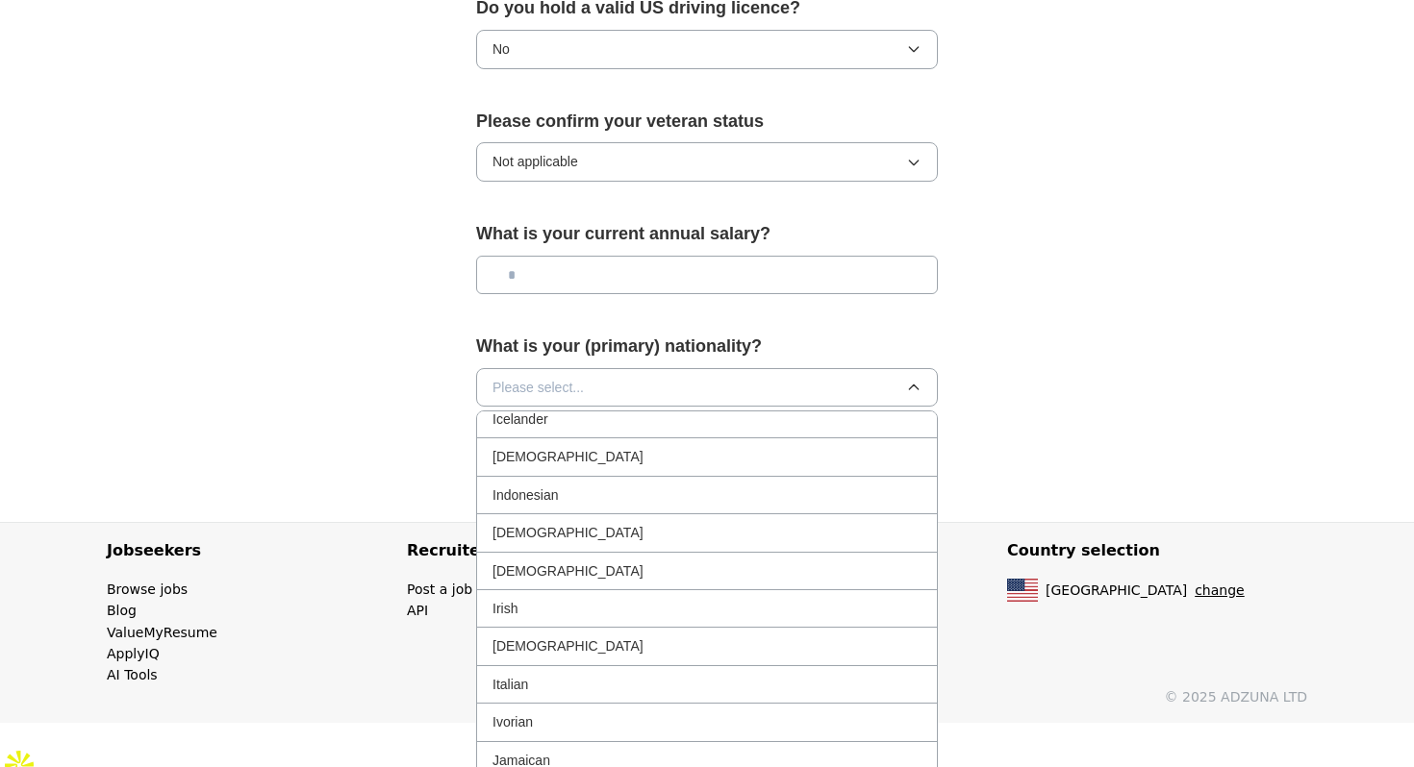
scroll to position [2996, 0]
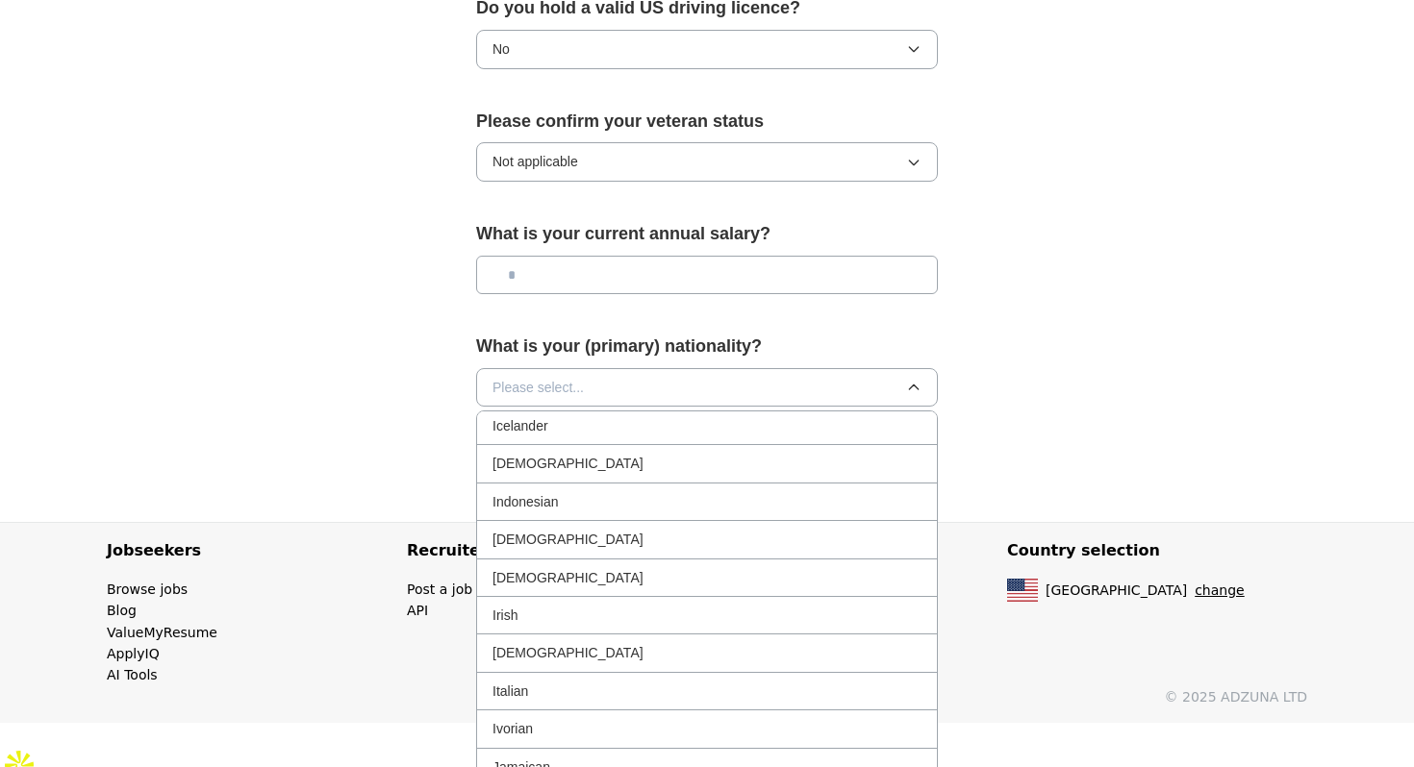
click at [522, 453] on span "Indian" at bounding box center [567, 463] width 151 height 21
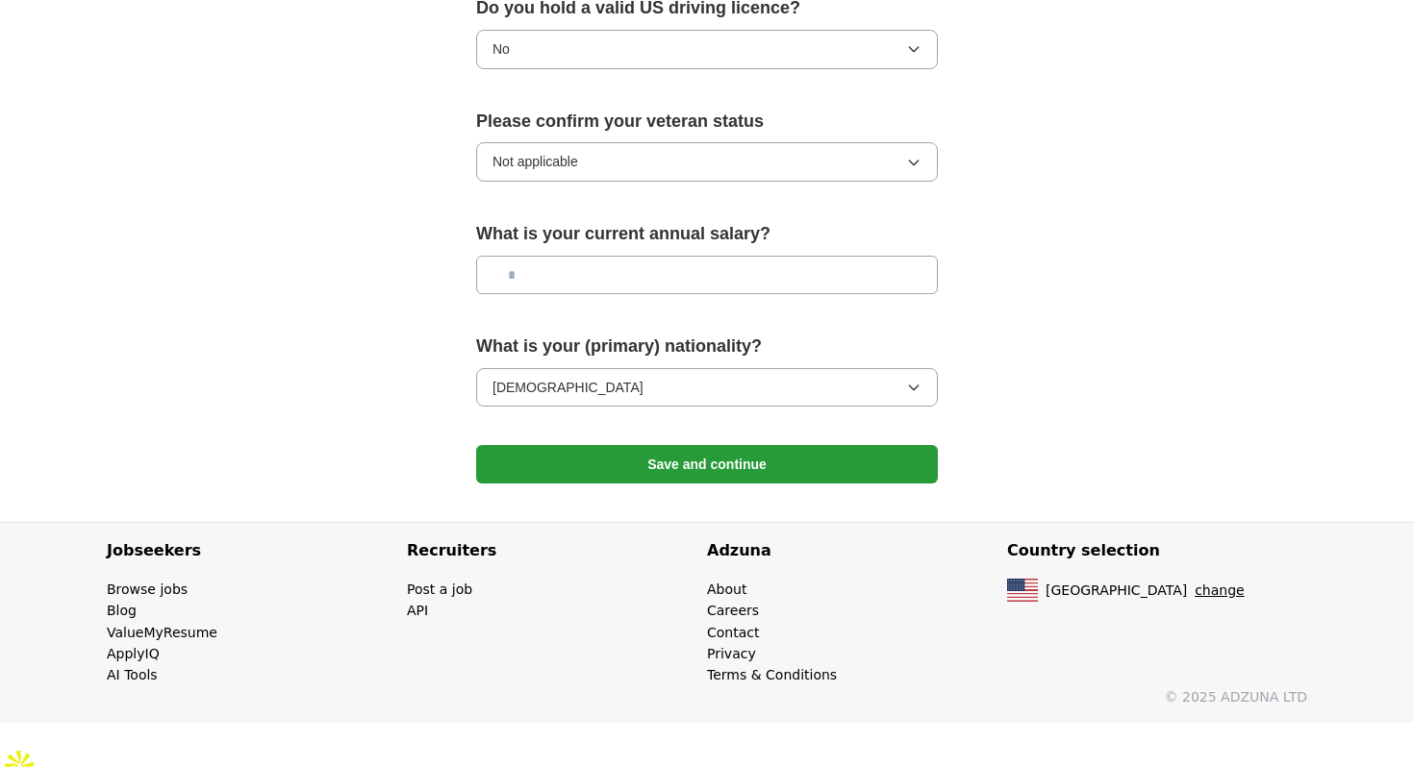
scroll to position [1218, 0]
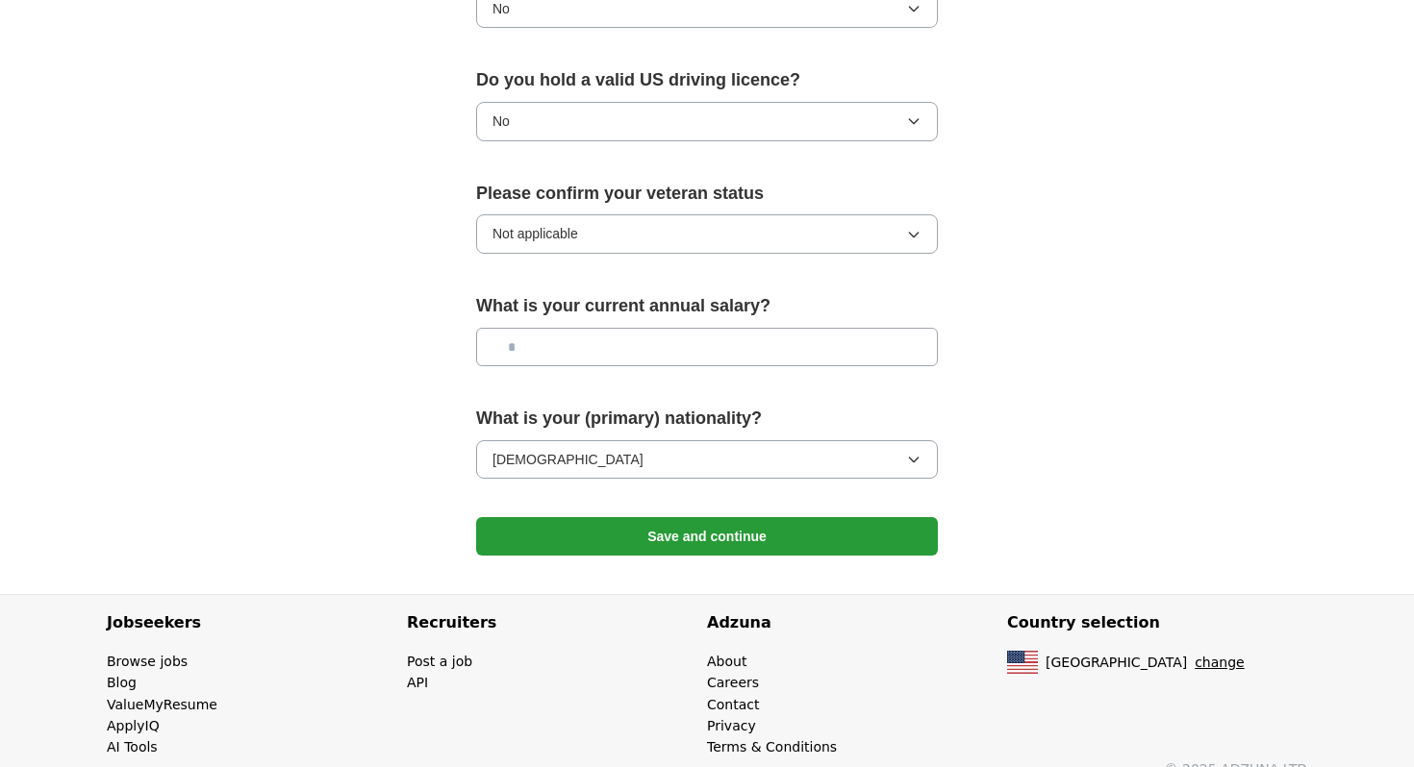
click at [686, 517] on button "Save and continue" at bounding box center [707, 536] width 462 height 38
